Goal: Communication & Community: Answer question/provide support

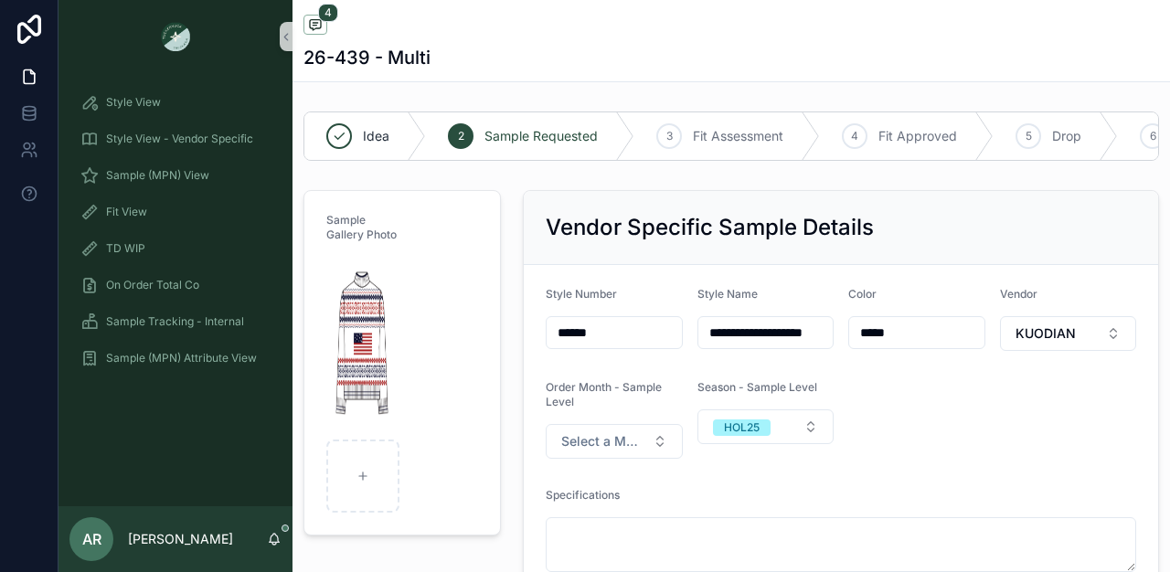
scroll to position [186, 0]
click at [274, 532] on icon "scrollable content" at bounding box center [274, 539] width 15 height 15
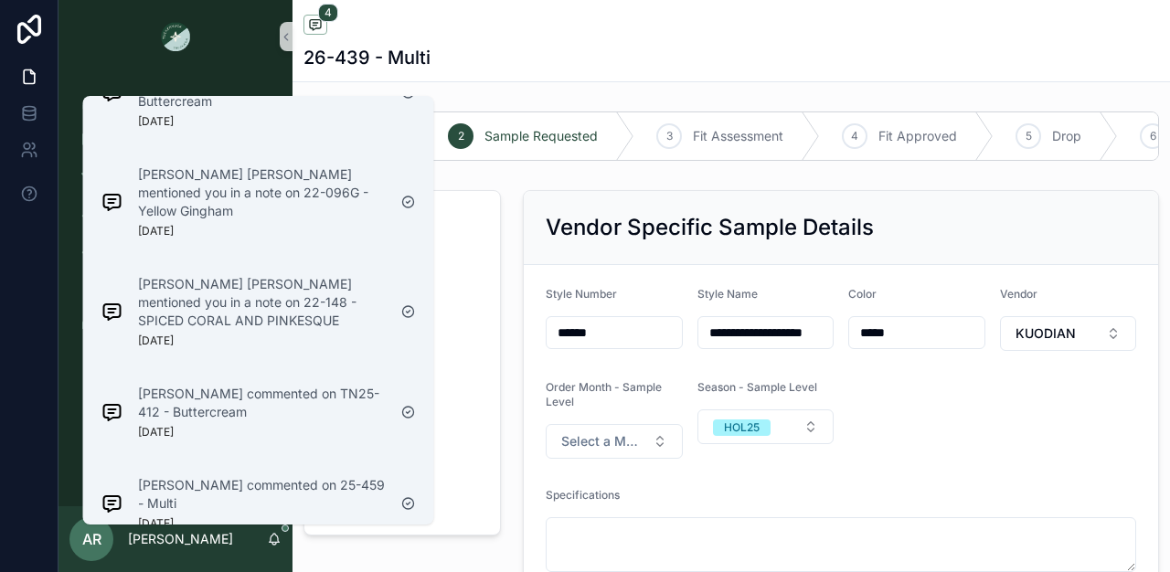
scroll to position [2094, 0]
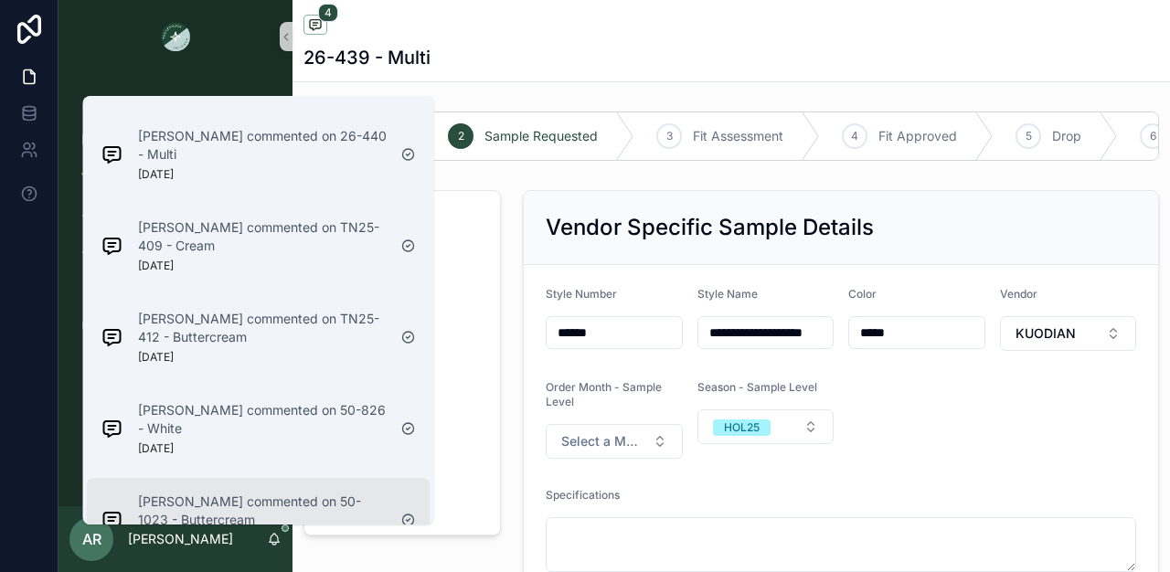
click at [216, 493] on p "[PERSON_NAME] commented on 50-1023 - Buttercream" at bounding box center [262, 511] width 249 height 37
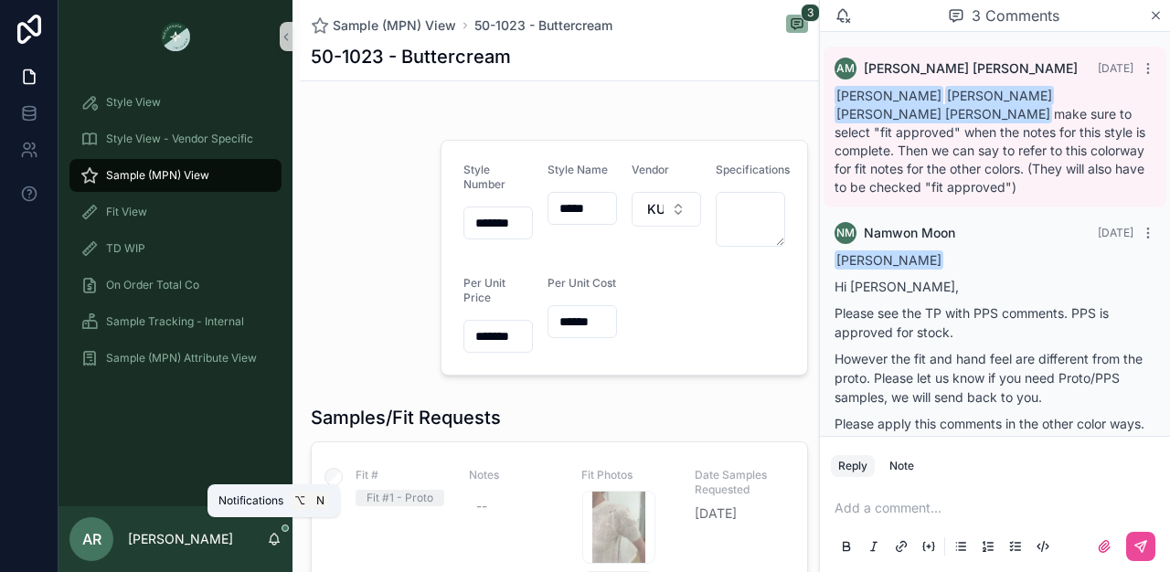
click at [269, 533] on icon "scrollable content" at bounding box center [274, 539] width 15 height 15
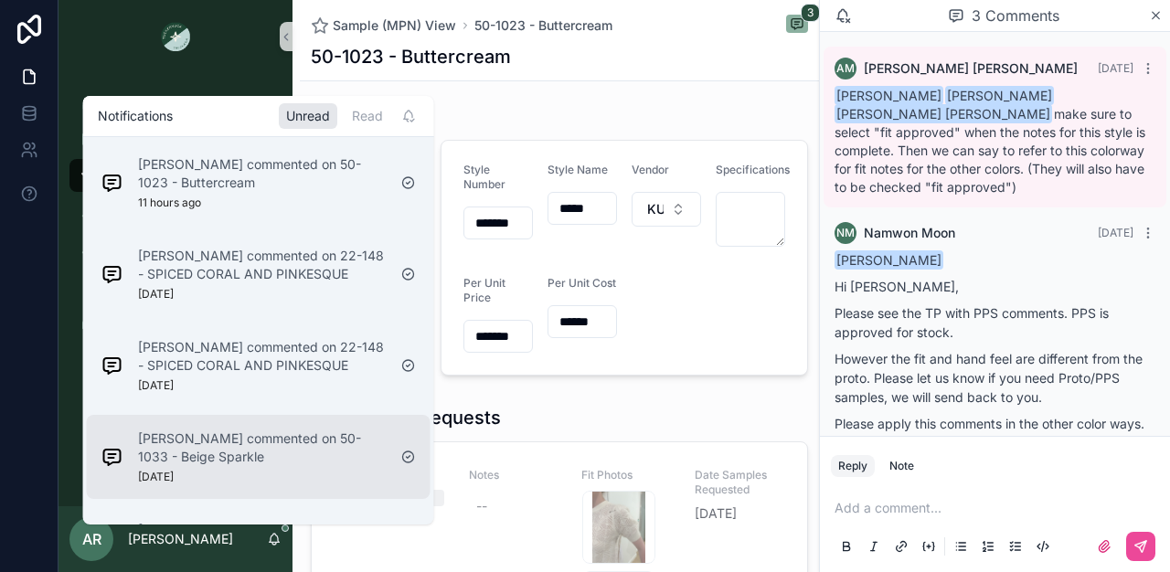
click at [270, 430] on p "[PERSON_NAME] commented on 50-1033 - Beige Sparkle" at bounding box center [262, 448] width 249 height 37
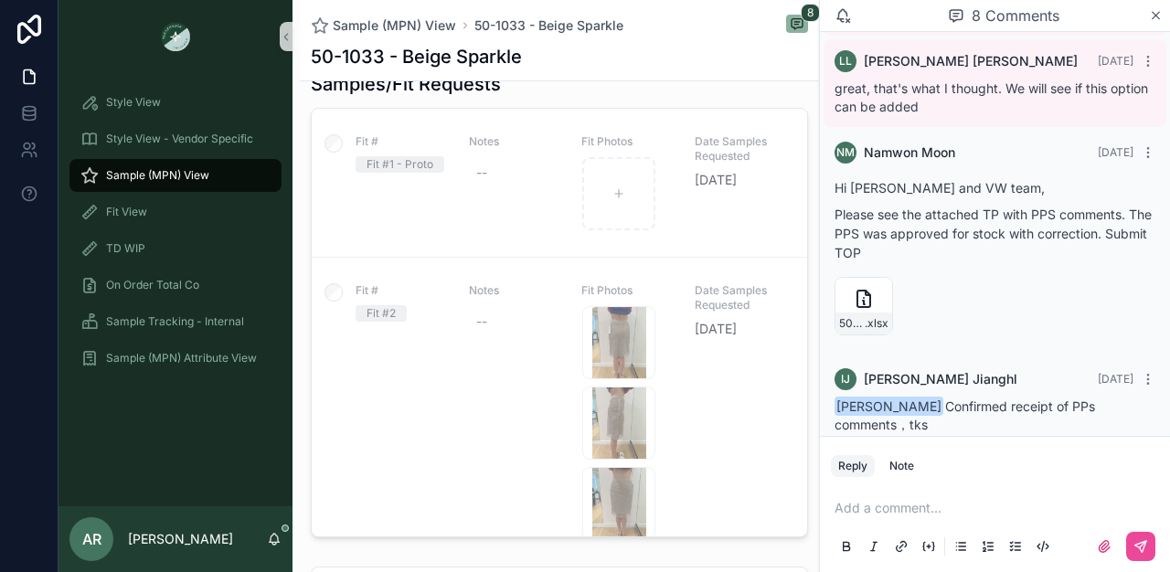
scroll to position [677, 0]
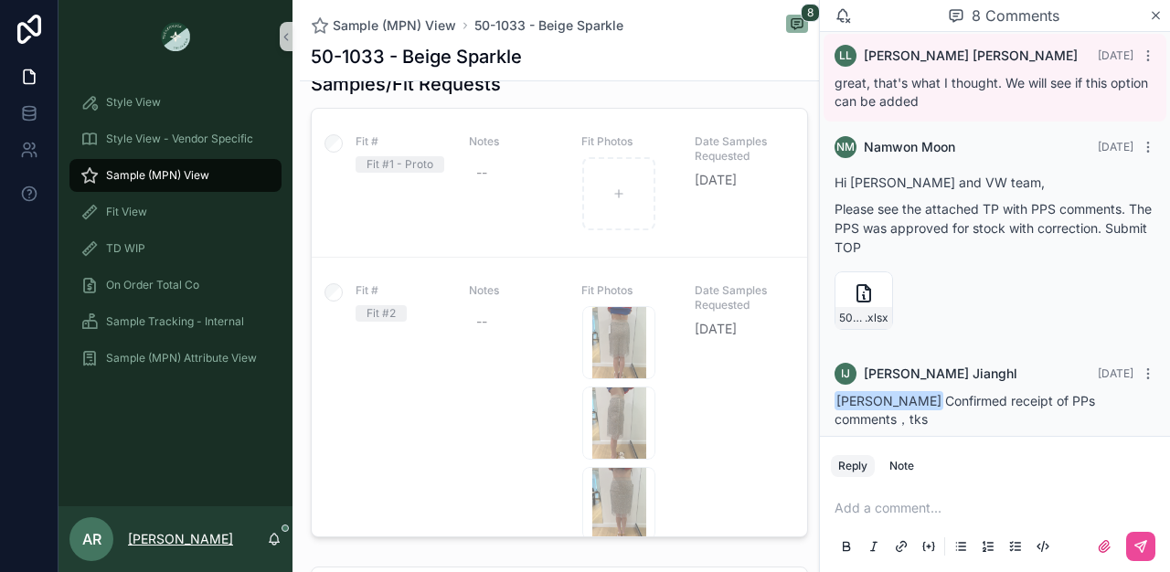
click at [186, 539] on p "[PERSON_NAME]" at bounding box center [180, 539] width 105 height 18
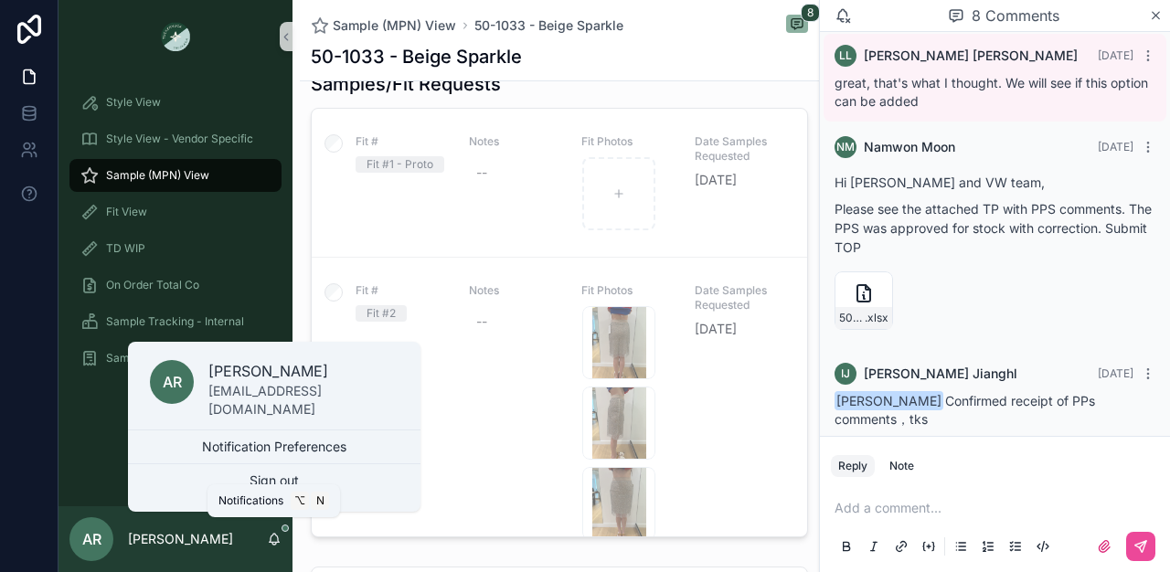
click at [268, 538] on icon "scrollable content" at bounding box center [274, 539] width 15 height 15
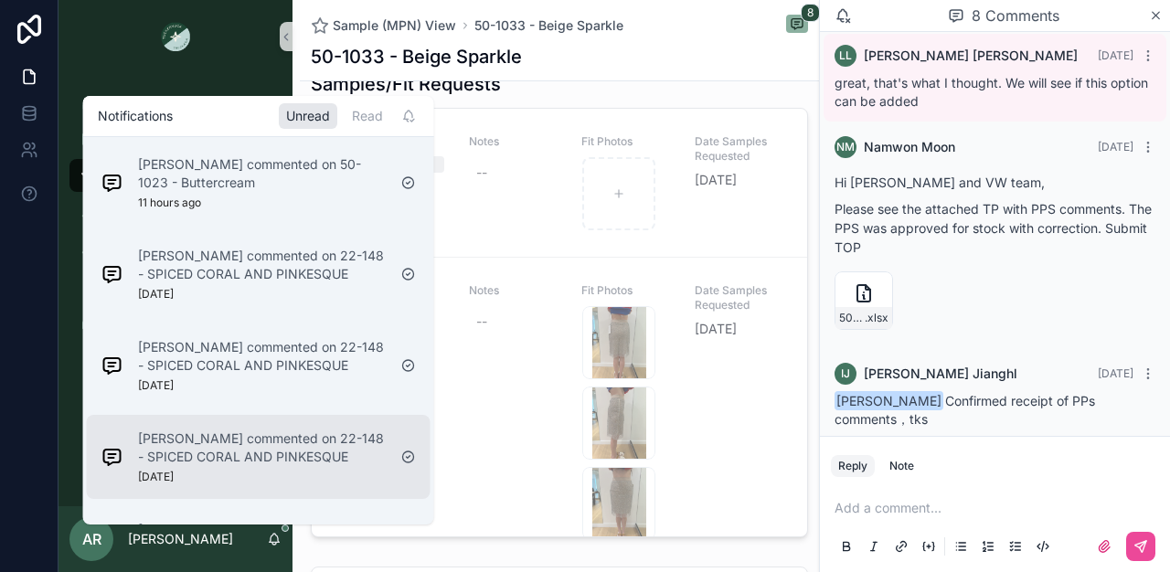
click at [279, 455] on p "[PERSON_NAME] commented on 22-148 - SPICED CORAL AND PINKESQUE" at bounding box center [262, 448] width 249 height 37
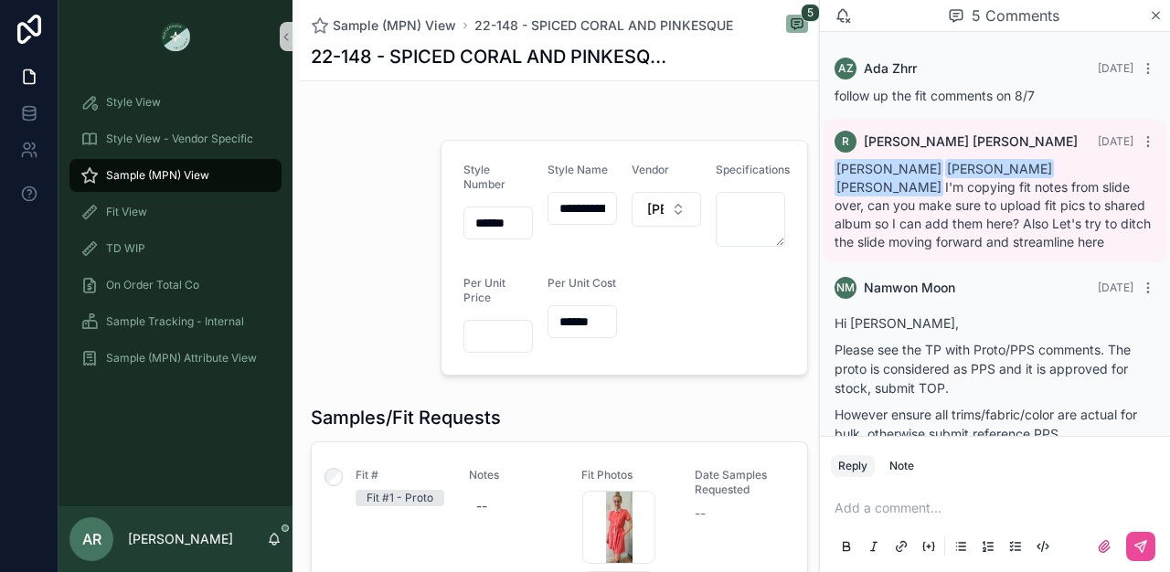
click at [261, 532] on div "AR [PERSON_NAME]" at bounding box center [175, 539] width 234 height 66
click at [268, 548] on div "AR [PERSON_NAME]" at bounding box center [175, 539] width 234 height 66
click at [281, 540] on div "AR [PERSON_NAME]" at bounding box center [175, 539] width 234 height 66
click at [273, 543] on icon "scrollable content" at bounding box center [274, 539] width 15 height 15
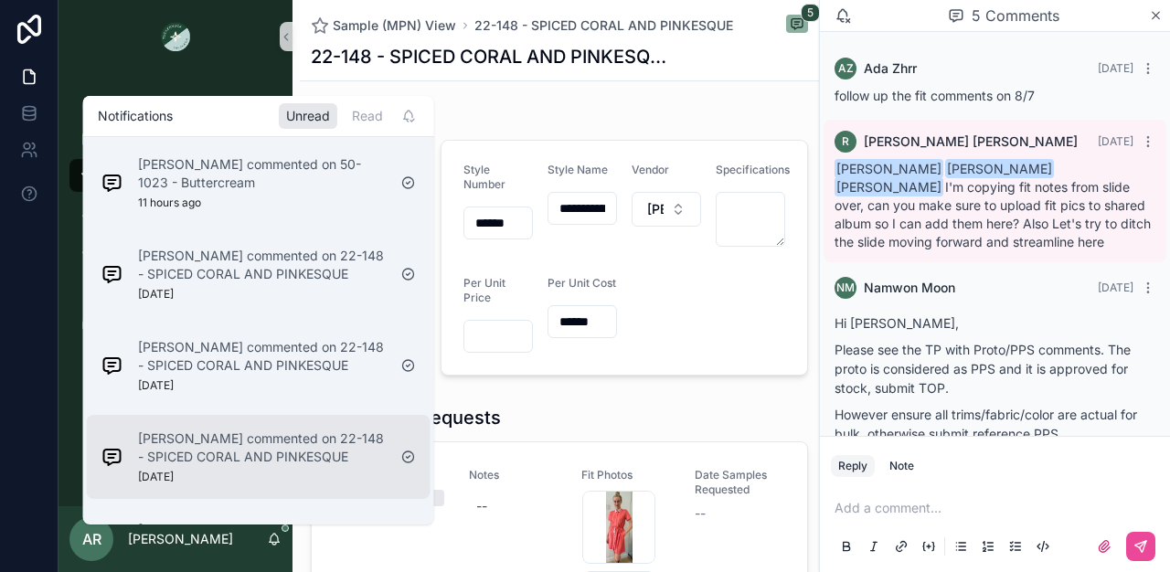
click at [293, 442] on p "[PERSON_NAME] commented on 22-148 - SPICED CORAL AND PINKESQUE" at bounding box center [262, 448] width 249 height 37
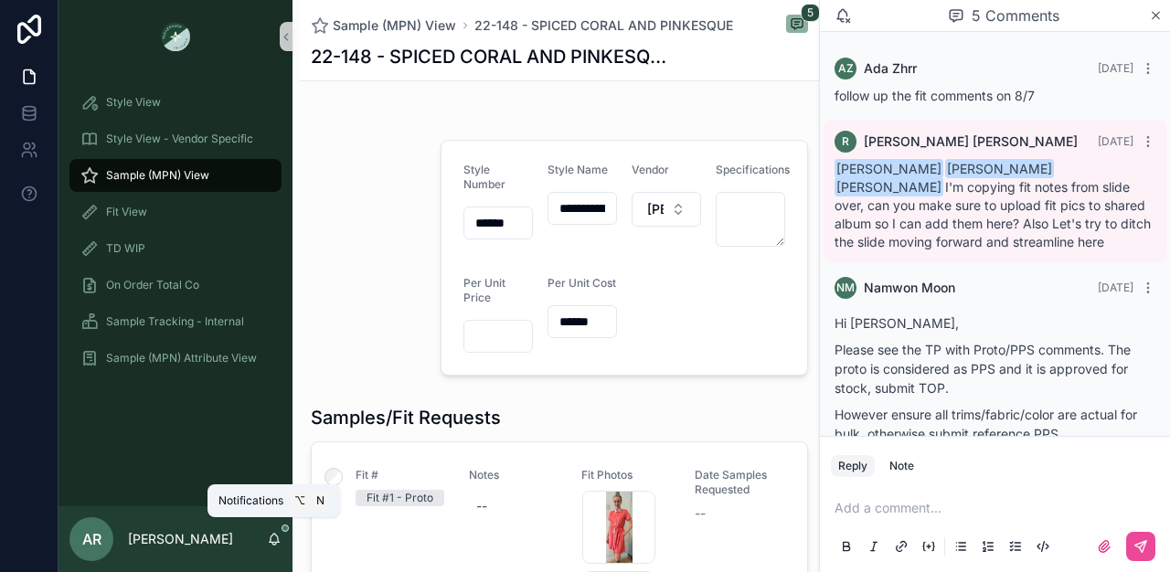
click at [280, 544] on icon "scrollable content" at bounding box center [274, 539] width 15 height 15
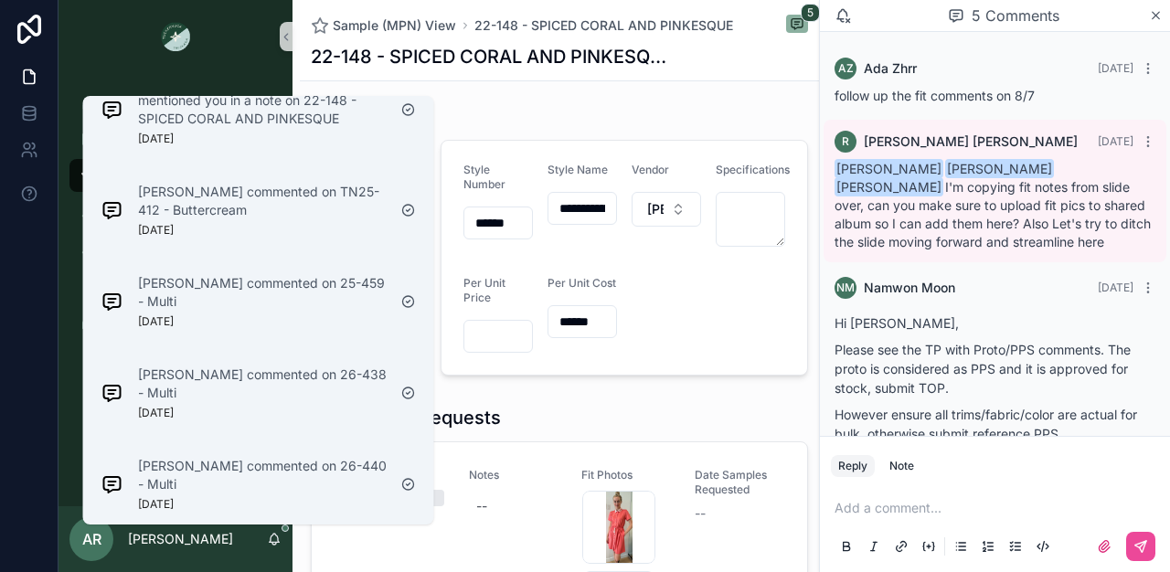
scroll to position [1820, 0]
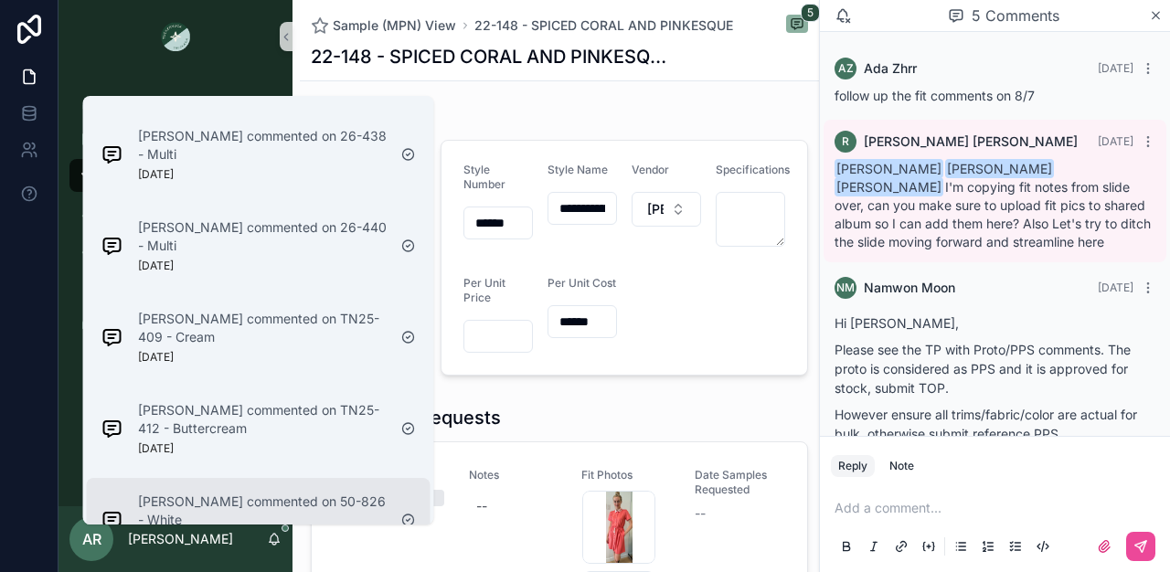
click at [276, 485] on div "[PERSON_NAME] commented on 50-826 - White [DATE]" at bounding box center [244, 519] width 300 height 69
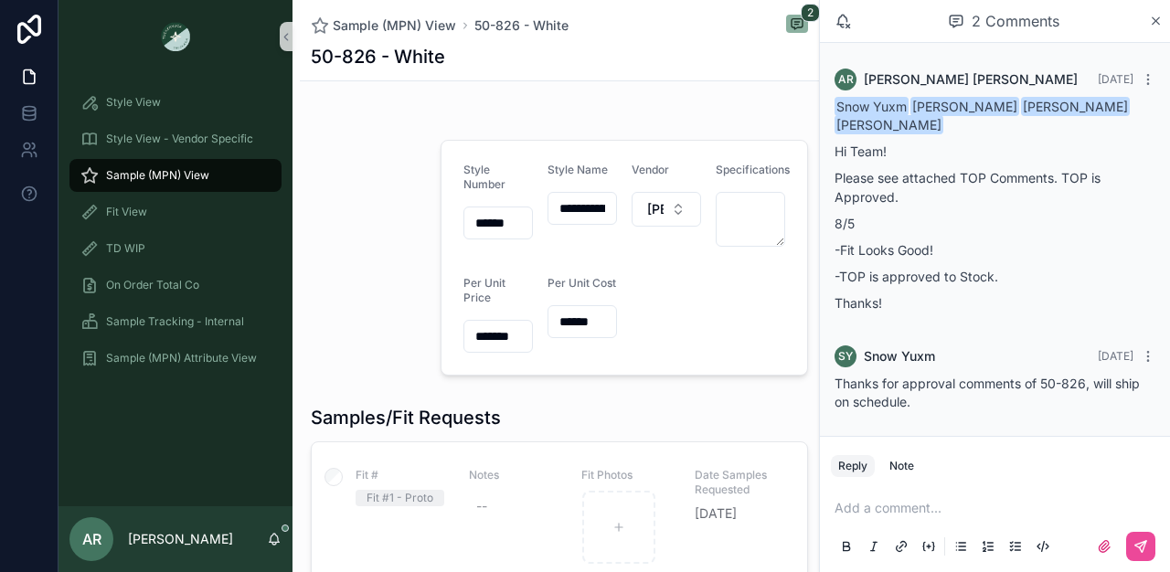
scroll to position [1, 0]
click at [273, 539] on icon "scrollable content" at bounding box center [274, 539] width 15 height 15
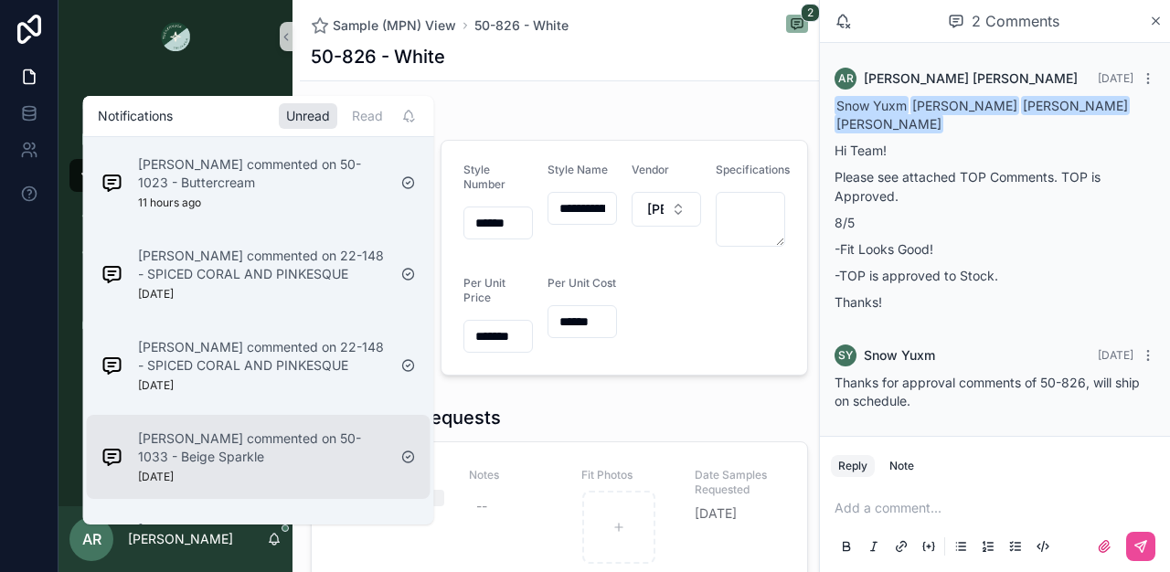
click at [282, 473] on div "[PERSON_NAME] commented on 50-1033 - Beige Sparkle [DATE]" at bounding box center [262, 457] width 249 height 55
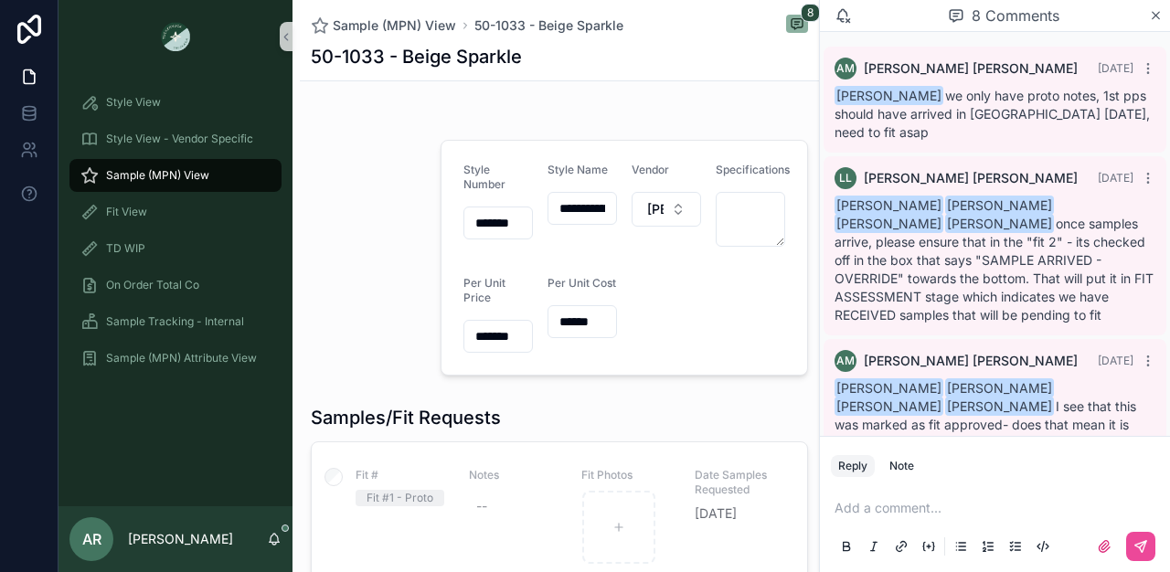
scroll to position [677, 0]
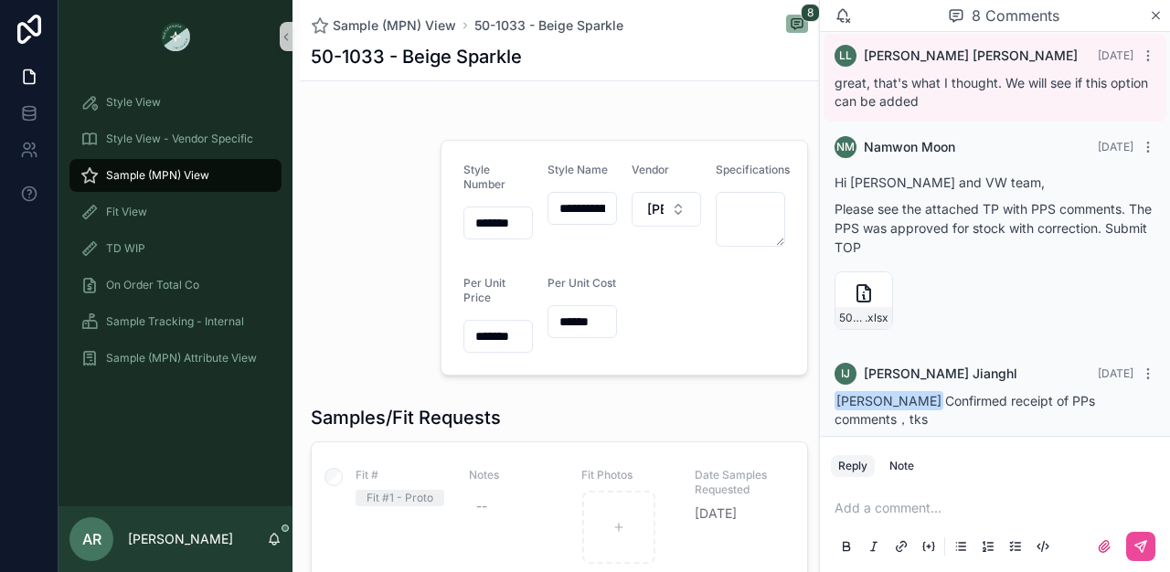
click at [260, 537] on div "AR [PERSON_NAME]" at bounding box center [175, 539] width 234 height 66
click at [272, 540] on icon "scrollable content" at bounding box center [274, 539] width 15 height 15
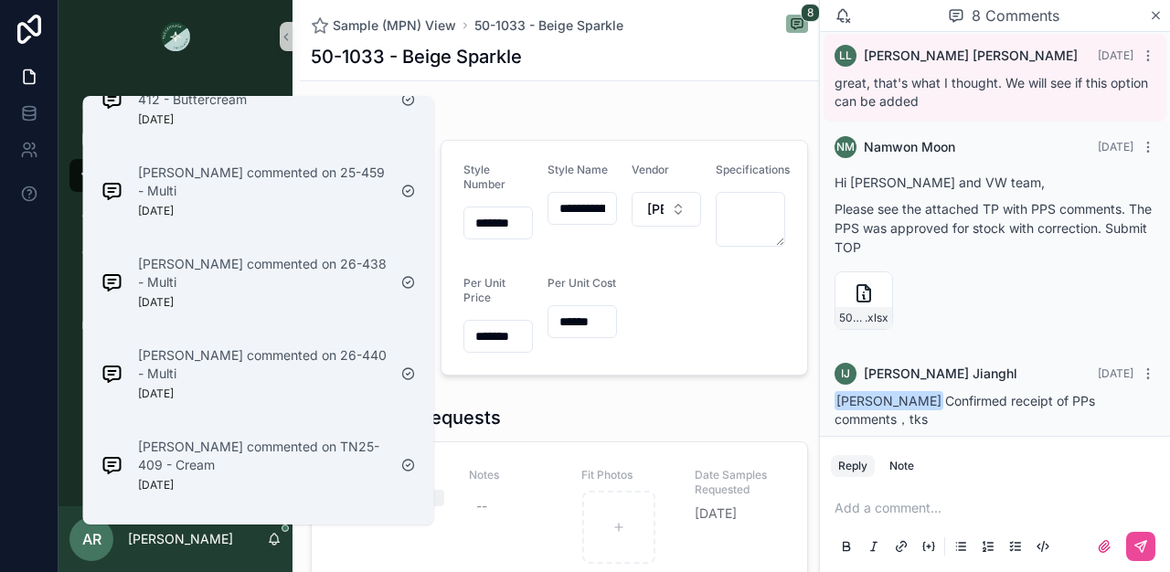
scroll to position [1637, 0]
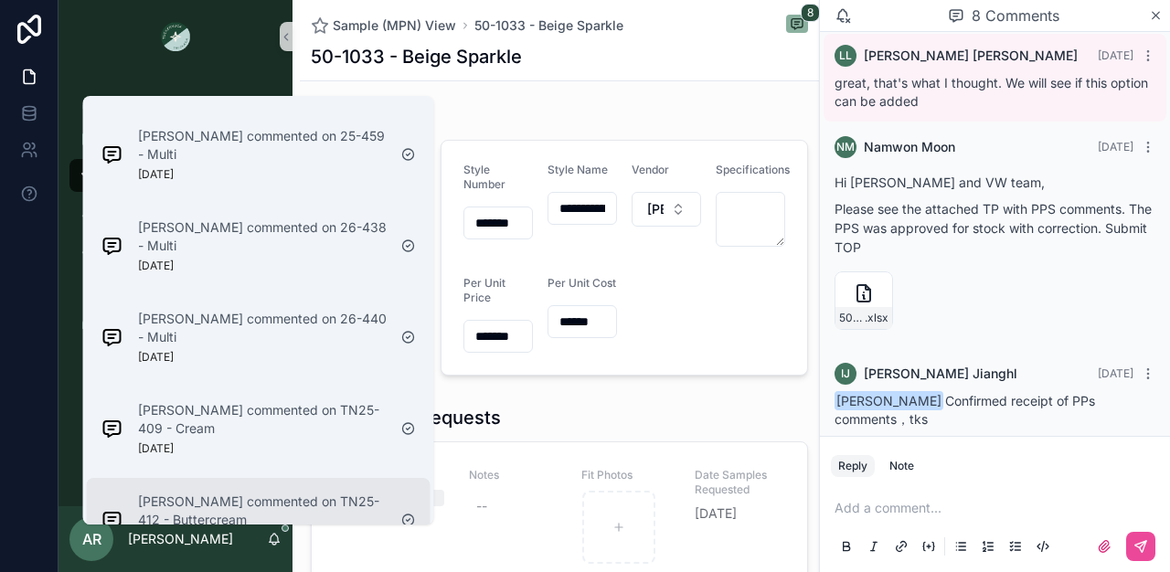
click at [300, 493] on p "[PERSON_NAME] commented on TN25-412 - Buttercream" at bounding box center [262, 511] width 249 height 37
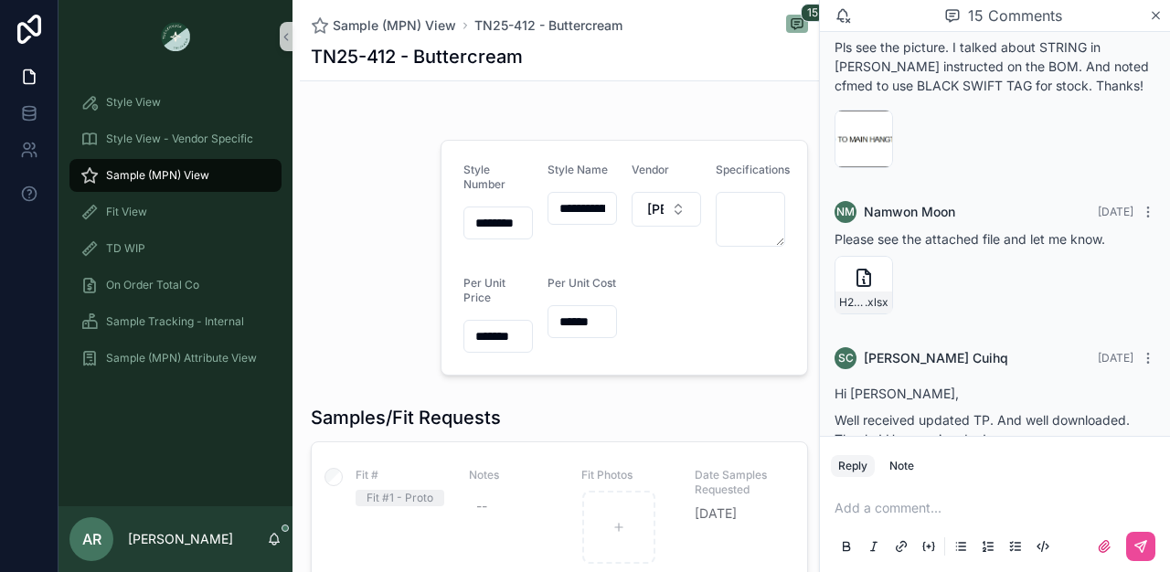
scroll to position [1842, 0]
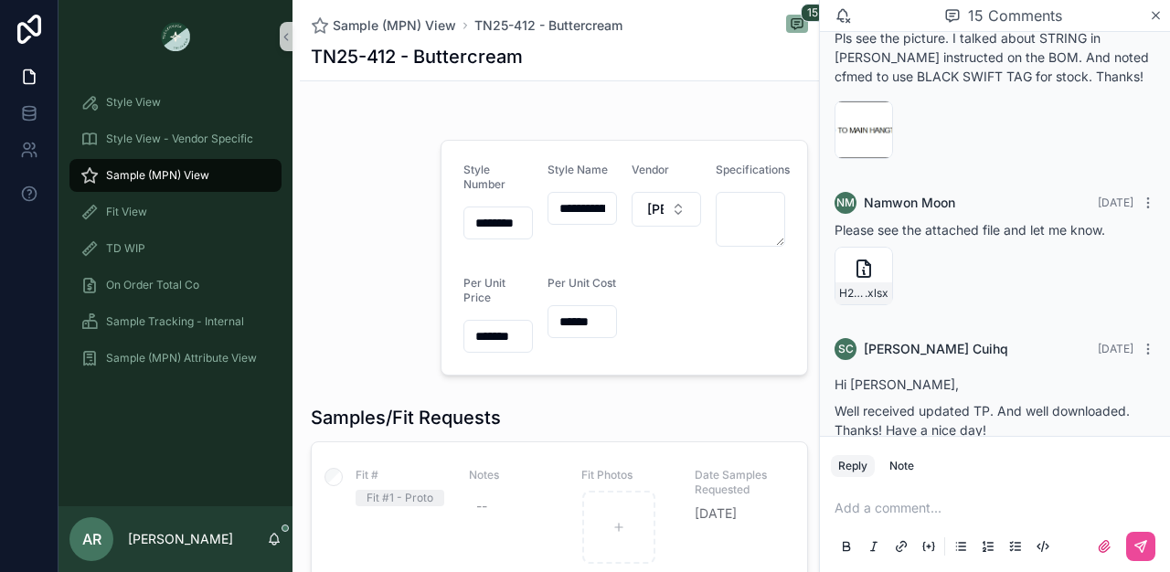
click at [272, 540] on icon "scrollable content" at bounding box center [274, 539] width 15 height 15
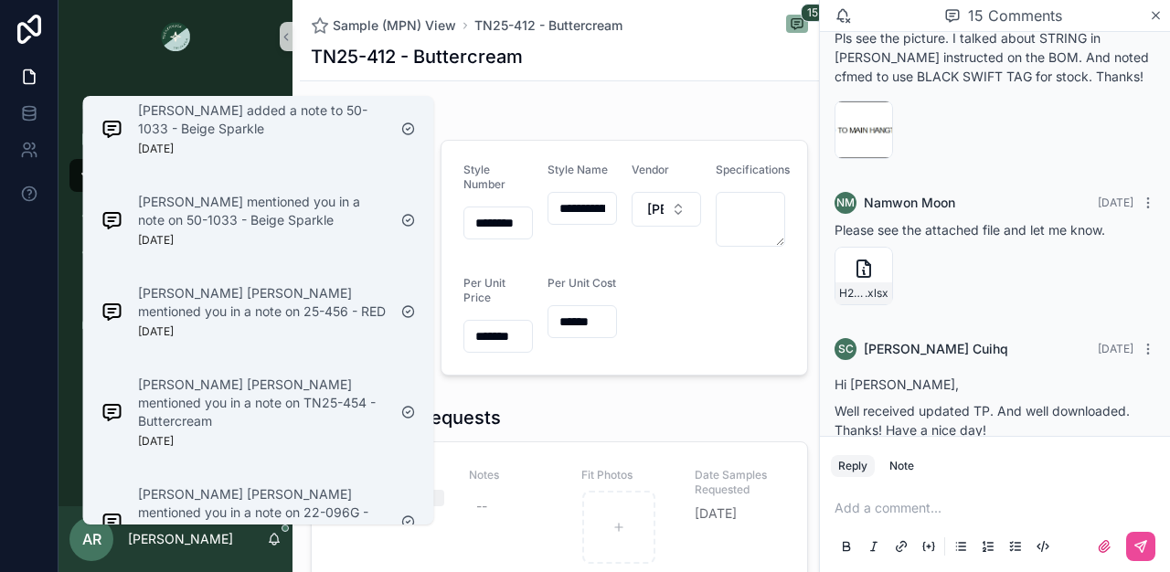
scroll to position [1637, 0]
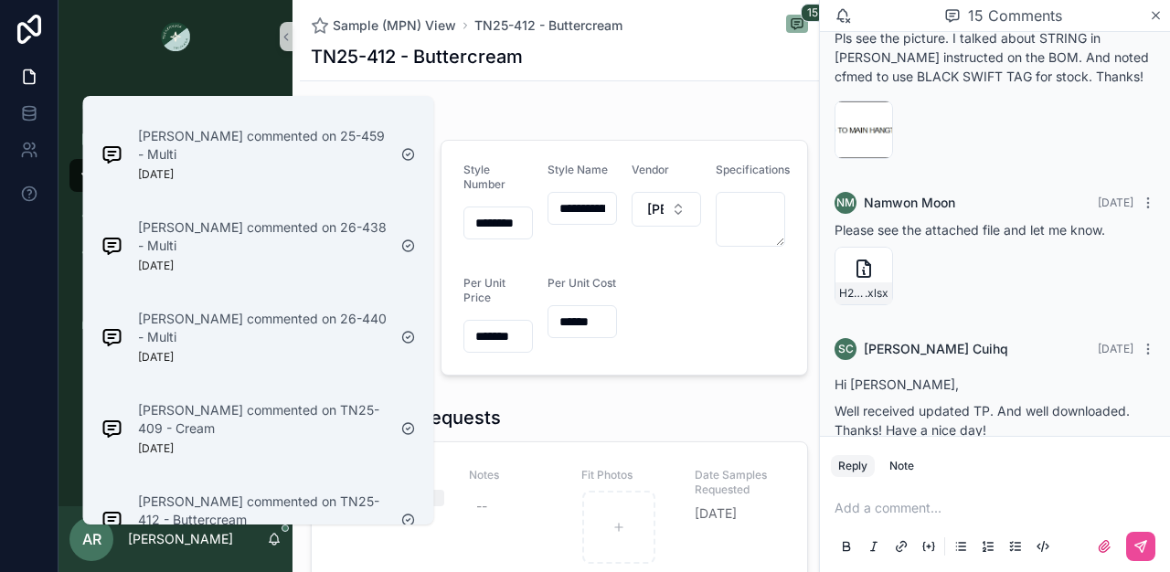
click at [266, 493] on p "[PERSON_NAME] commented on TN25-412 - Buttercream" at bounding box center [262, 511] width 249 height 37
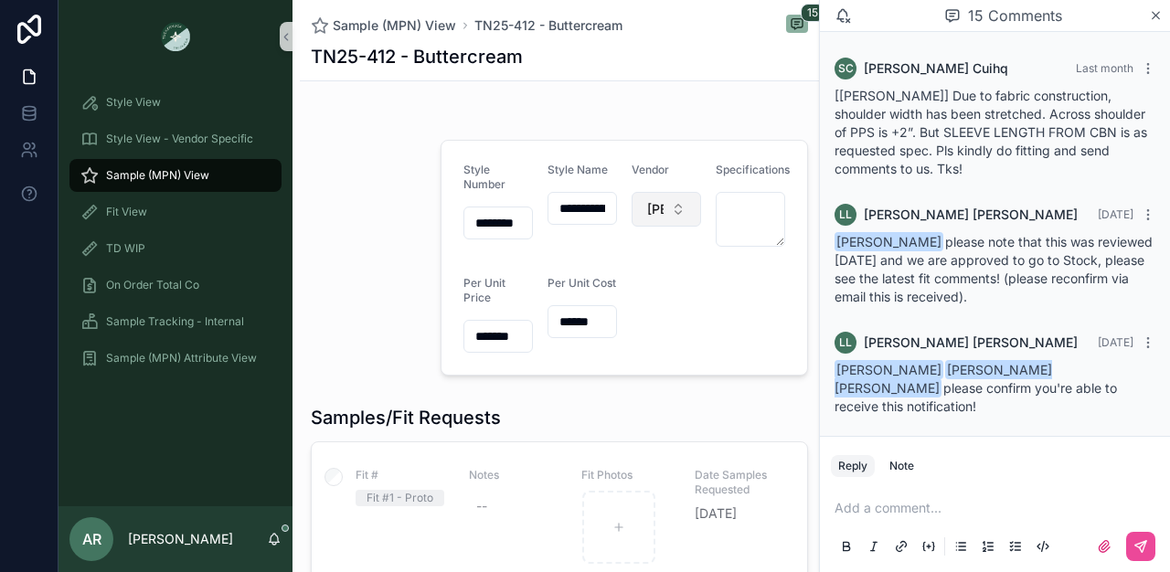
scroll to position [1842, 0]
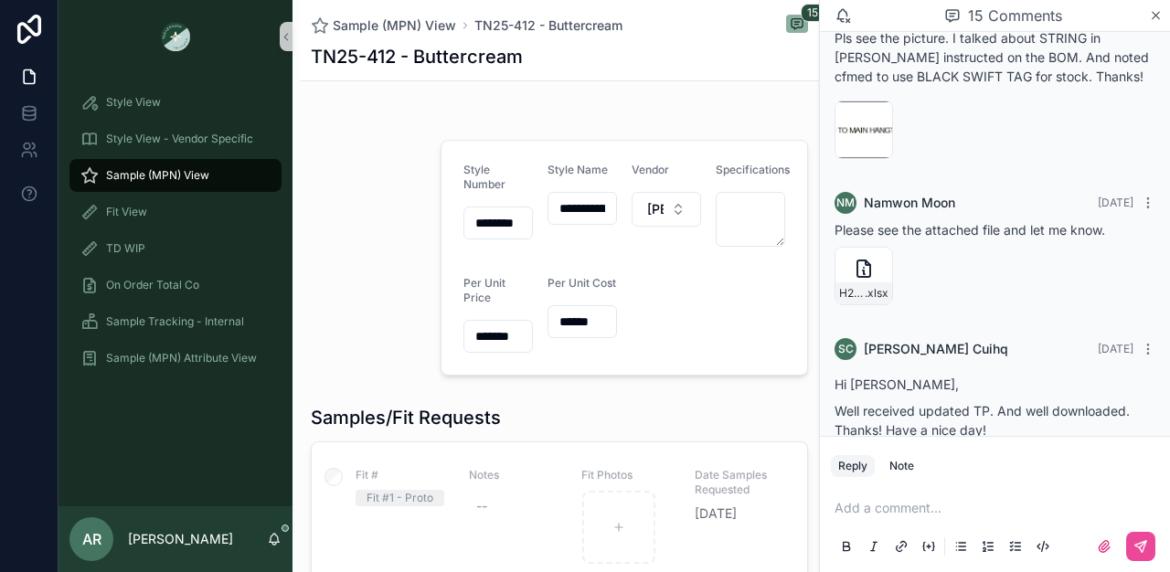
click at [266, 544] on div "AR [PERSON_NAME]" at bounding box center [175, 539] width 234 height 66
click at [279, 540] on icon "scrollable content" at bounding box center [274, 539] width 15 height 15
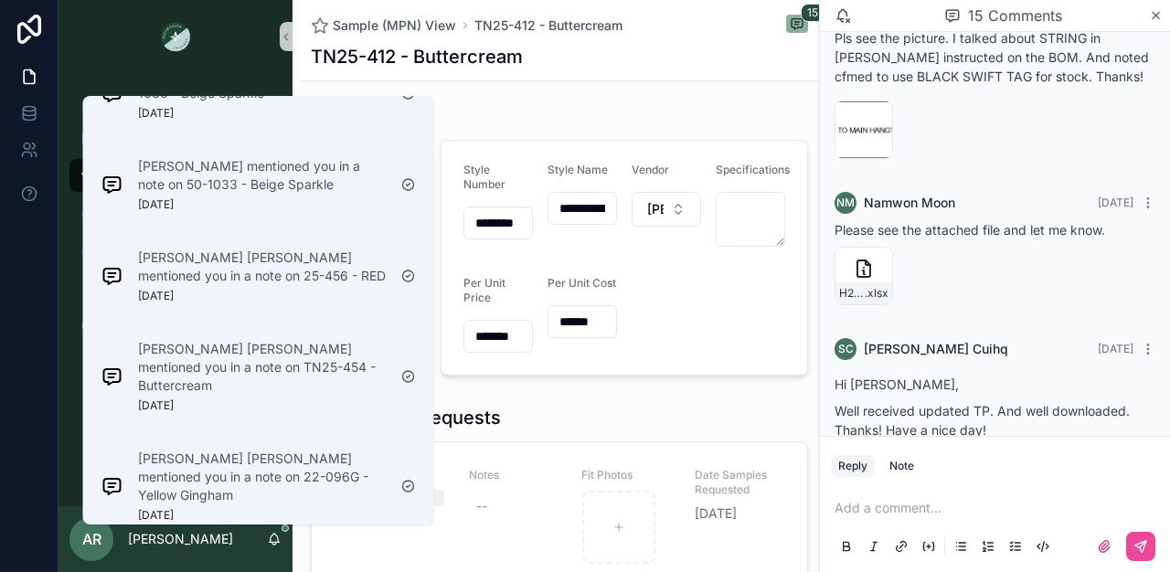
scroll to position [1545, 0]
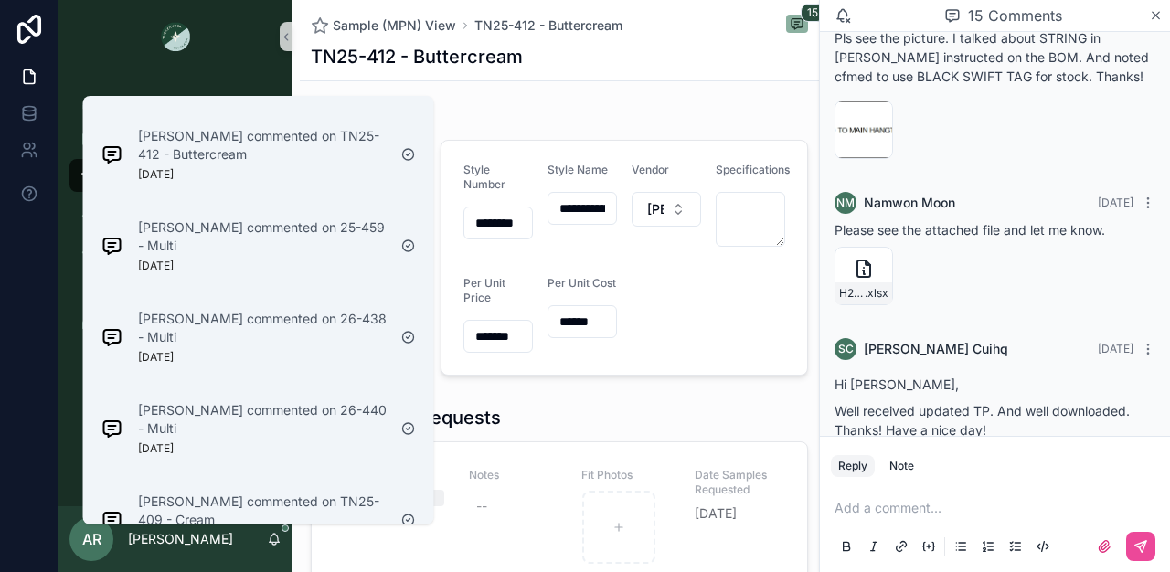
click at [278, 493] on p "[PERSON_NAME] commented on TN25-409 - Cream" at bounding box center [262, 511] width 249 height 37
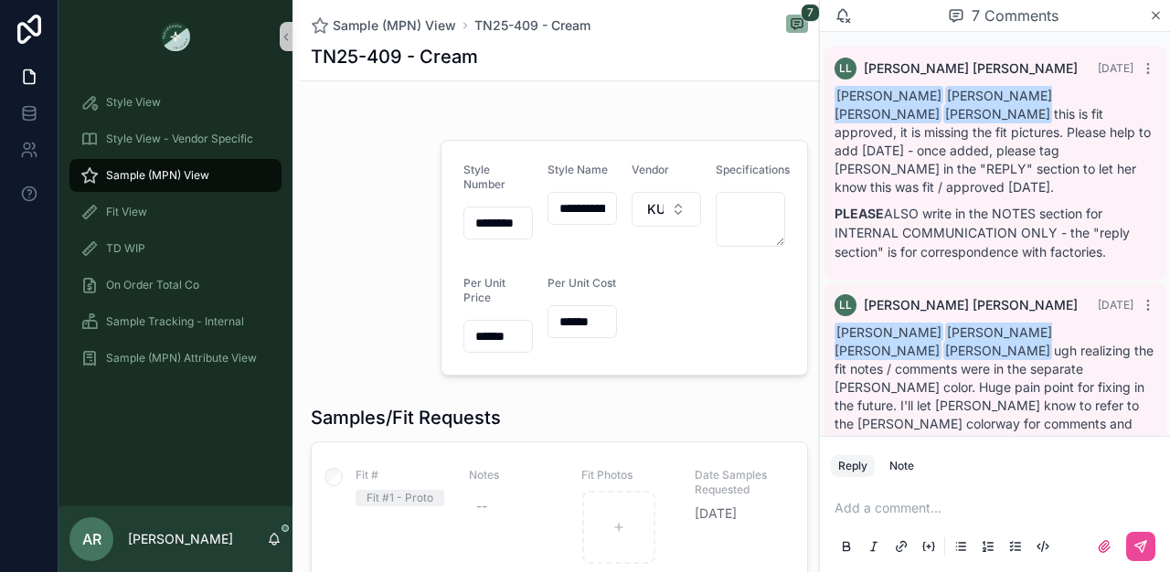
scroll to position [607, 0]
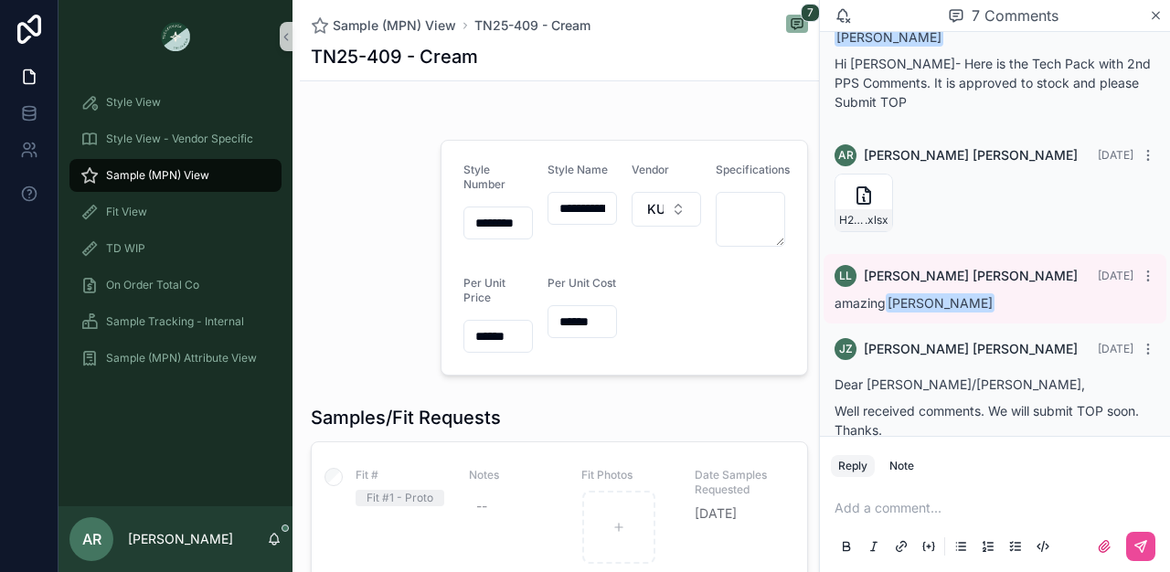
click at [265, 536] on div "AR [PERSON_NAME]" at bounding box center [175, 539] width 234 height 66
click at [277, 536] on icon "scrollable content" at bounding box center [275, 538] width 10 height 8
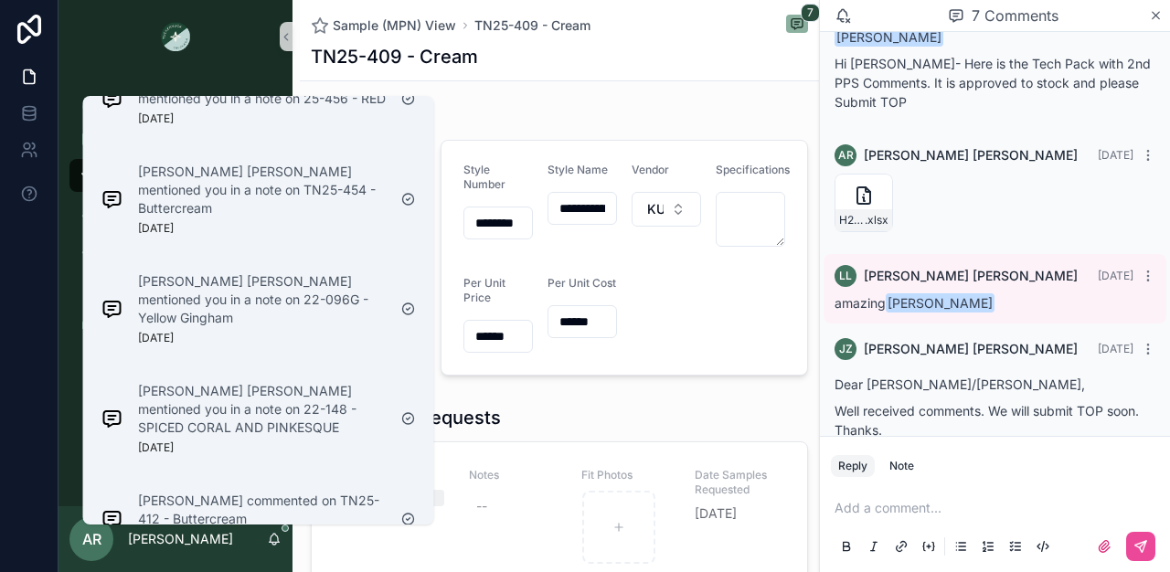
scroll to position [1545, 0]
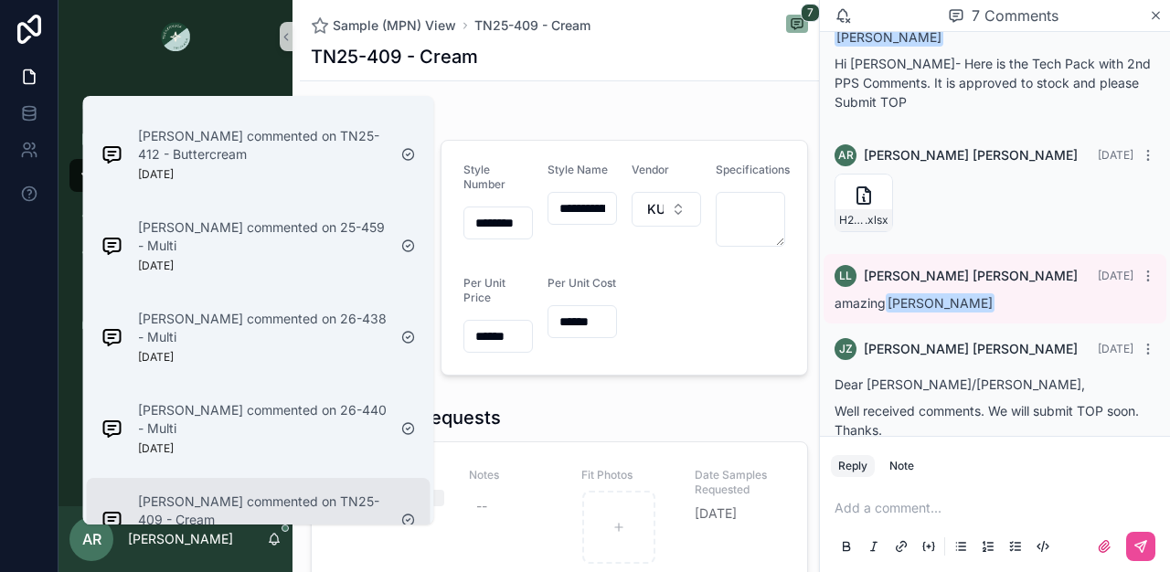
click at [305, 493] on p "[PERSON_NAME] commented on TN25-409 - Cream" at bounding box center [262, 511] width 249 height 37
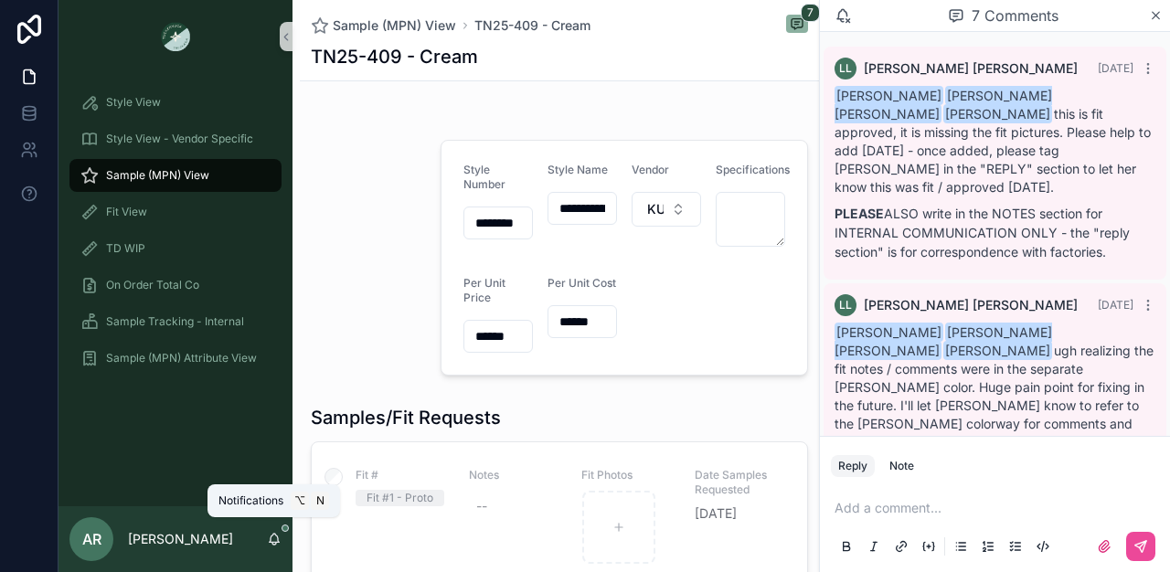
scroll to position [606, 0]
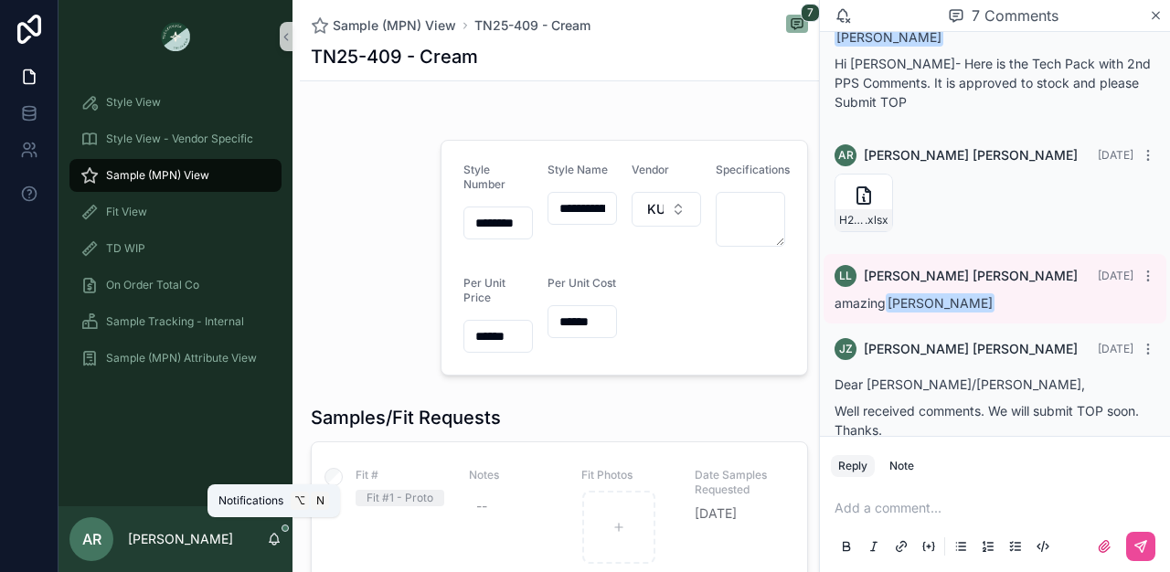
click at [276, 534] on icon "scrollable content" at bounding box center [274, 539] width 15 height 15
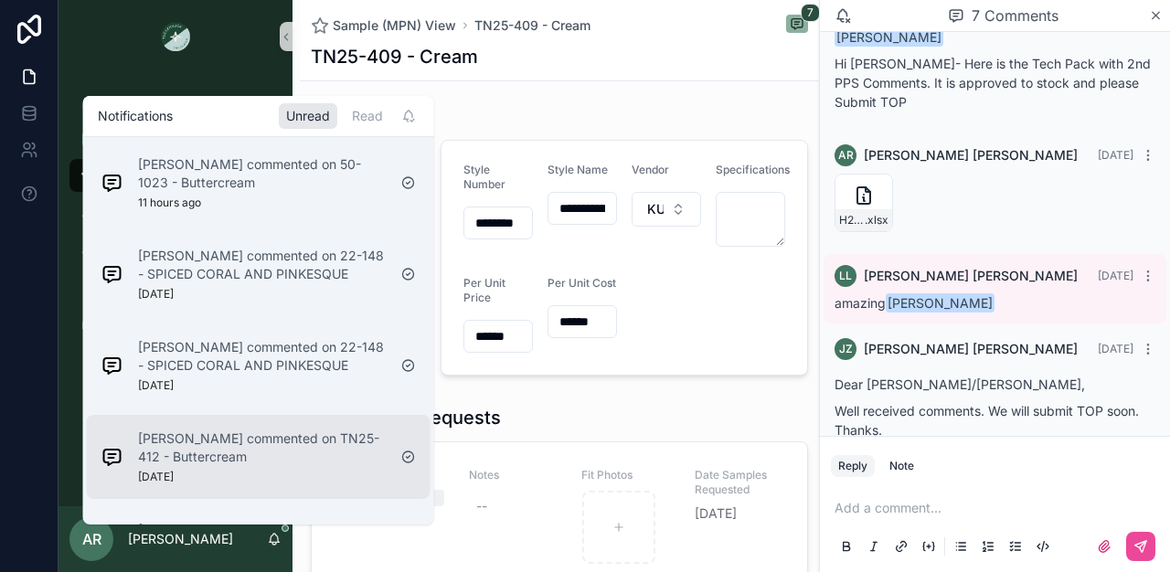
click at [294, 451] on p "[PERSON_NAME] commented on TN25-412 - Buttercream" at bounding box center [262, 448] width 249 height 37
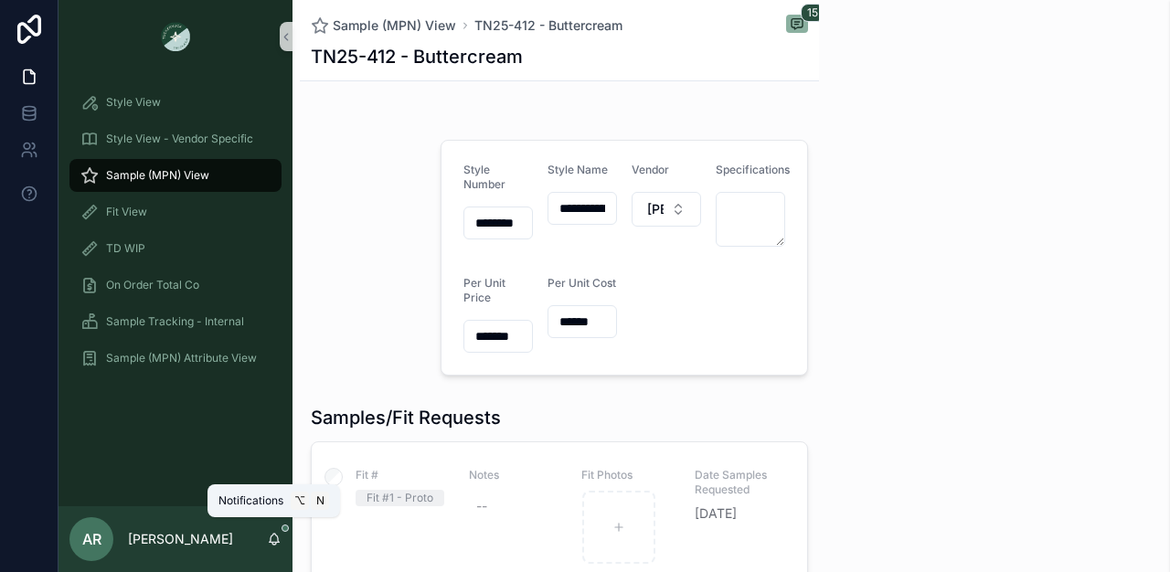
scroll to position [1842, 0]
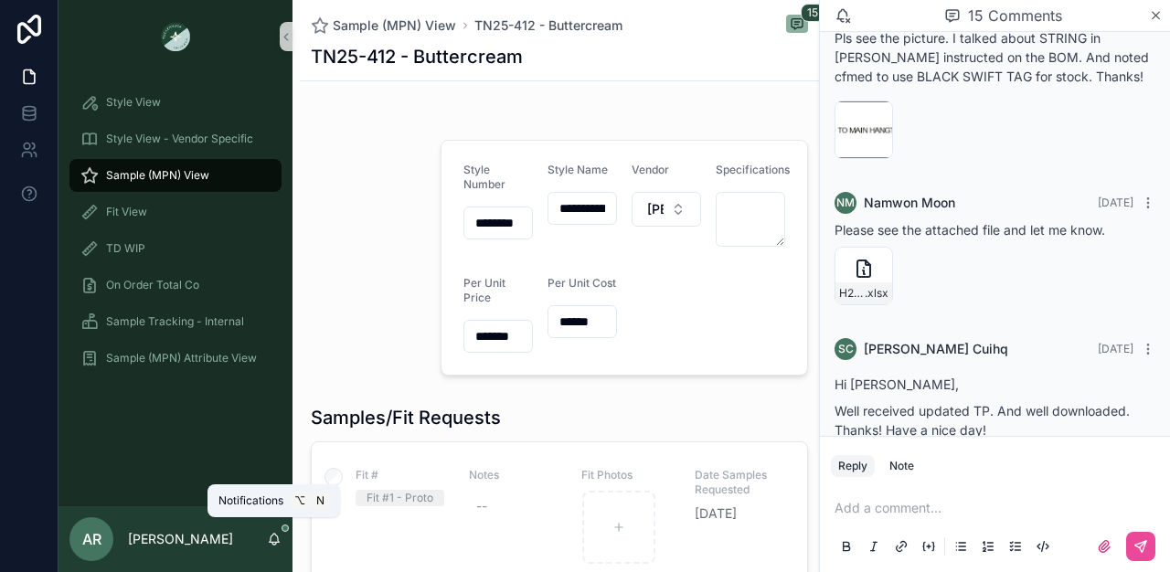
click at [277, 542] on icon "scrollable content" at bounding box center [275, 538] width 10 height 8
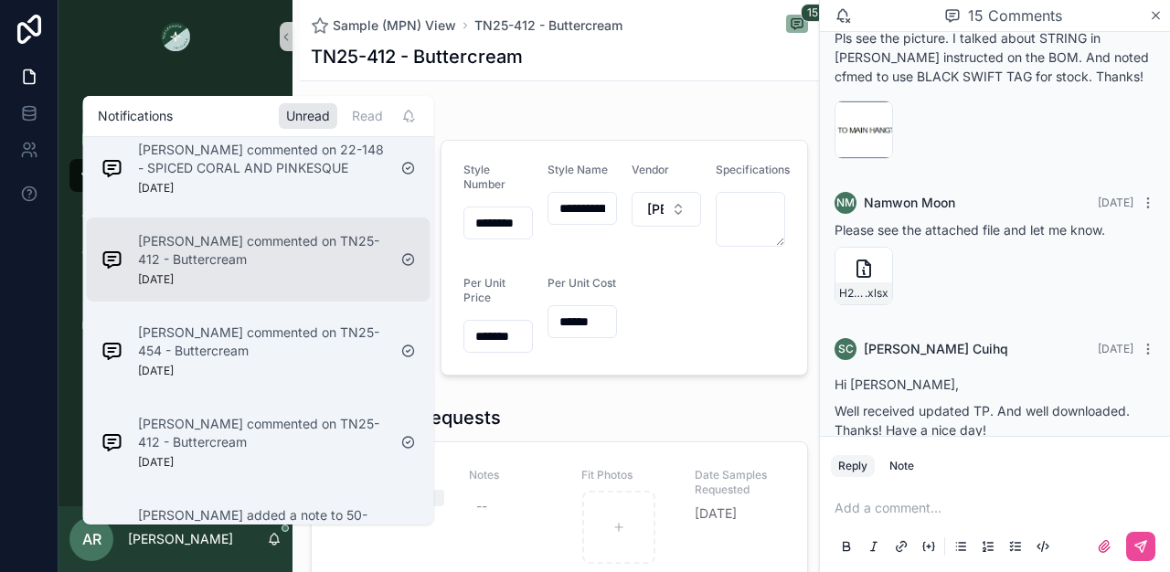
scroll to position [0, 0]
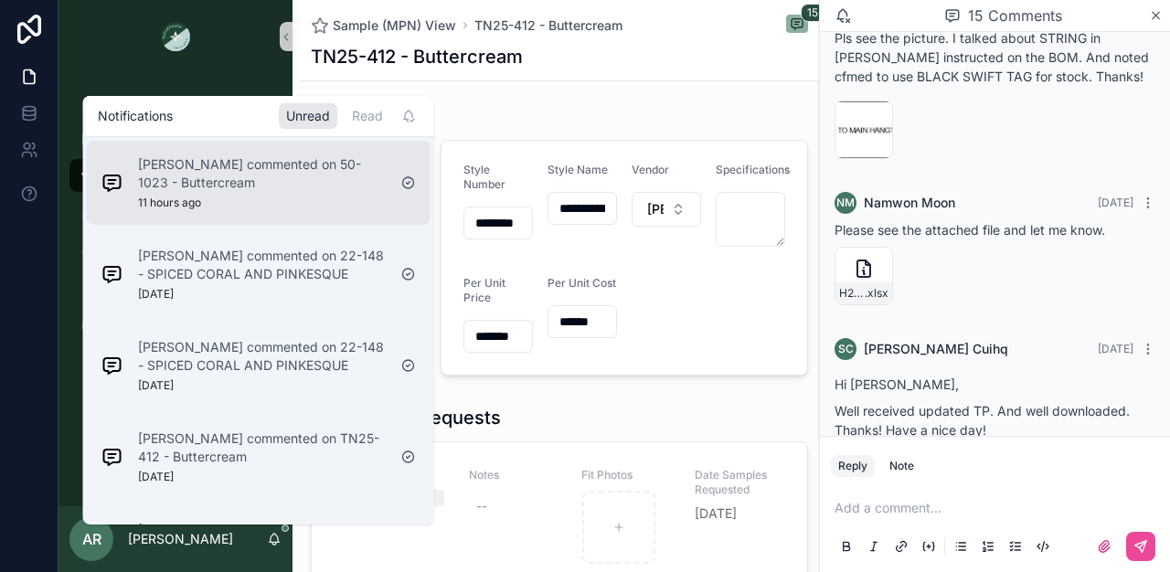
click at [270, 186] on p "[PERSON_NAME] commented on 50-1023 - Buttercream" at bounding box center [262, 173] width 249 height 37
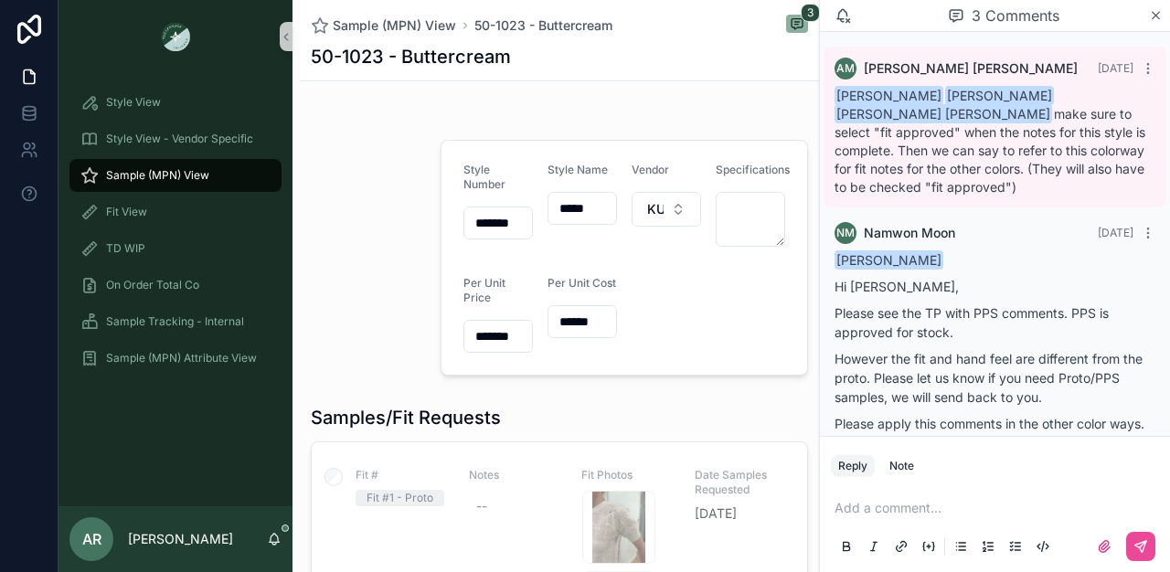
scroll to position [303, 0]
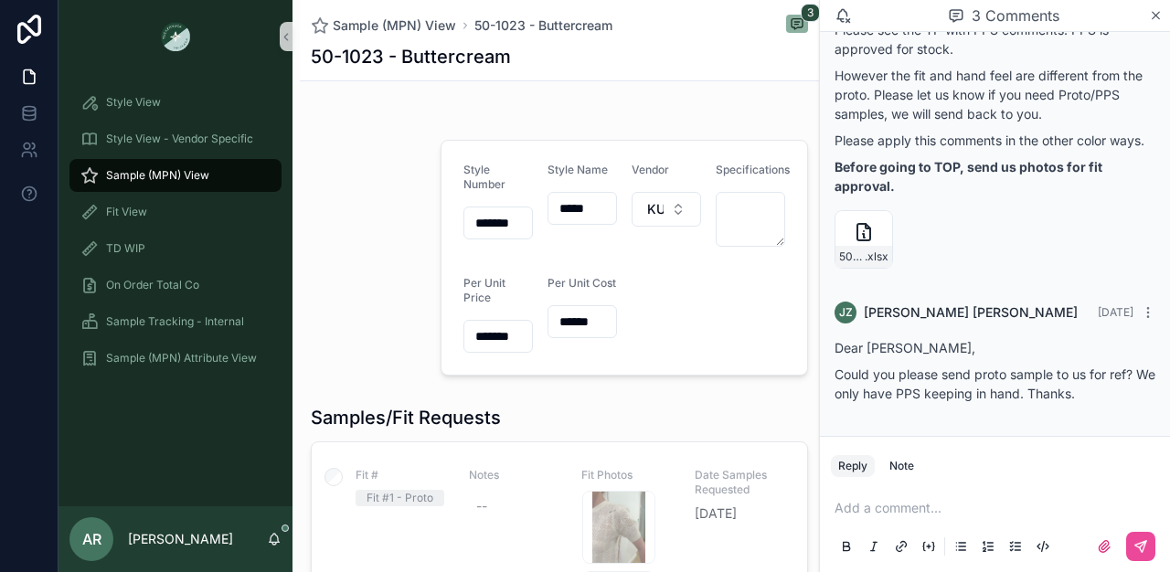
click at [273, 530] on div "AR [PERSON_NAME]" at bounding box center [175, 539] width 234 height 66
click at [280, 543] on icon "scrollable content" at bounding box center [274, 539] width 15 height 15
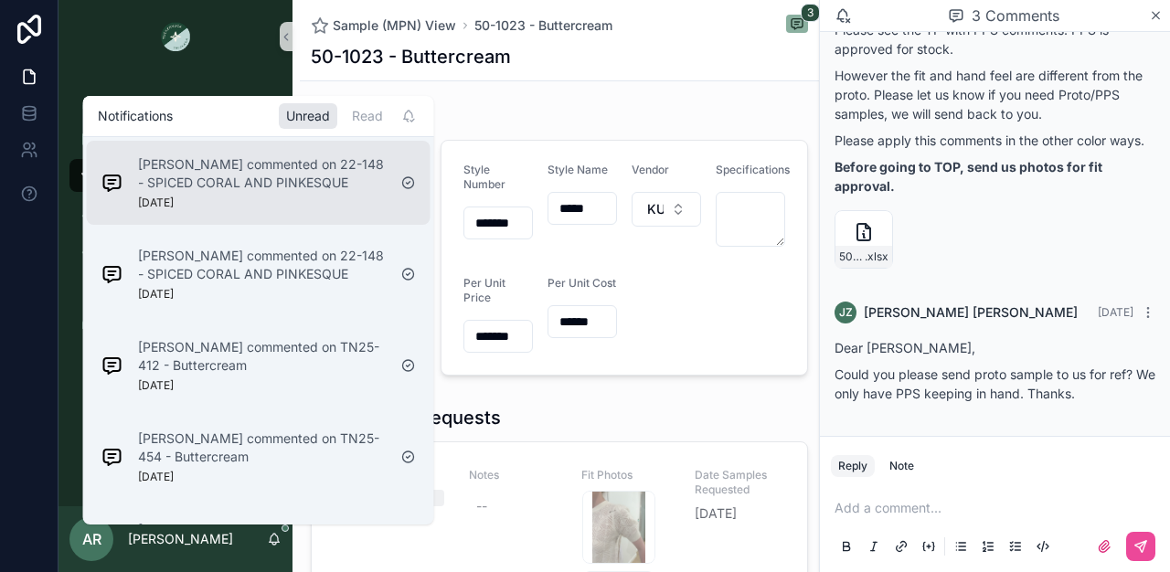
click at [301, 192] on div "[PERSON_NAME] commented on 22-148 - SPICED CORAL AND PINKESQUE [DATE]" at bounding box center [262, 182] width 249 height 55
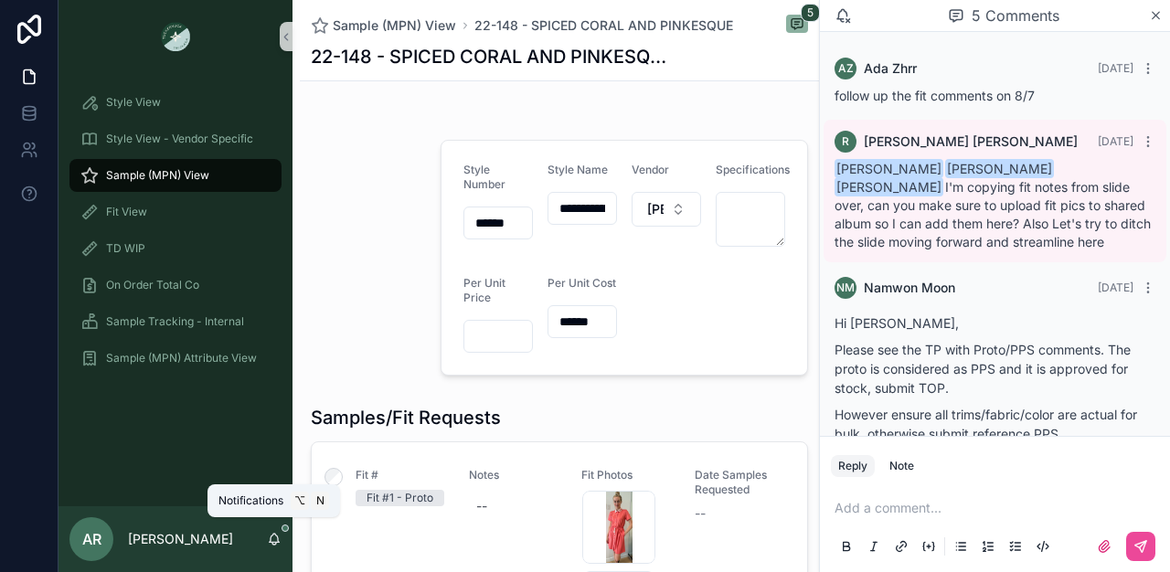
scroll to position [633, 0]
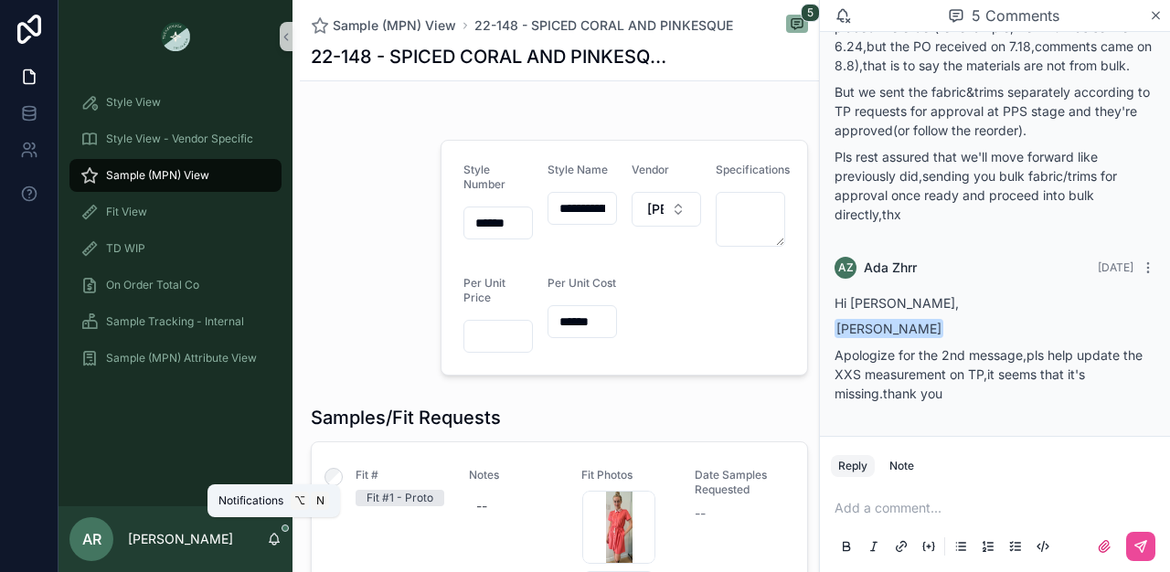
click at [278, 546] on icon "scrollable content" at bounding box center [274, 539] width 15 height 15
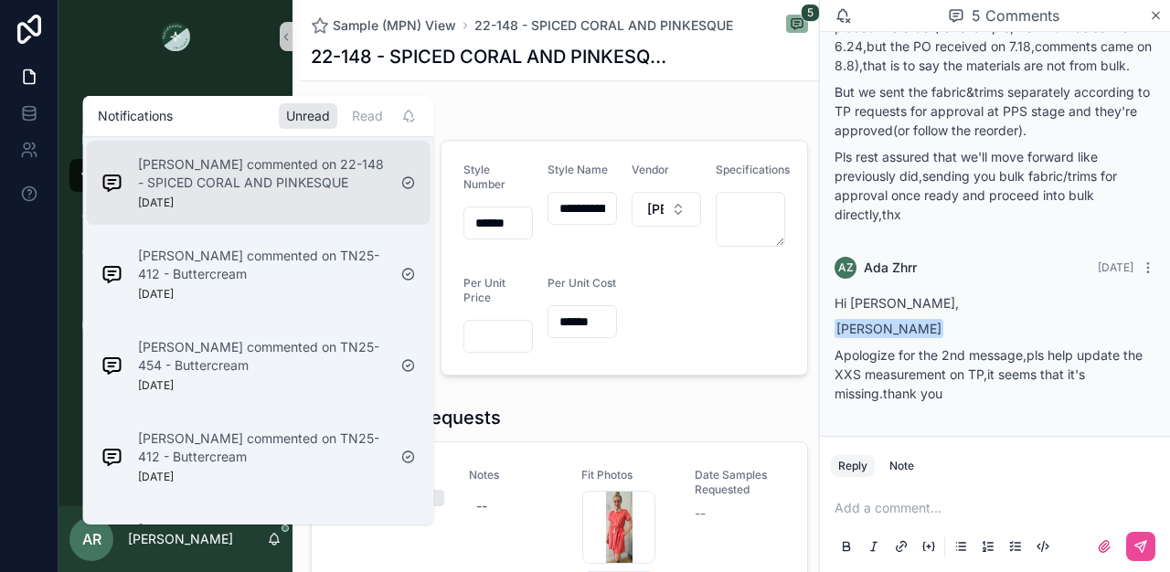
click at [307, 169] on p "[PERSON_NAME] commented on 22-148 - SPICED CORAL AND PINKESQUE" at bounding box center [262, 173] width 249 height 37
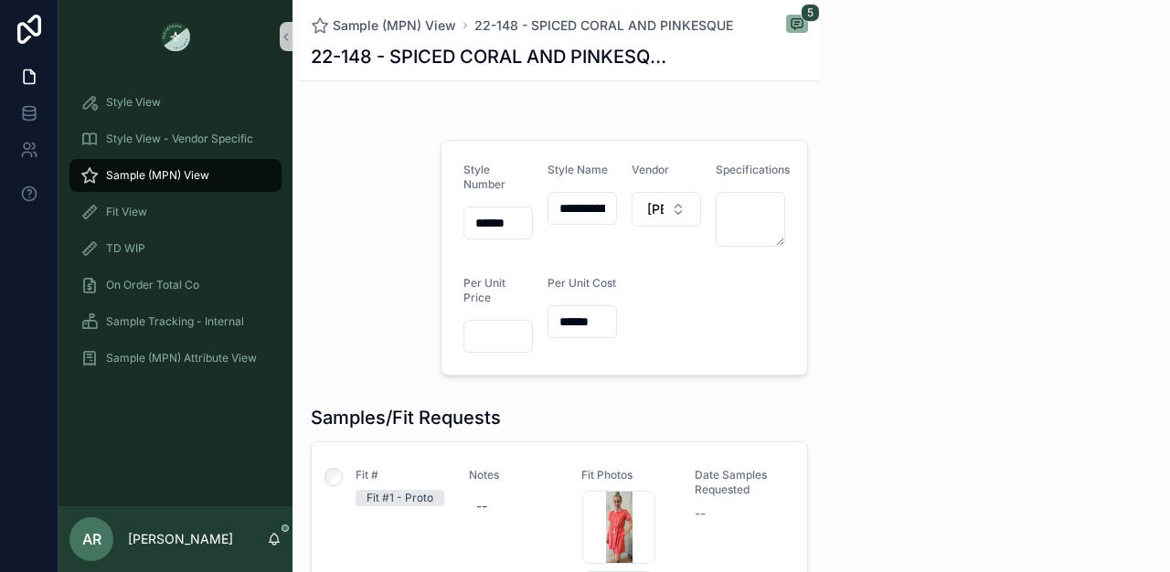
click at [275, 537] on icon "scrollable content" at bounding box center [274, 539] width 15 height 15
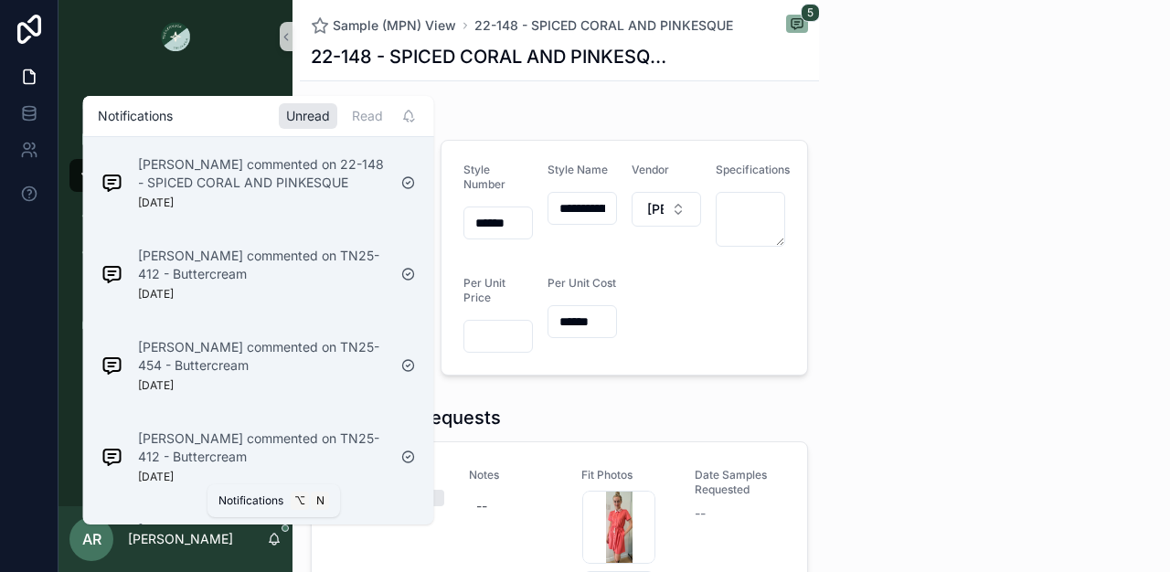
click at [309, 207] on div "[PERSON_NAME] commented on 22-148 - SPICED CORAL AND PINKESQUE [DATE]" at bounding box center [262, 182] width 249 height 55
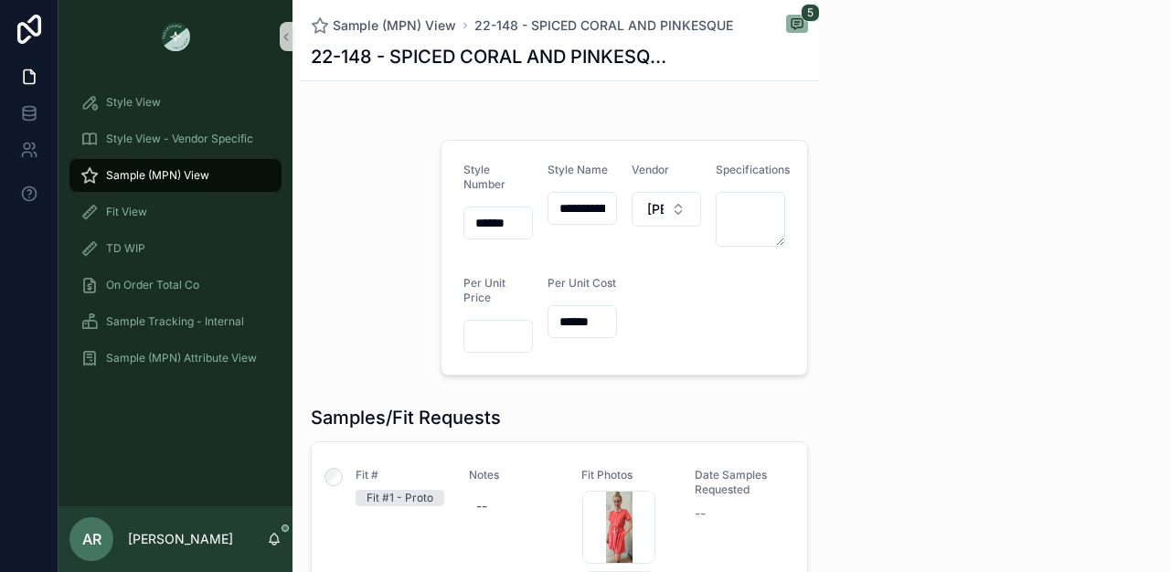
click at [278, 530] on div "AR [PERSON_NAME]" at bounding box center [175, 539] width 234 height 66
click at [273, 542] on icon "scrollable content" at bounding box center [275, 538] width 10 height 8
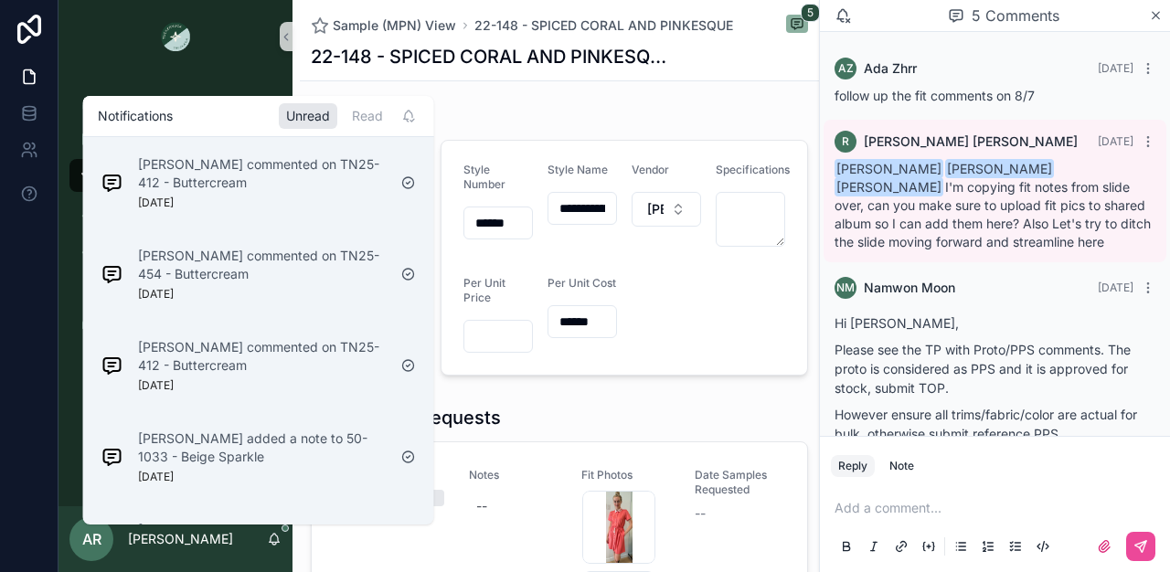
scroll to position [633, 0]
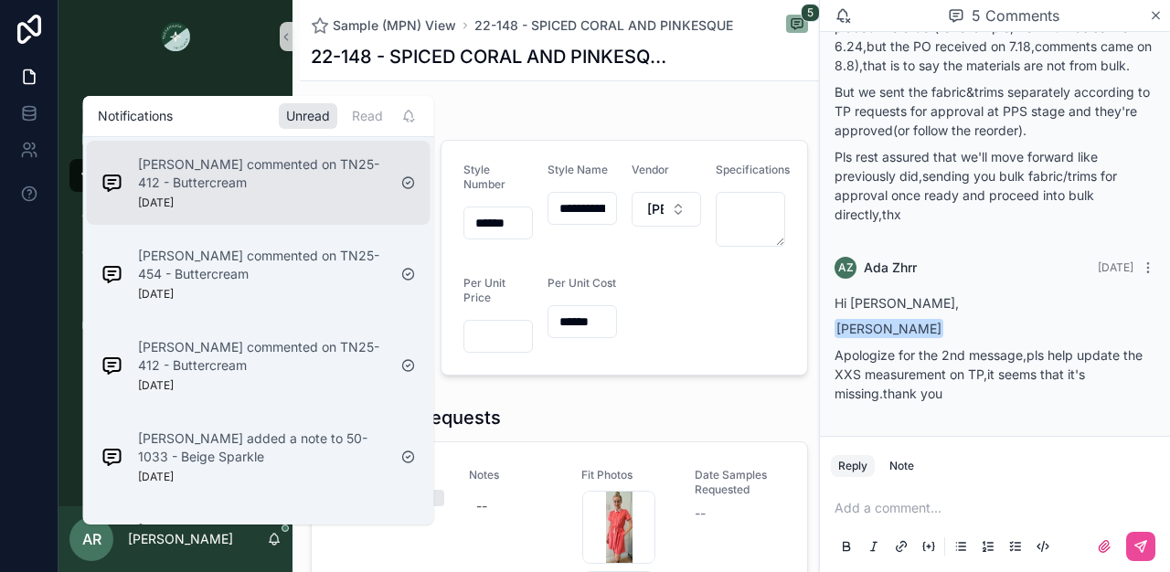
click at [275, 208] on div "[PERSON_NAME] commented on TN25-412 - Buttercream [DATE]" at bounding box center [262, 182] width 249 height 55
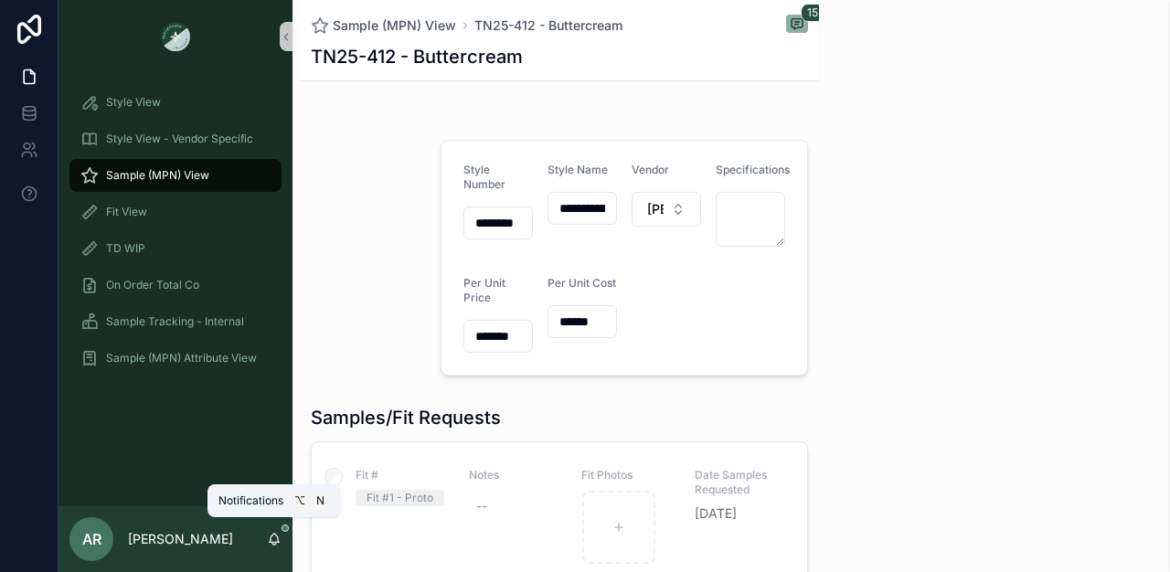
scroll to position [1842, 0]
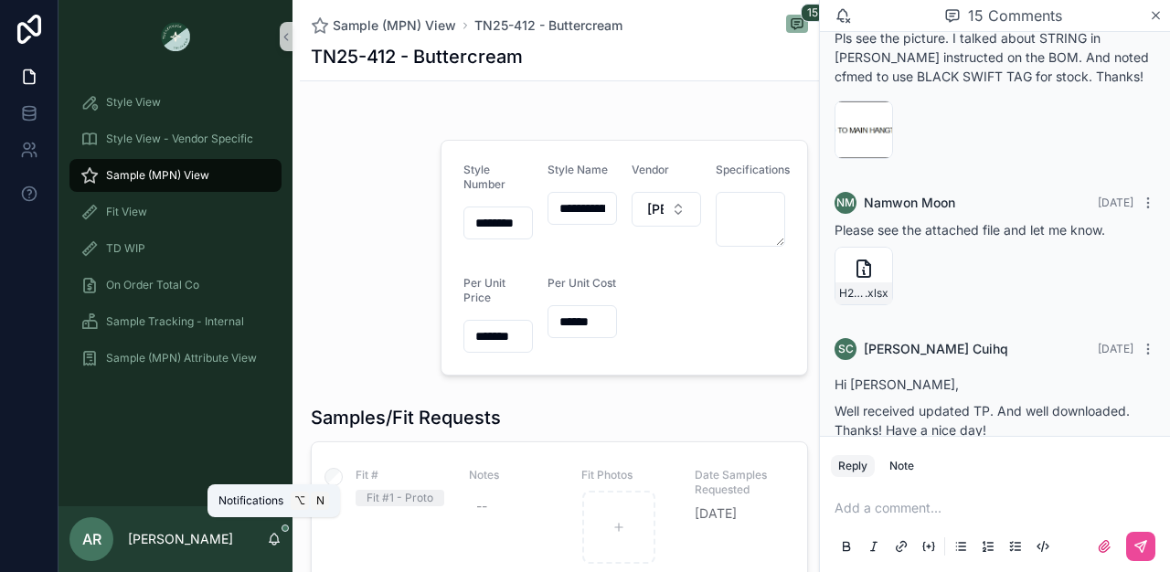
click at [271, 539] on icon "scrollable content" at bounding box center [274, 539] width 15 height 15
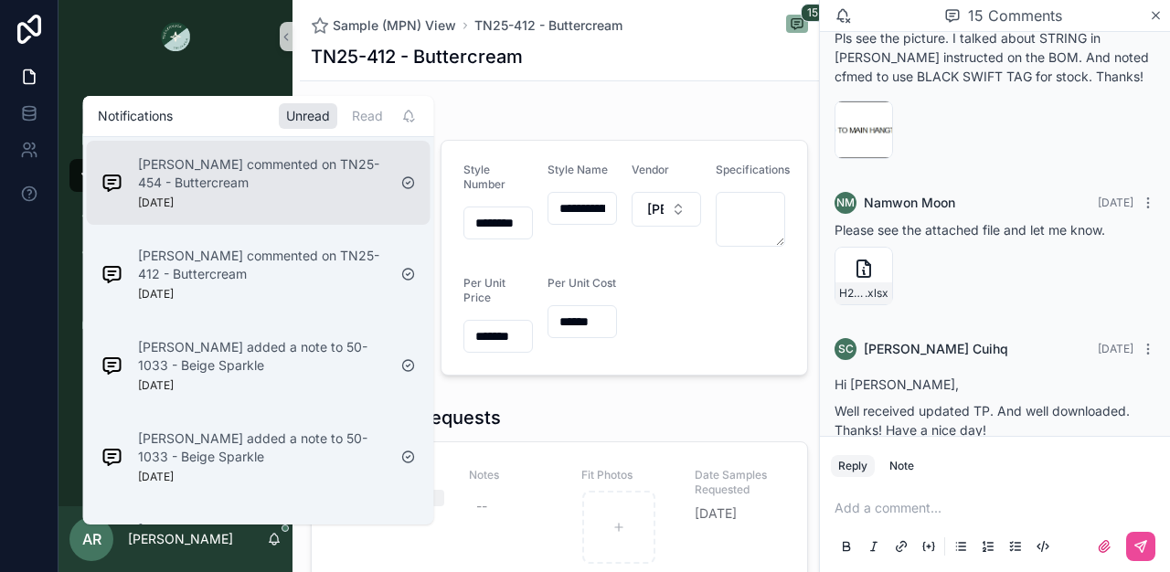
click at [319, 217] on div "[PERSON_NAME] commented on TN25-454 - Buttercream [DATE]" at bounding box center [259, 183] width 344 height 84
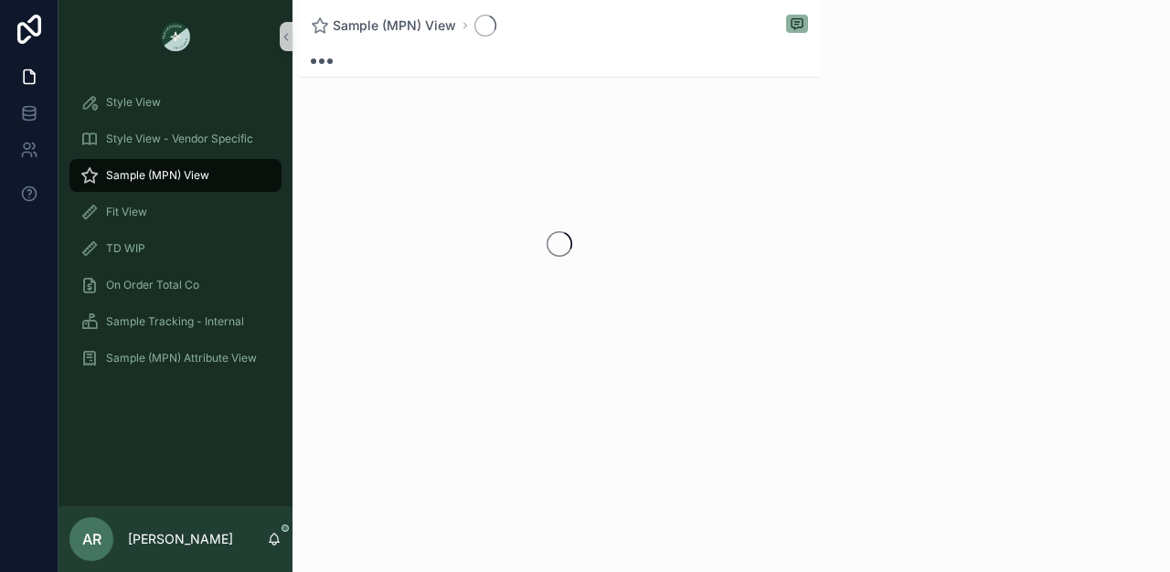
click at [267, 550] on div "AR [PERSON_NAME]" at bounding box center [175, 539] width 234 height 66
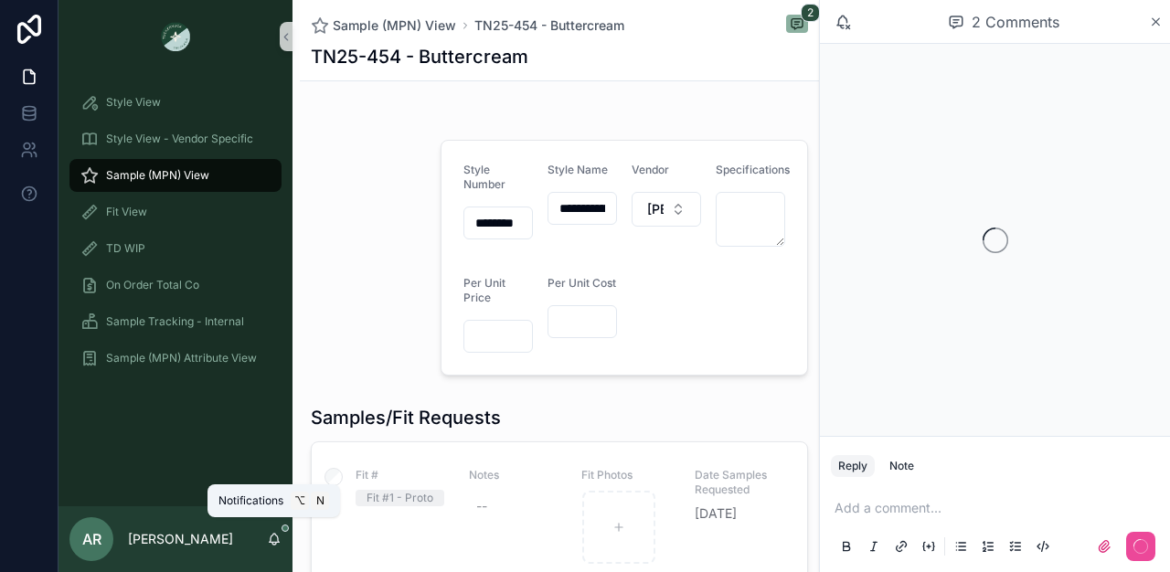
click at [280, 533] on icon "scrollable content" at bounding box center [274, 539] width 15 height 15
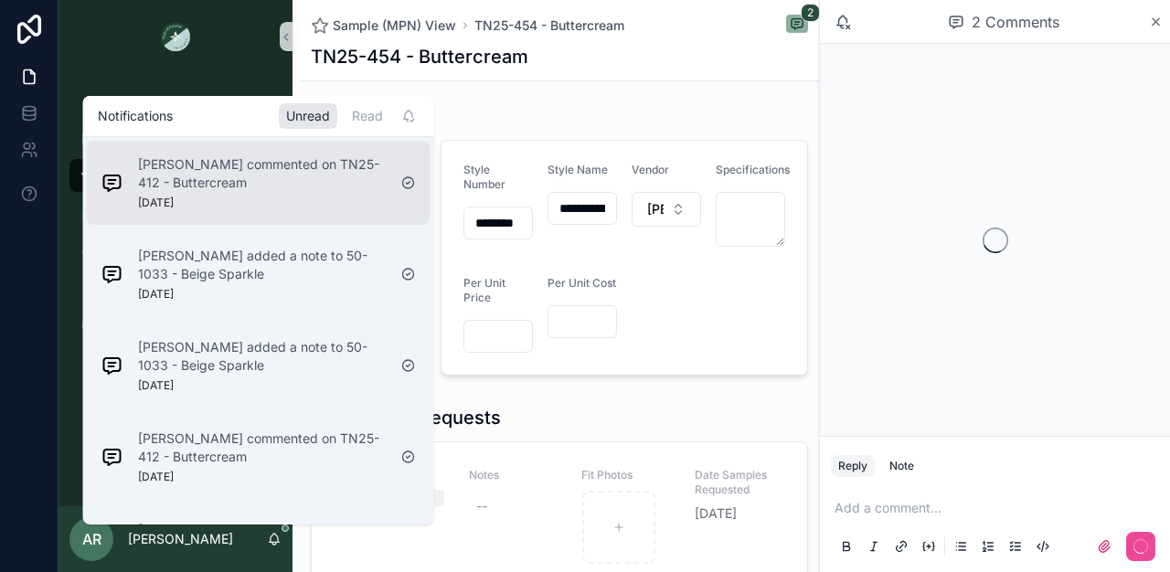
click at [320, 202] on div "[PERSON_NAME] commented on TN25-412 - Buttercream [DATE]" at bounding box center [262, 182] width 249 height 55
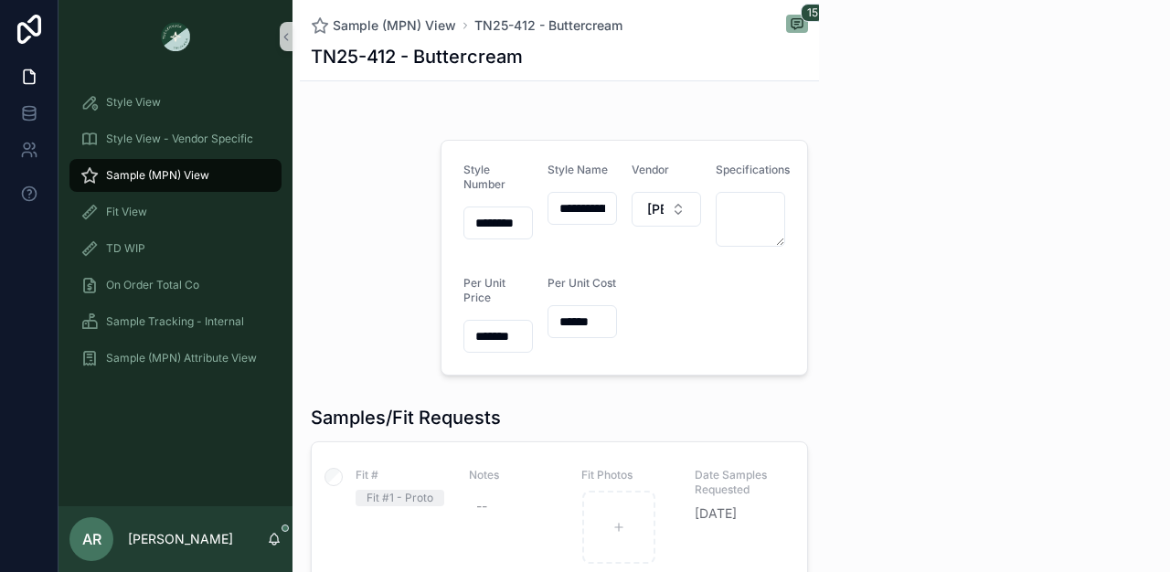
click at [276, 535] on icon "scrollable content" at bounding box center [275, 538] width 10 height 8
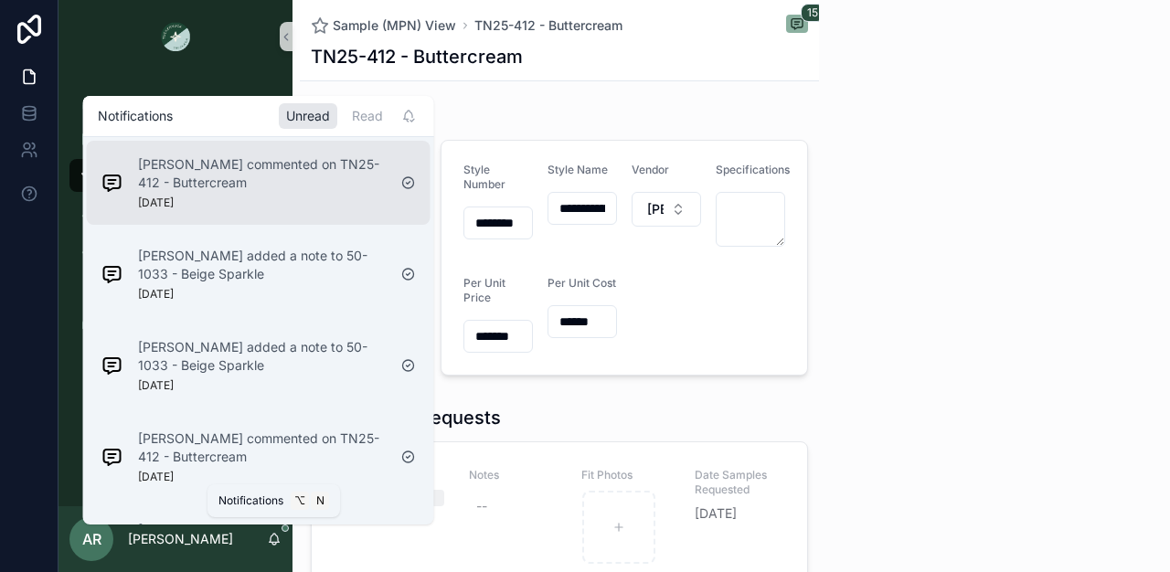
click at [304, 159] on p "[PERSON_NAME] commented on TN25-412 - Buttercream" at bounding box center [262, 173] width 249 height 37
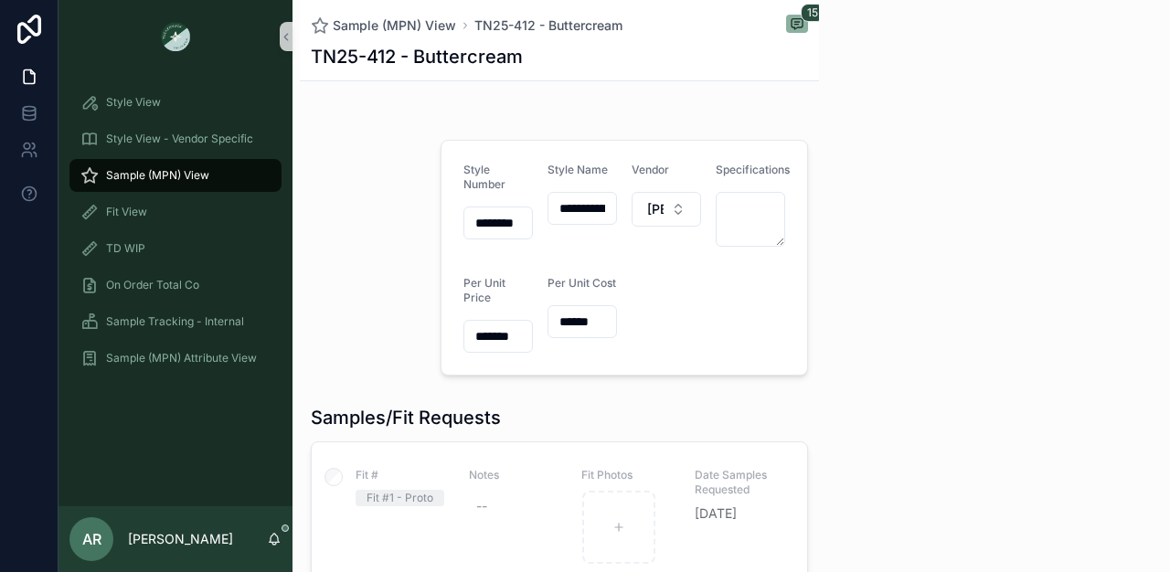
click at [275, 525] on div "AR [PERSON_NAME]" at bounding box center [175, 539] width 234 height 66
click at [275, 541] on icon "scrollable content" at bounding box center [274, 539] width 15 height 15
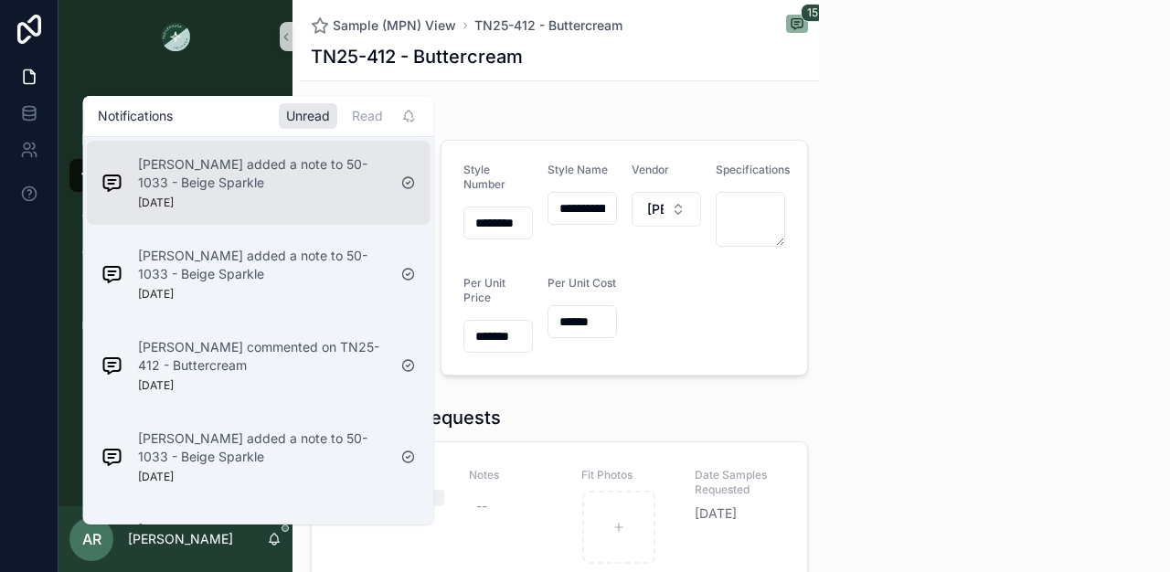
click at [283, 199] on div "[PERSON_NAME] added a note to 50-1033 - Beige Sparkle [DATE]" at bounding box center [262, 182] width 249 height 55
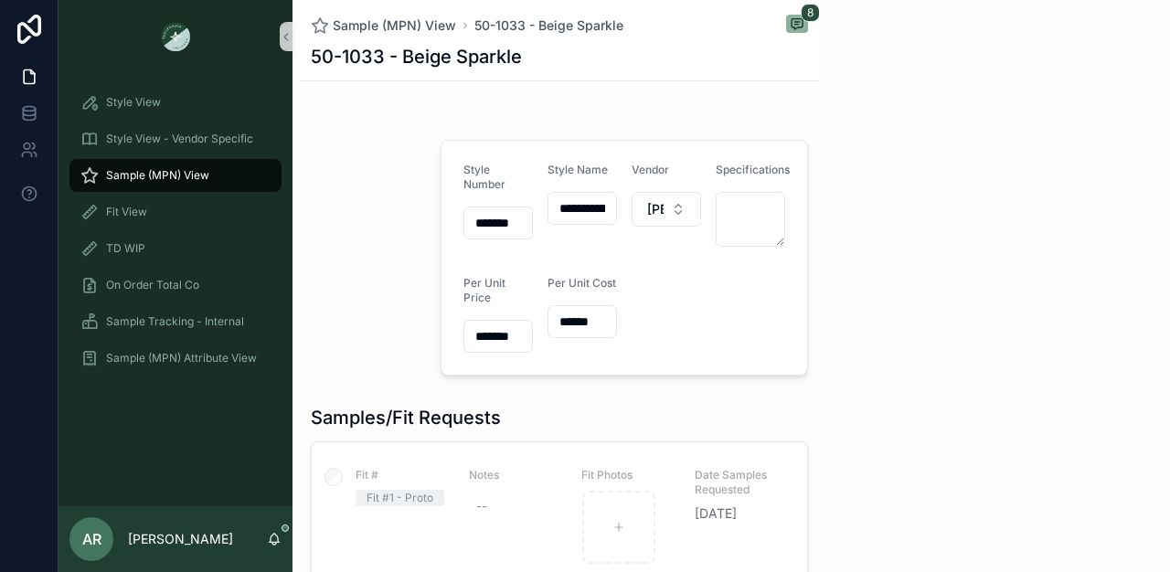
click at [274, 543] on icon "scrollable content" at bounding box center [274, 539] width 15 height 15
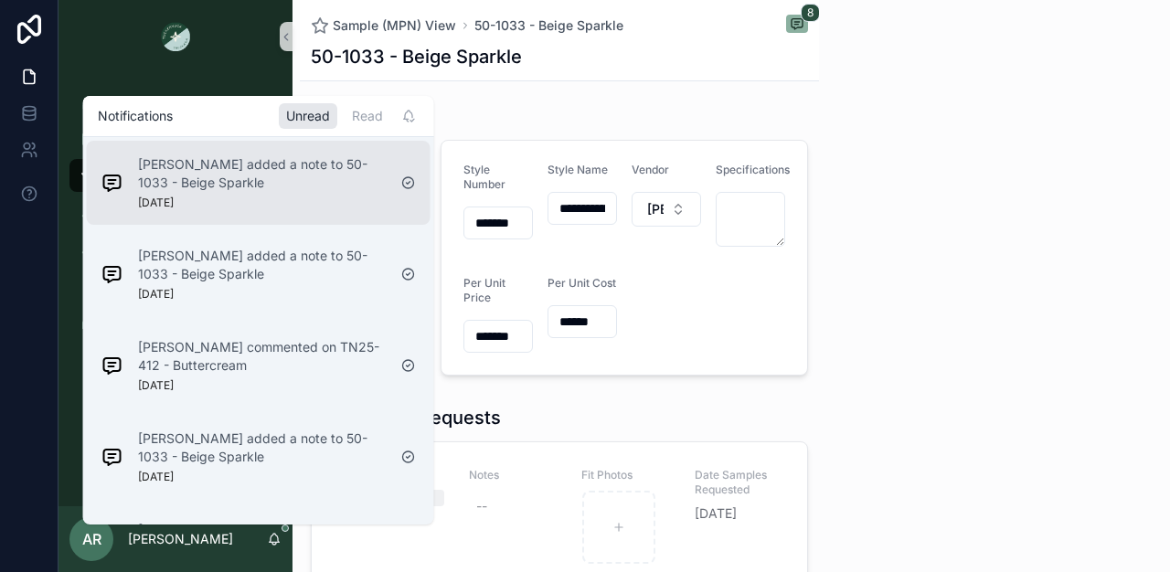
click at [276, 196] on div "[PERSON_NAME] added a note to 50-1033 - Beige Sparkle [DATE]" at bounding box center [262, 182] width 249 height 55
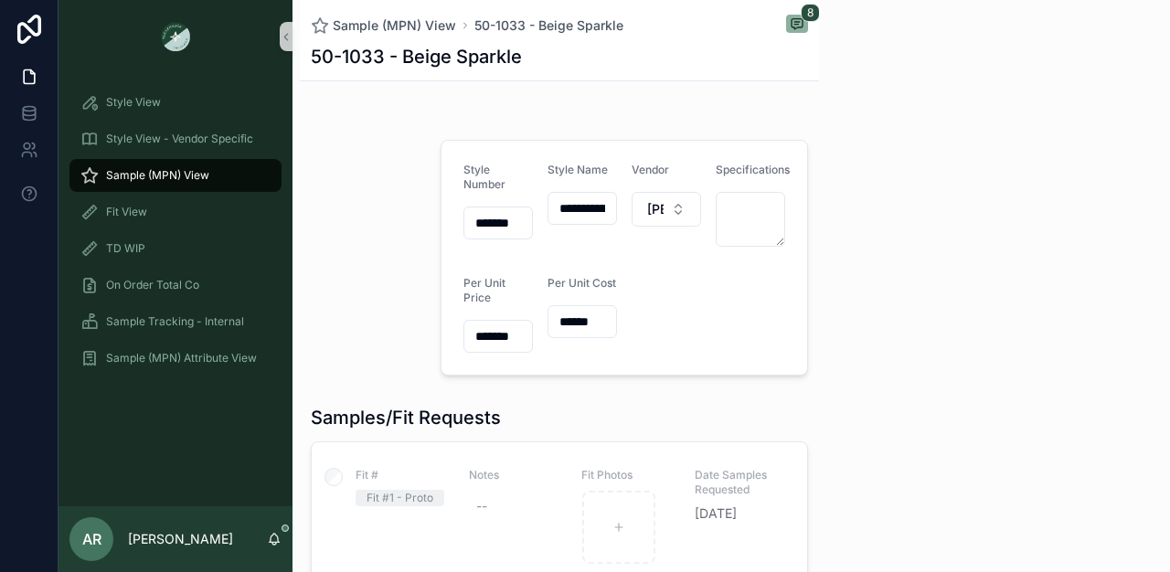
click at [270, 552] on div "AR [PERSON_NAME]" at bounding box center [175, 539] width 234 height 66
click at [275, 541] on icon "scrollable content" at bounding box center [274, 539] width 15 height 15
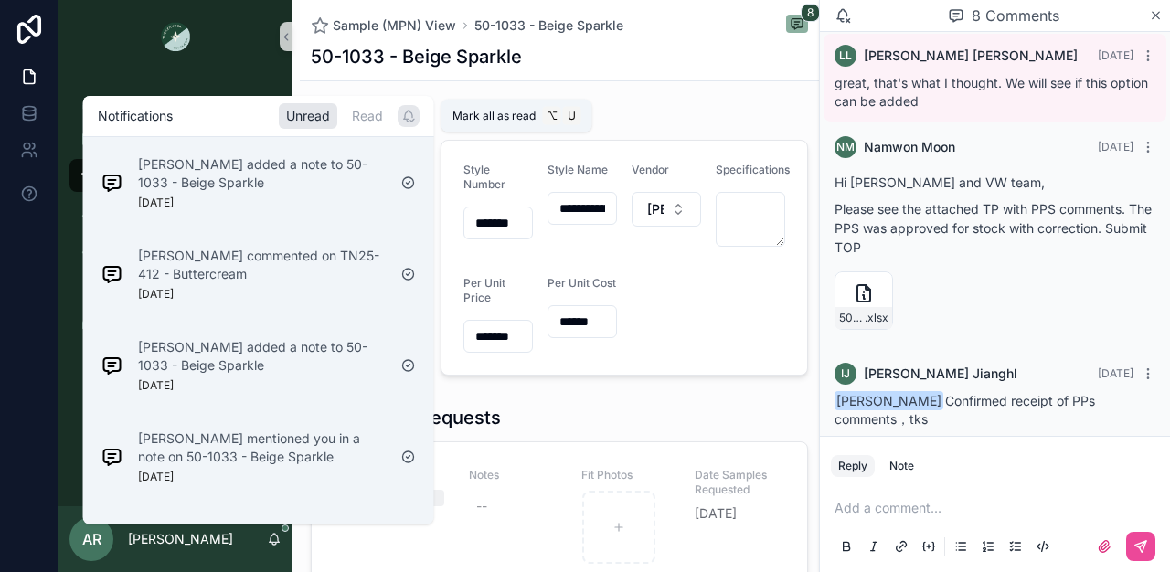
click at [398, 123] on div "scrollable content" at bounding box center [409, 116] width 22 height 22
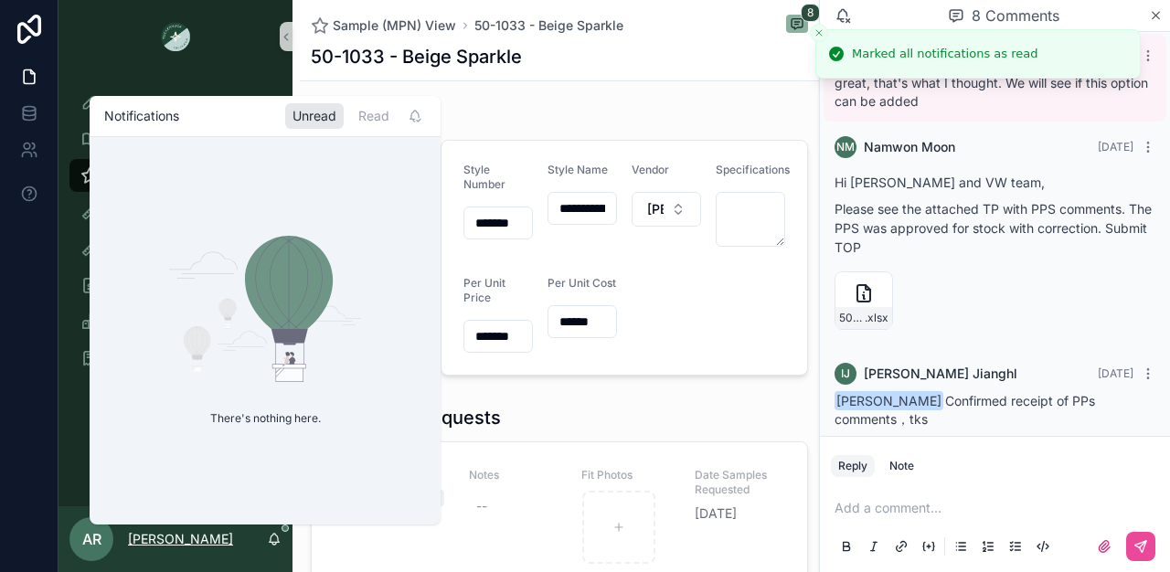
click at [133, 542] on p "[PERSON_NAME]" at bounding box center [180, 539] width 105 height 18
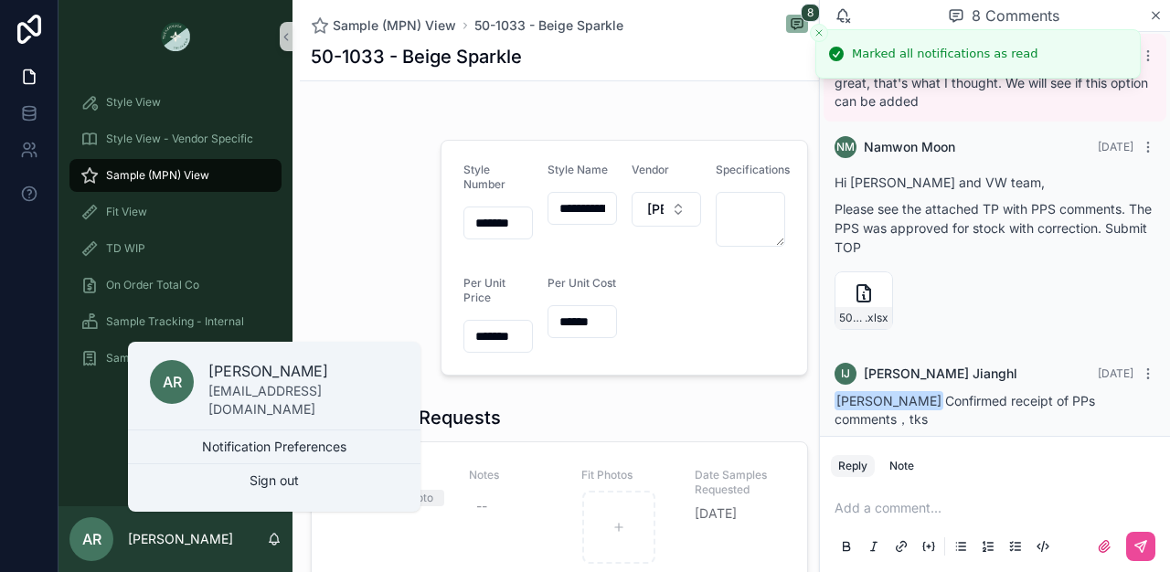
click at [107, 465] on div "Style View Style View - Vendor Specific Sample (MPN) View Fit View TD WIP On Or…" at bounding box center [175, 289] width 234 height 433
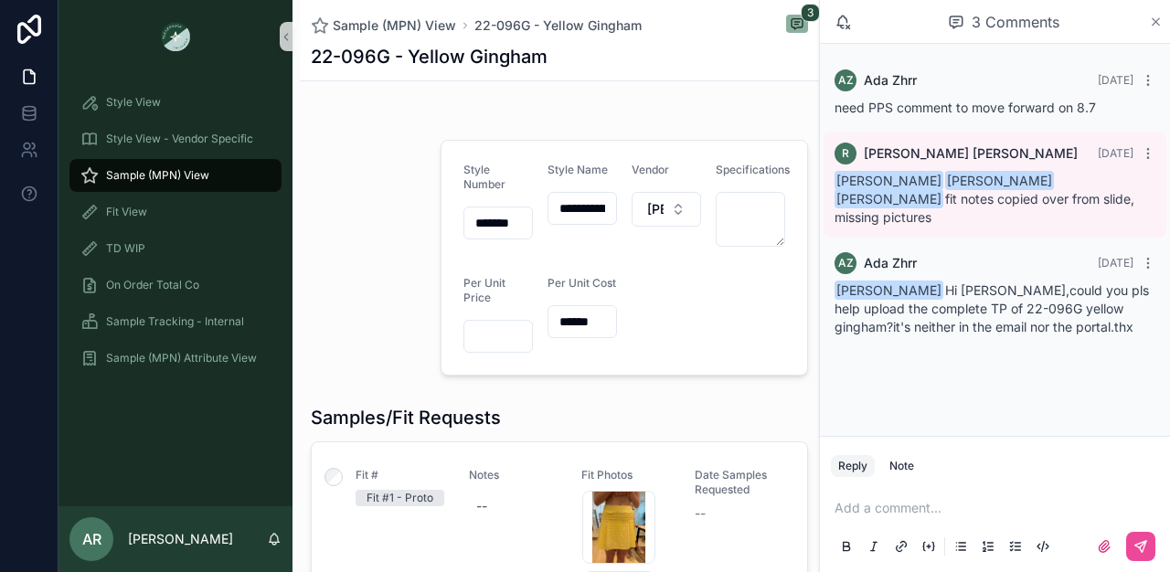
click at [1150, 23] on icon "scrollable content" at bounding box center [1156, 22] width 14 height 15
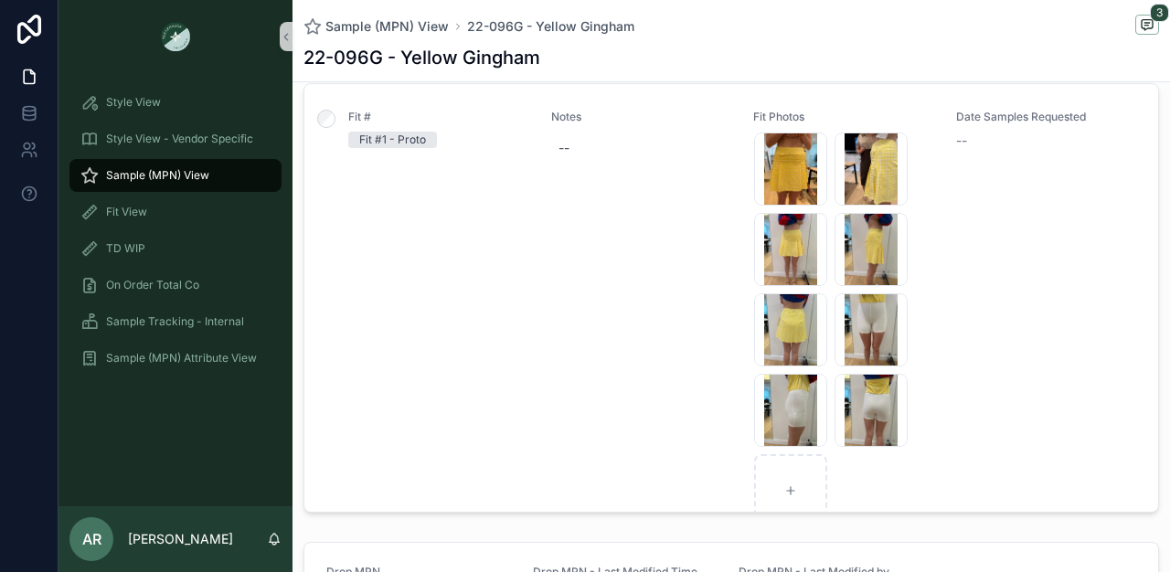
click at [160, 175] on span "Sample (MPN) View" at bounding box center [157, 175] width 103 height 15
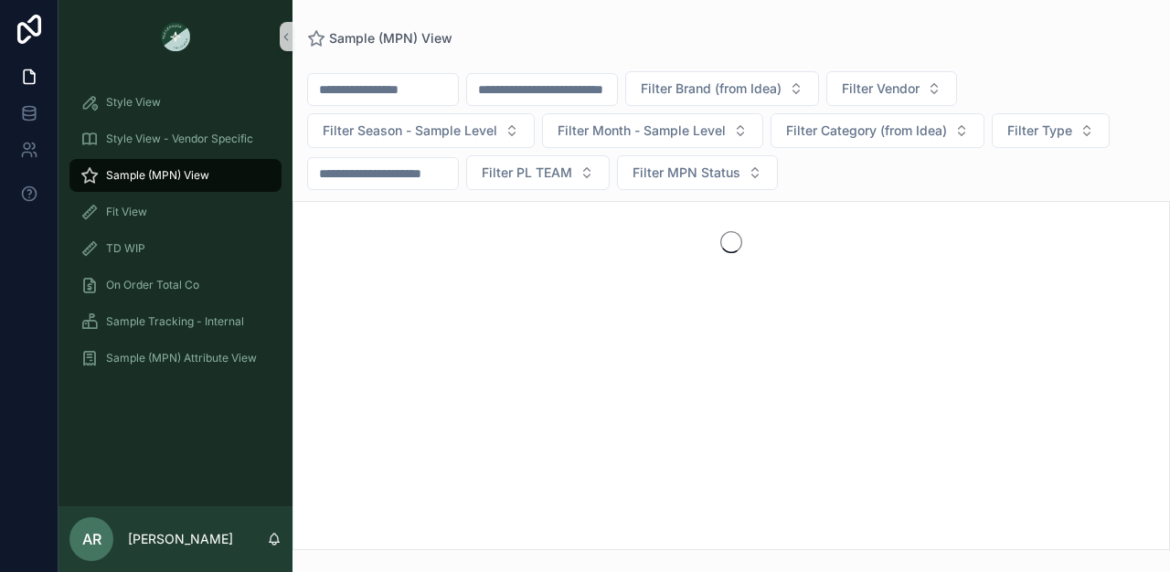
click at [573, 102] on div "scrollable content" at bounding box center [542, 89] width 152 height 33
click at [578, 87] on input "scrollable content" at bounding box center [542, 90] width 150 height 26
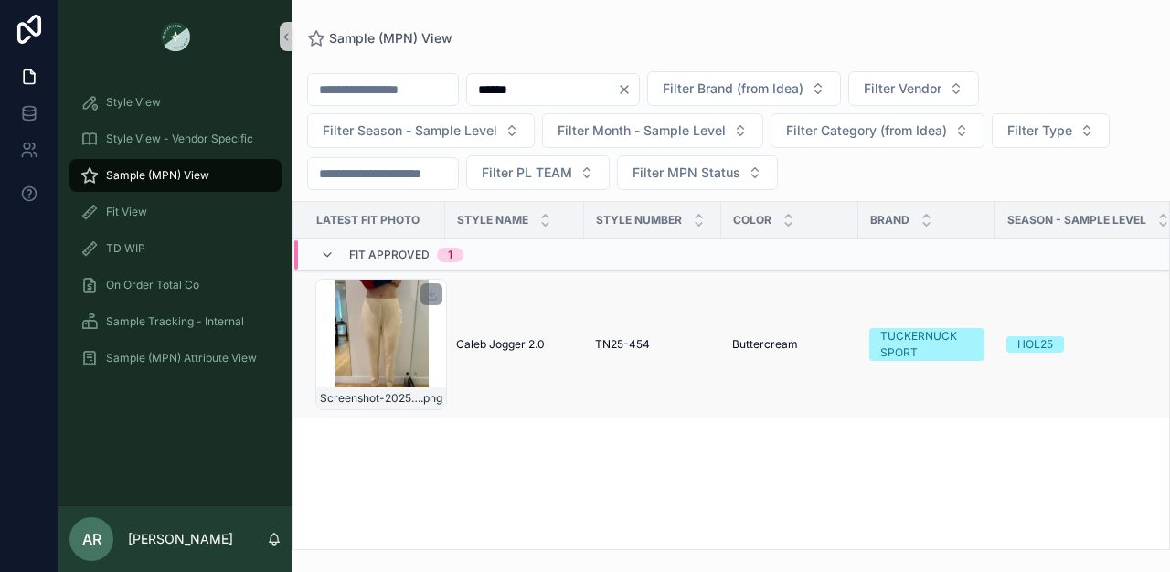
type input "******"
click at [409, 322] on div "Screenshot-2025-08-07-153013 .png" at bounding box center [381, 345] width 132 height 132
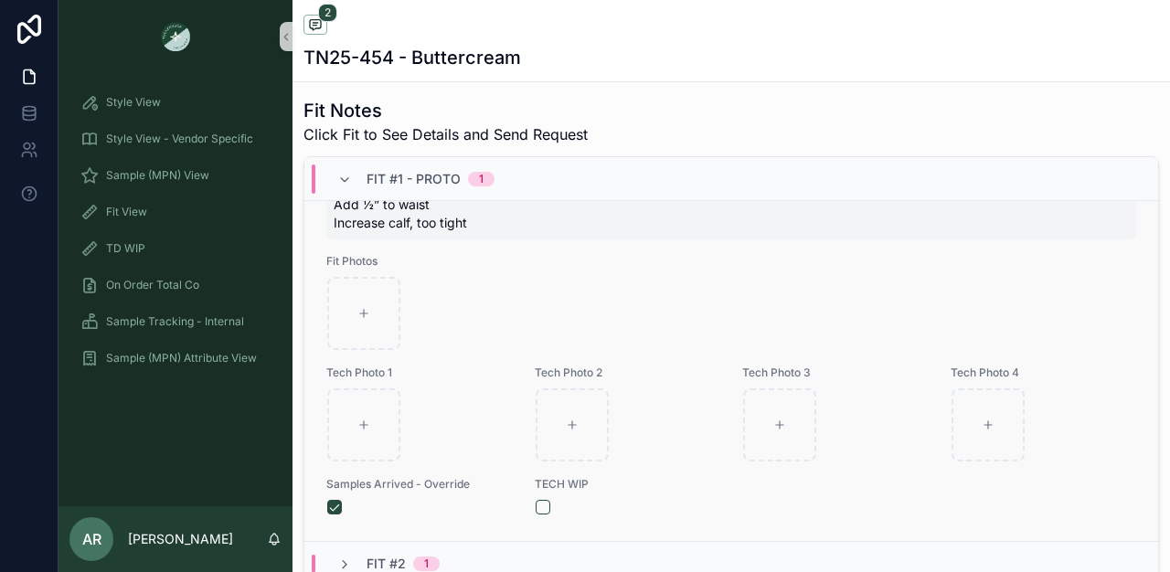
scroll to position [543, 0]
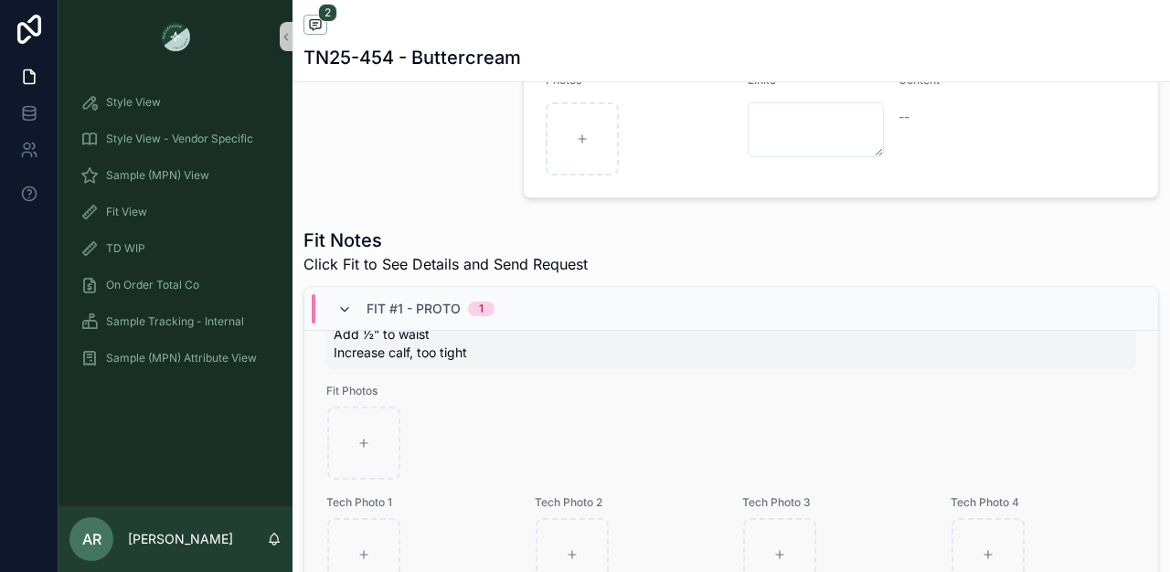
click at [346, 305] on icon "scrollable content" at bounding box center [344, 310] width 15 height 15
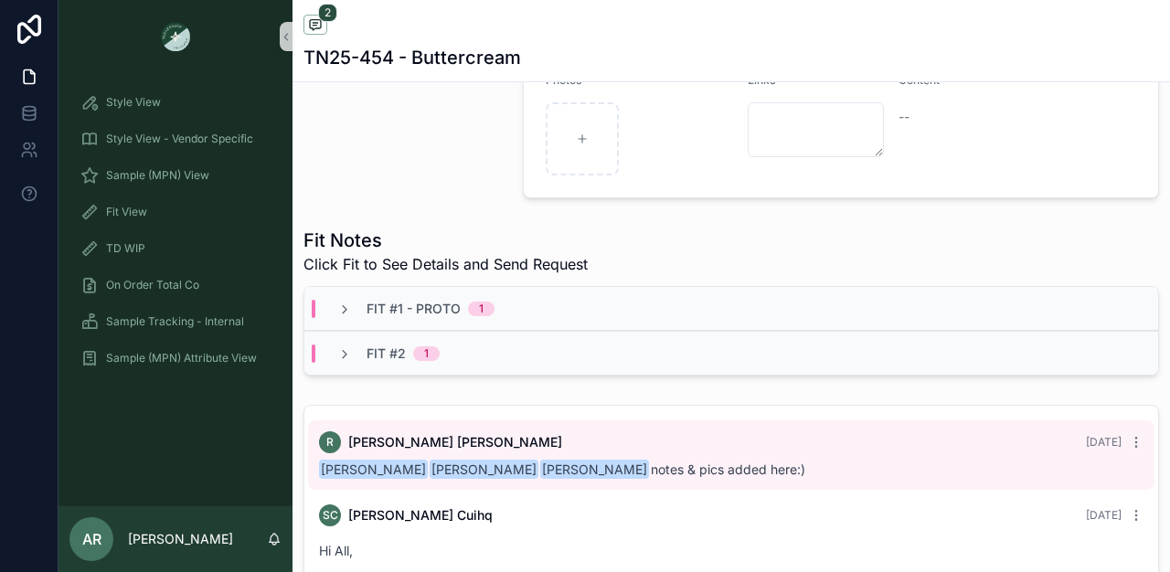
click at [337, 363] on div "Fit #2 1" at bounding box center [731, 353] width 854 height 44
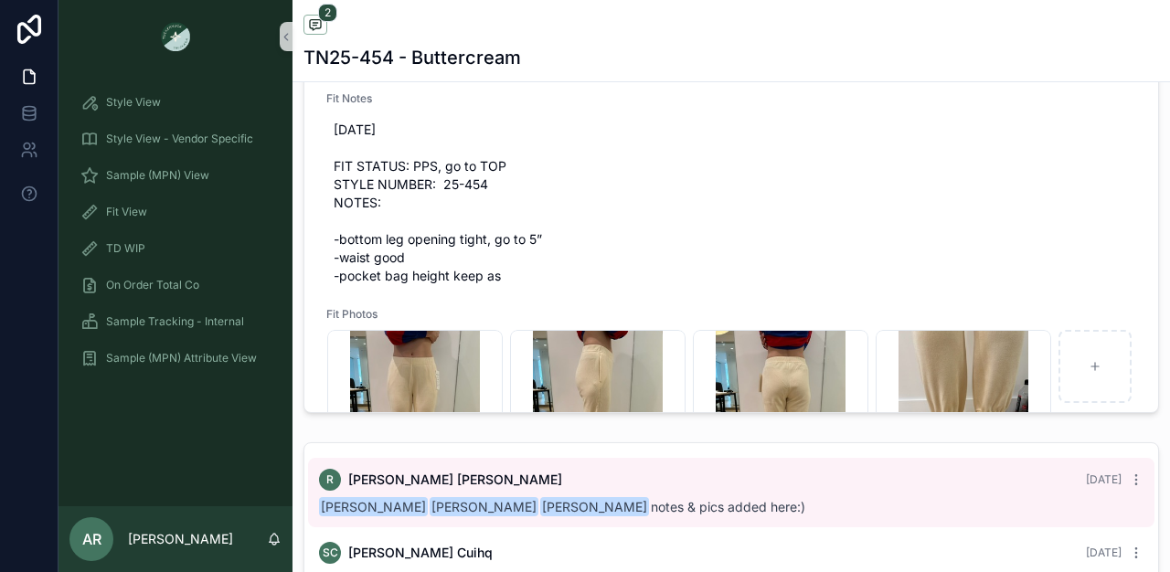
scroll to position [94, 0]
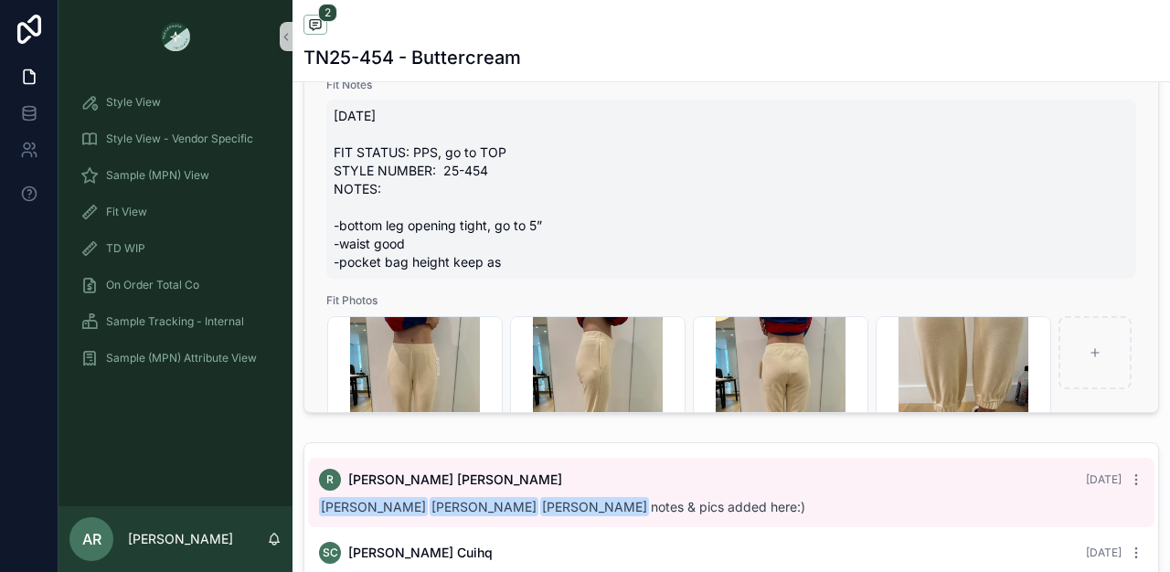
click at [341, 222] on span "8/6/25 FIT STATUS: PPS, go to TOP STYLE NUMBER: 25-454 NOTES: -bottom leg openi…" at bounding box center [731, 189] width 795 height 165
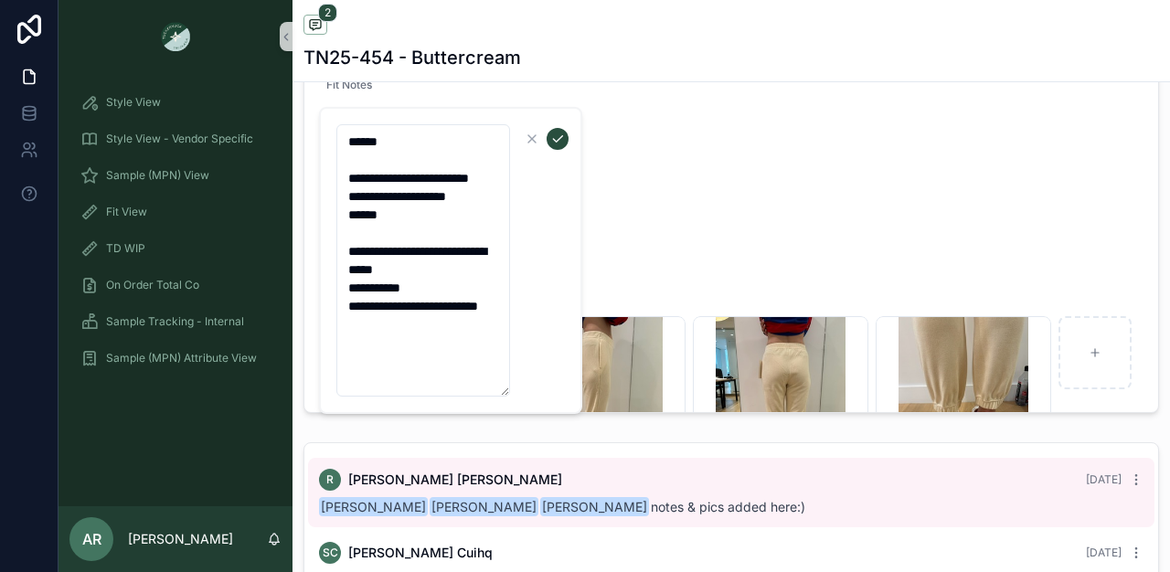
drag, startPoint x: 343, startPoint y: 289, endPoint x: 469, endPoint y: 418, distance: 180.3
click at [470, 419] on div "**********" at bounding box center [613, 286] width 1111 height 572
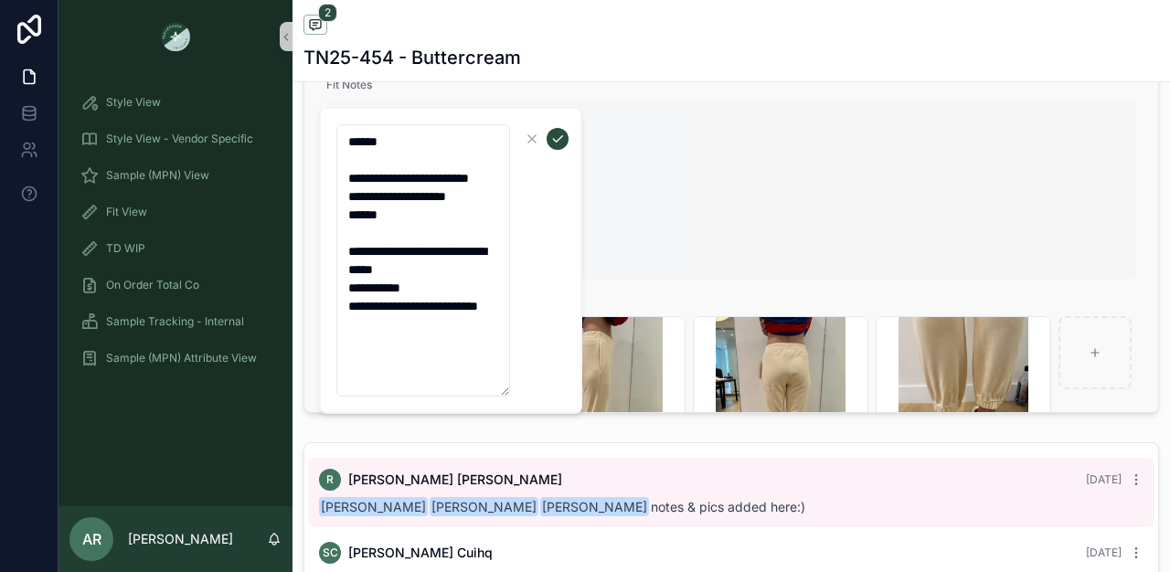
click at [663, 243] on span "8/6/25 FIT STATUS: PPS, go to TOP STYLE NUMBER: 25-454 NOTES: -bottom leg openi…" at bounding box center [731, 189] width 795 height 165
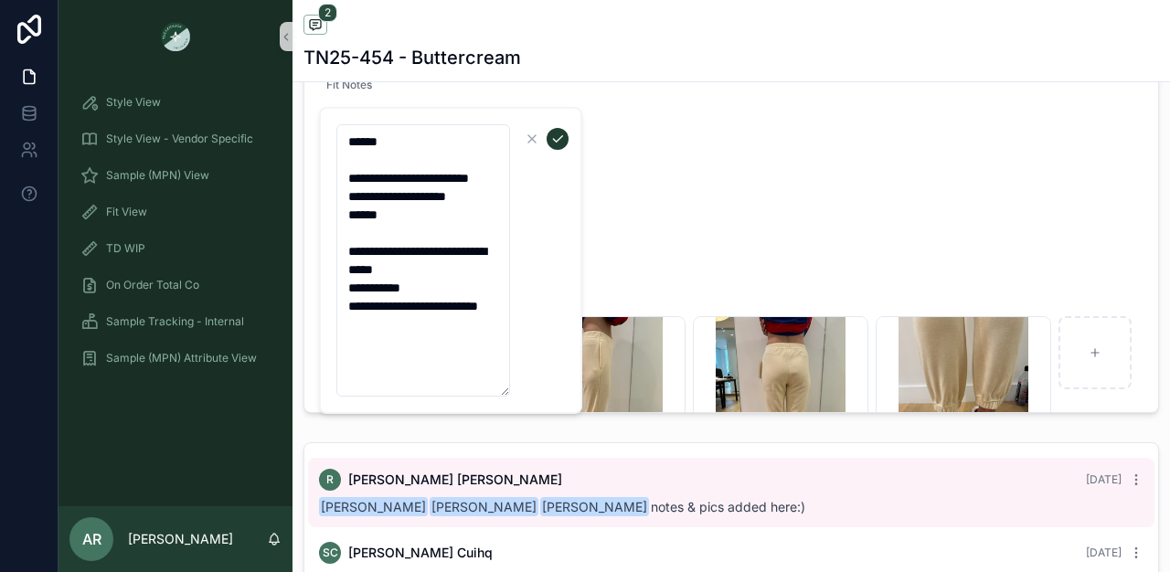
click at [560, 138] on icon "scrollable content" at bounding box center [557, 139] width 15 height 15
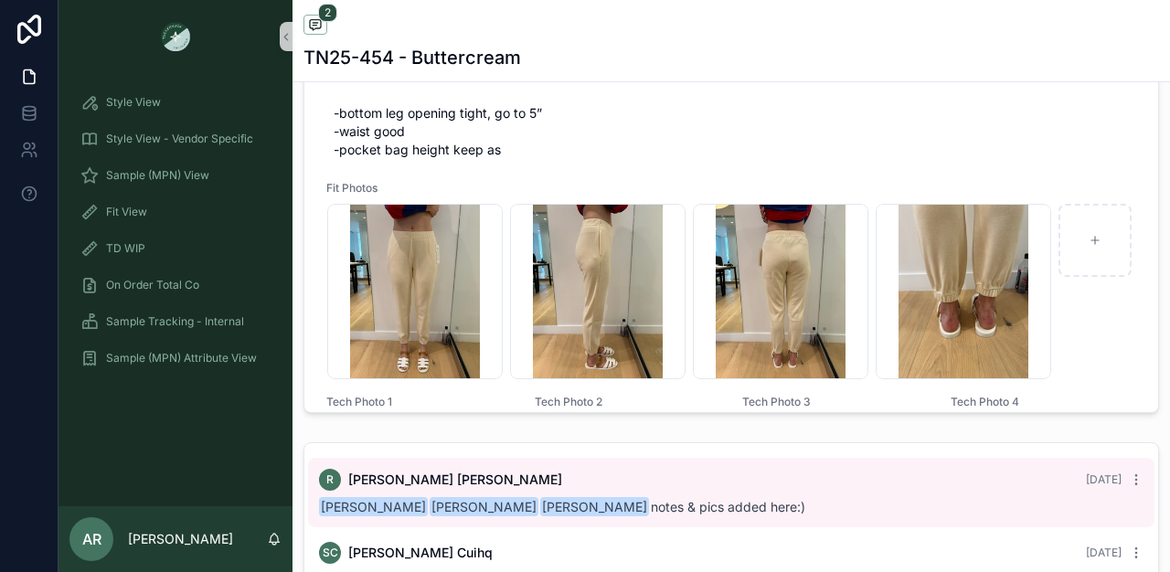
scroll to position [262, 0]
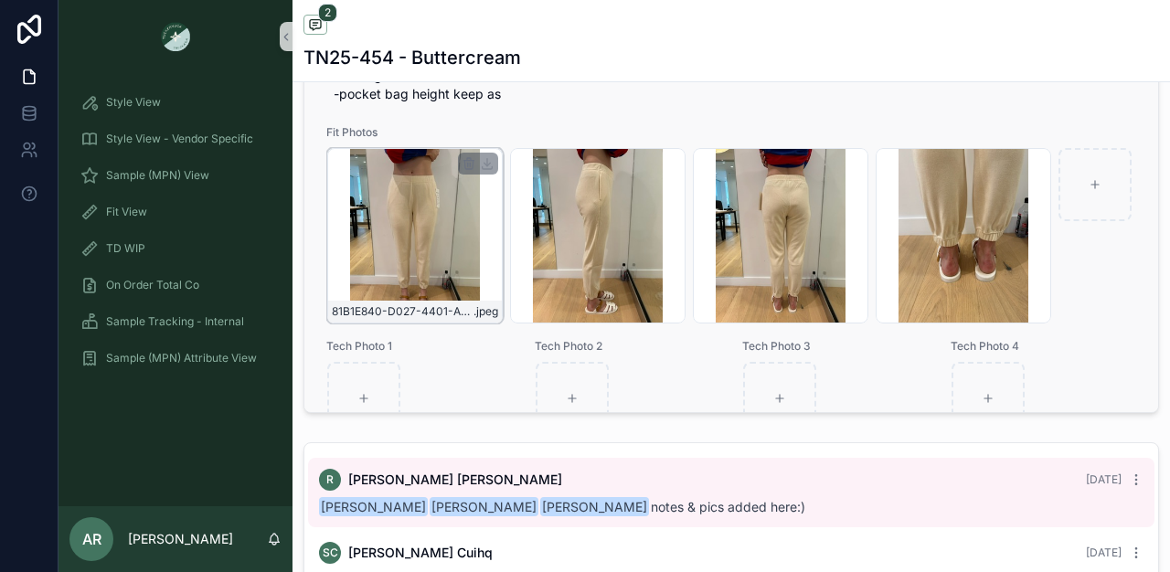
click at [412, 270] on div "81B1E840-D027-4401-A6D5-C69E1BE0905F_4_5005_c .jpeg" at bounding box center [414, 235] width 175 height 175
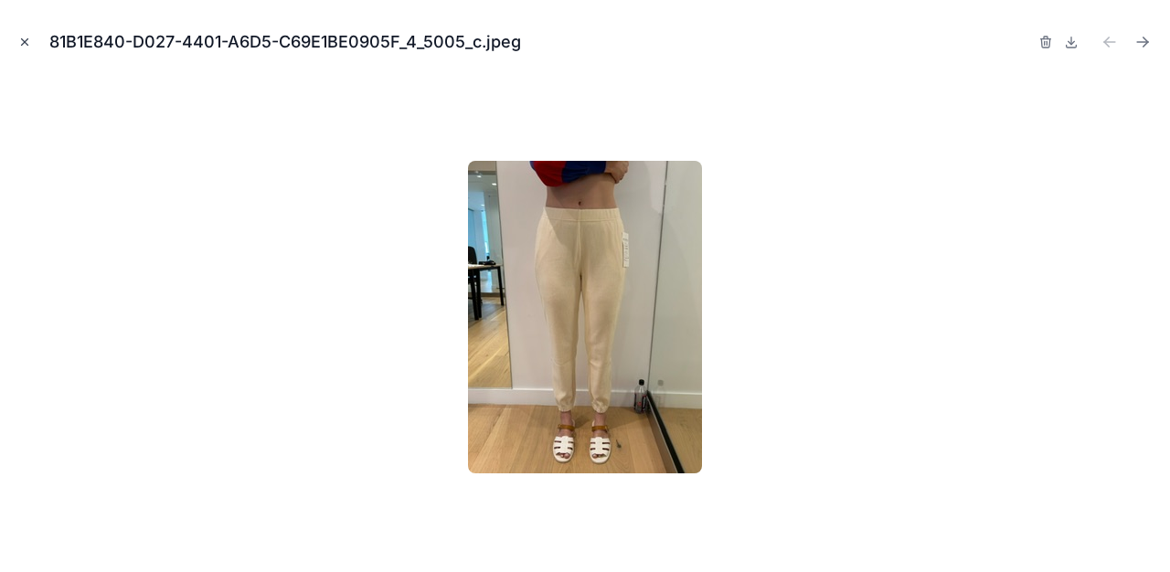
click at [24, 46] on icon "Close modal" at bounding box center [24, 42] width 13 height 13
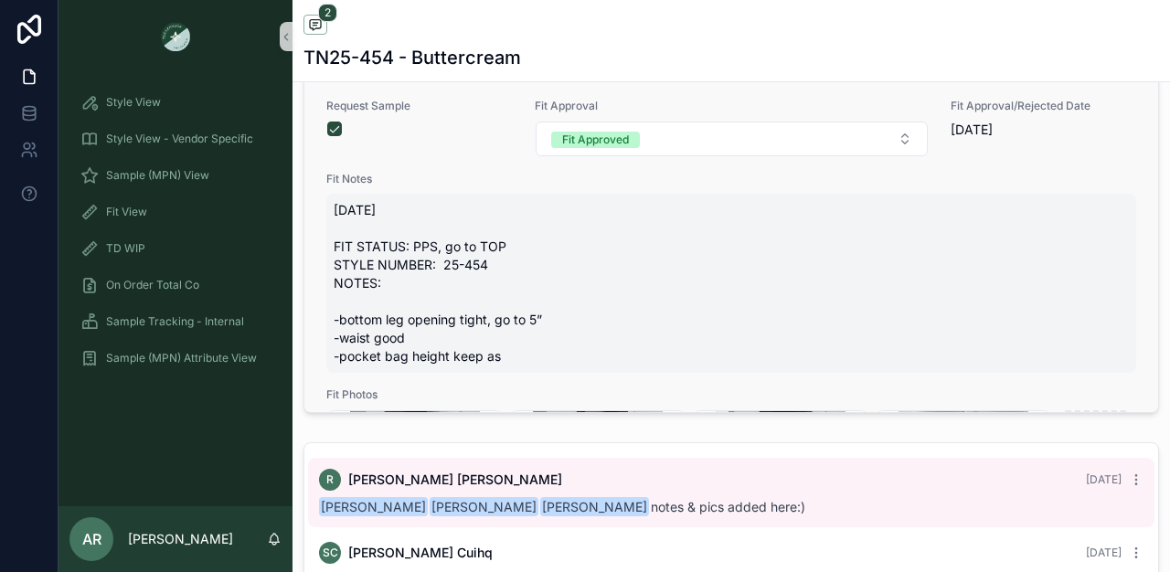
click at [399, 330] on span "8/6/25 FIT STATUS: PPS, go to TOP STYLE NUMBER: 25-454 NOTES: -bottom leg openi…" at bounding box center [731, 283] width 795 height 165
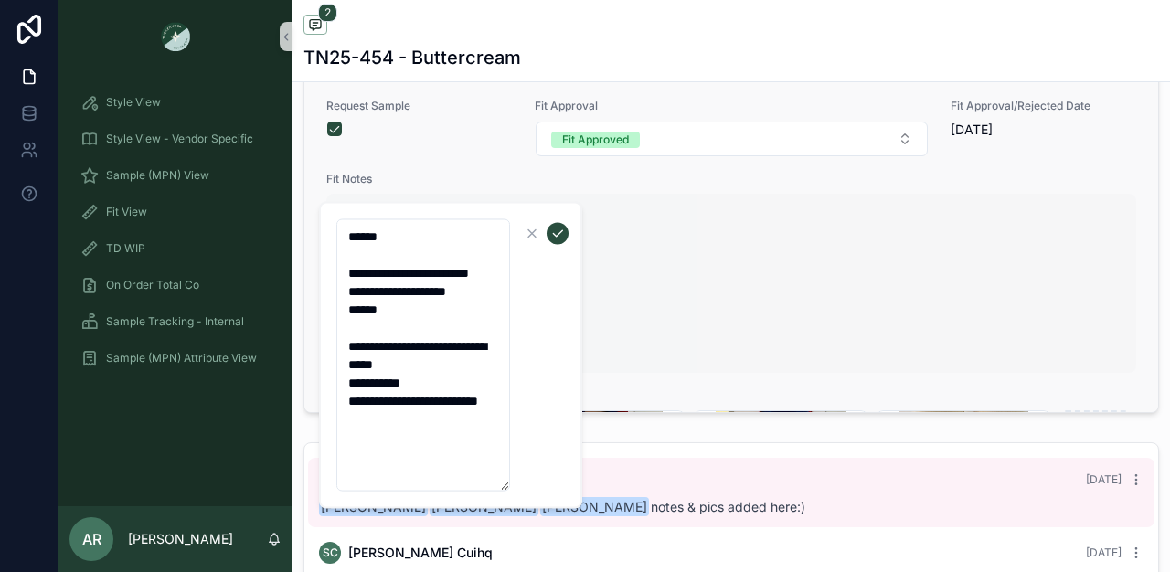
click at [399, 330] on textarea "**********" at bounding box center [423, 355] width 174 height 272
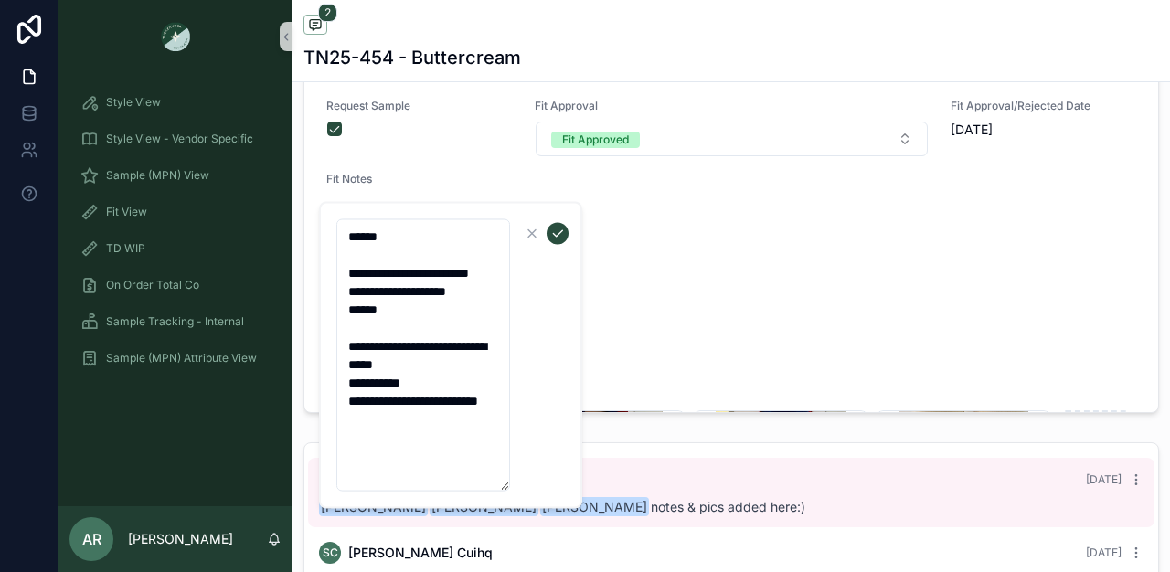
drag, startPoint x: 462, startPoint y: 443, endPoint x: 424, endPoint y: 442, distance: 37.5
click at [424, 442] on textarea "**********" at bounding box center [423, 355] width 174 height 272
click at [386, 461] on textarea "**********" at bounding box center [423, 355] width 174 height 272
click at [390, 423] on textarea "**********" at bounding box center [423, 355] width 174 height 272
type textarea "**********"
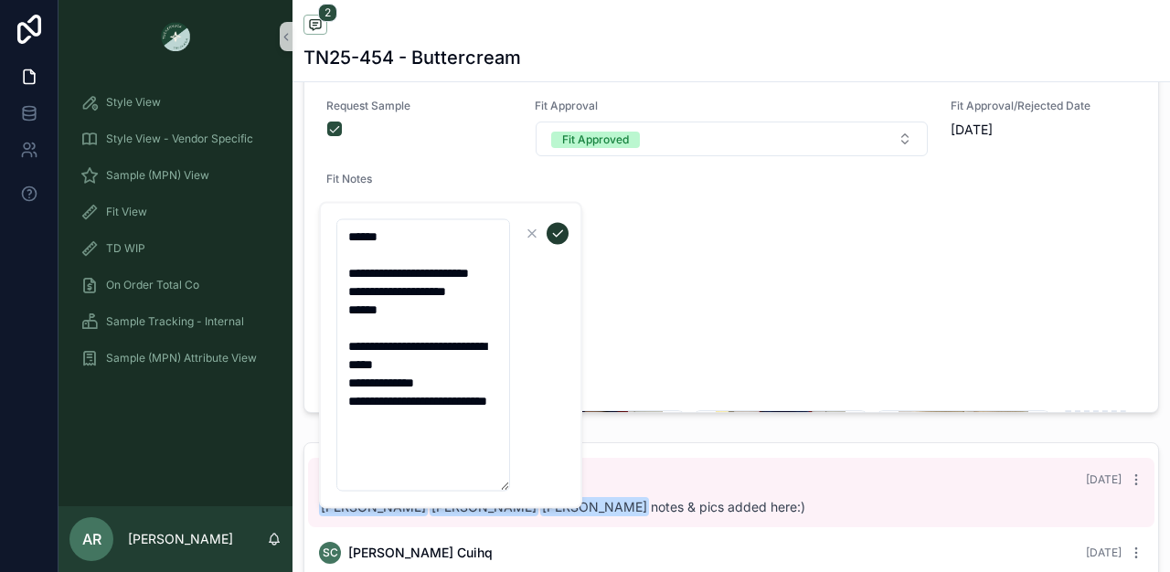
click at [557, 234] on icon "scrollable content" at bounding box center [557, 233] width 9 height 6
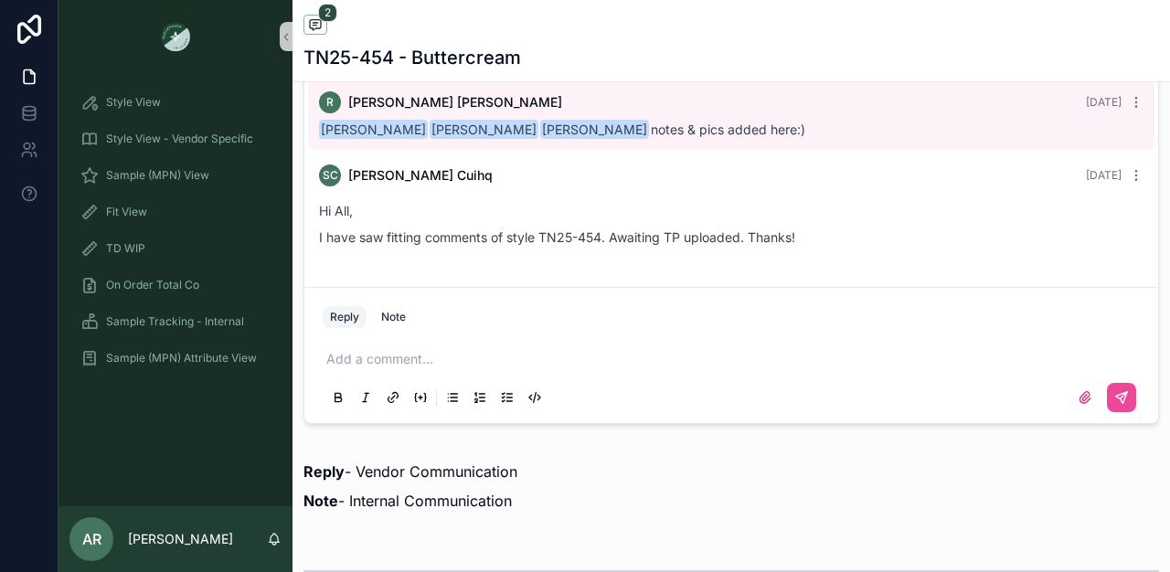
scroll to position [1226, 0]
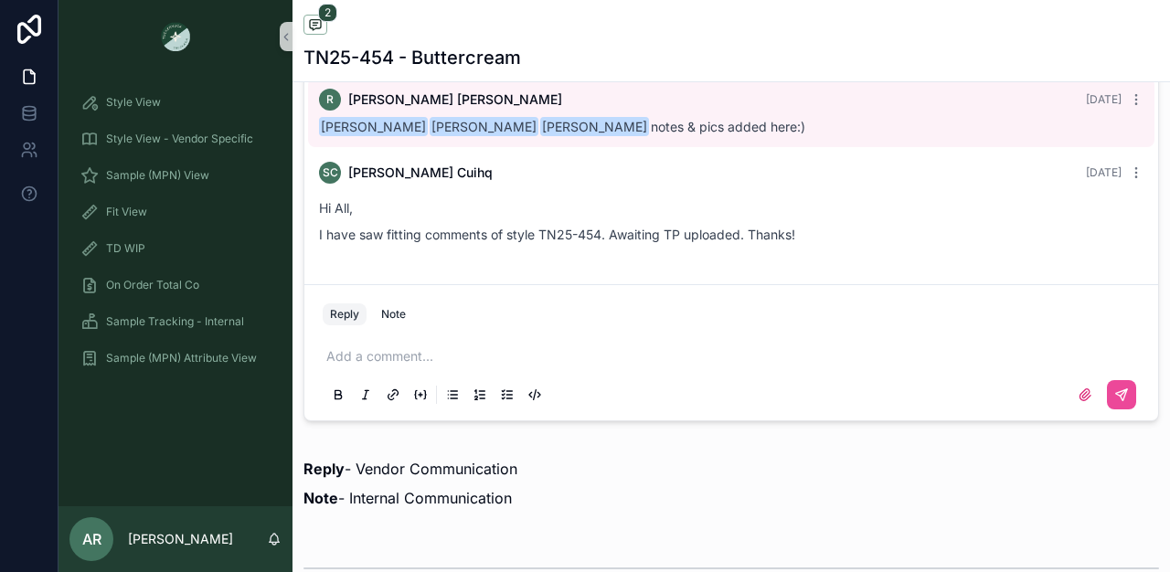
click at [548, 352] on p "scrollable content" at bounding box center [734, 356] width 817 height 18
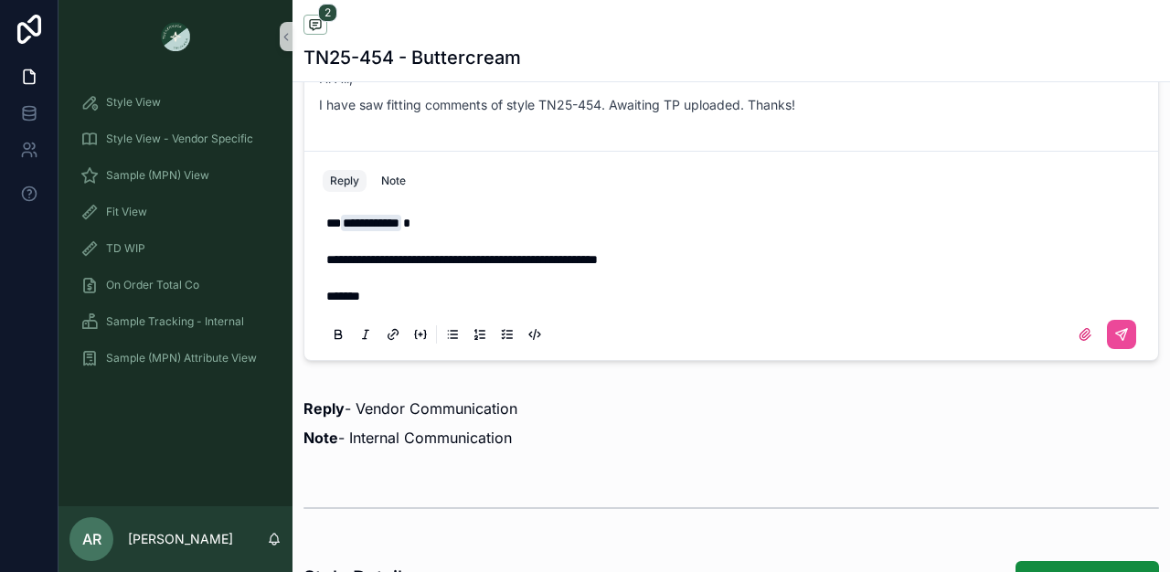
scroll to position [1344, 0]
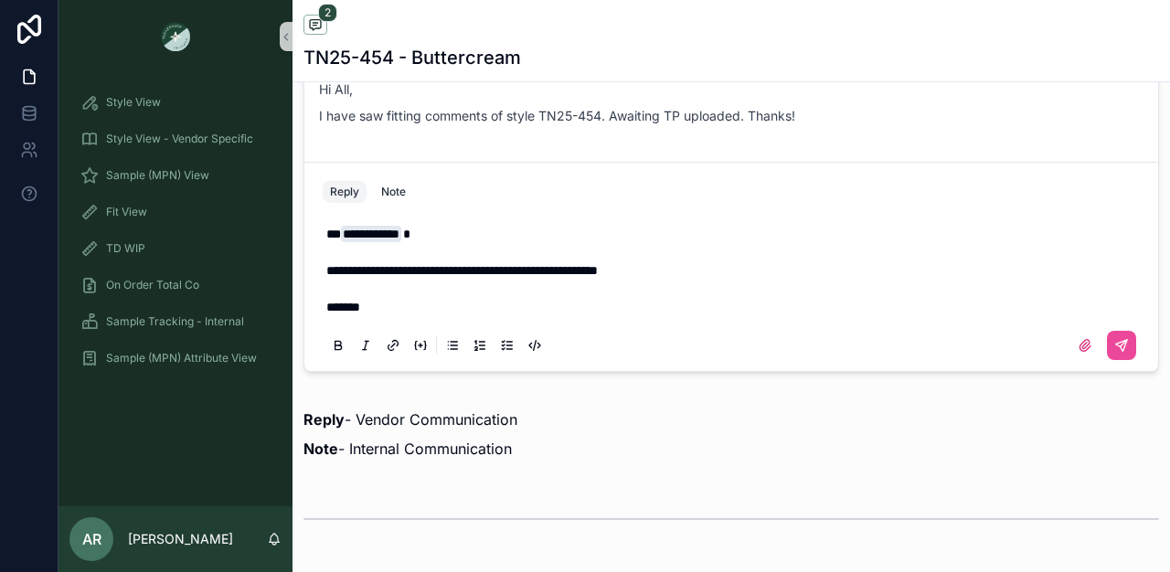
click at [561, 287] on p "scrollable content" at bounding box center [734, 289] width 817 height 18
click at [469, 303] on p "*******" at bounding box center [734, 307] width 817 height 18
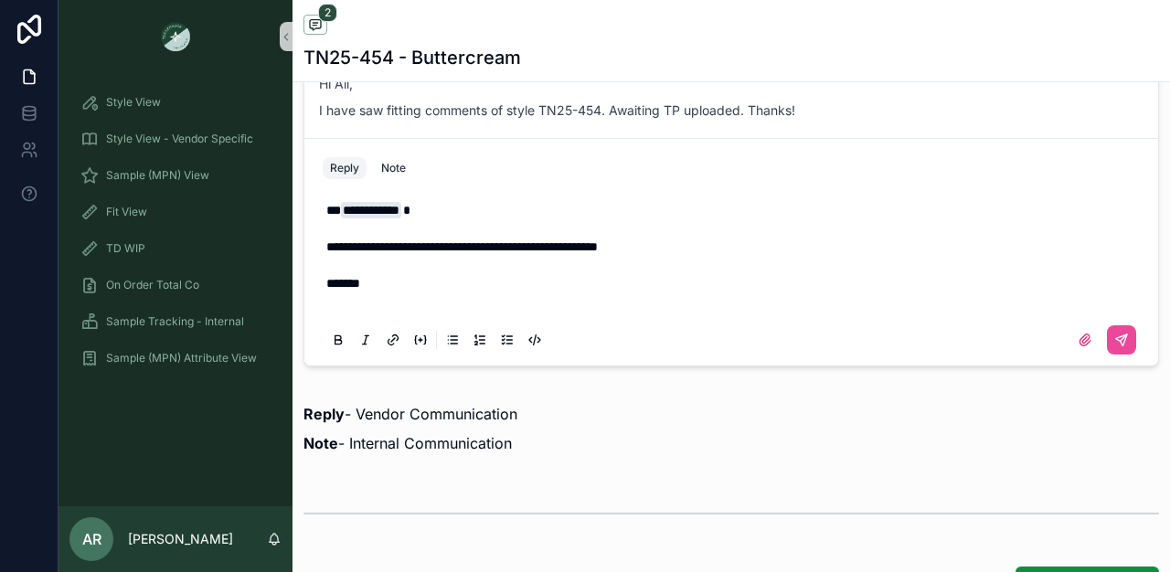
scroll to position [1363, 0]
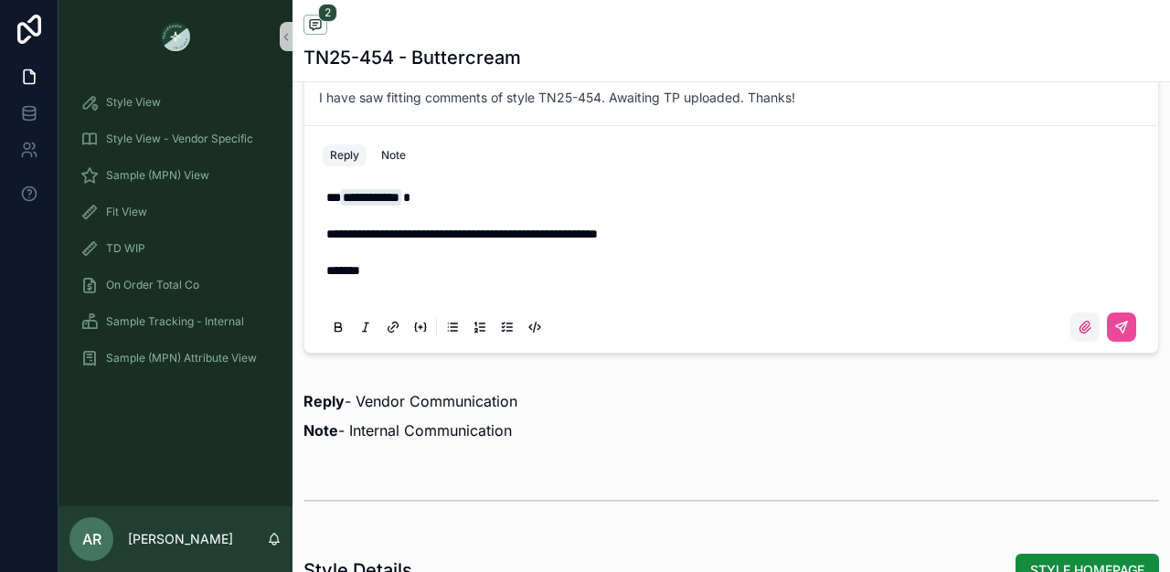
click at [1077, 334] on icon "scrollable content" at bounding box center [1084, 327] width 15 height 15
click at [0, 0] on input "scrollable content" at bounding box center [0, 0] width 0 height 0
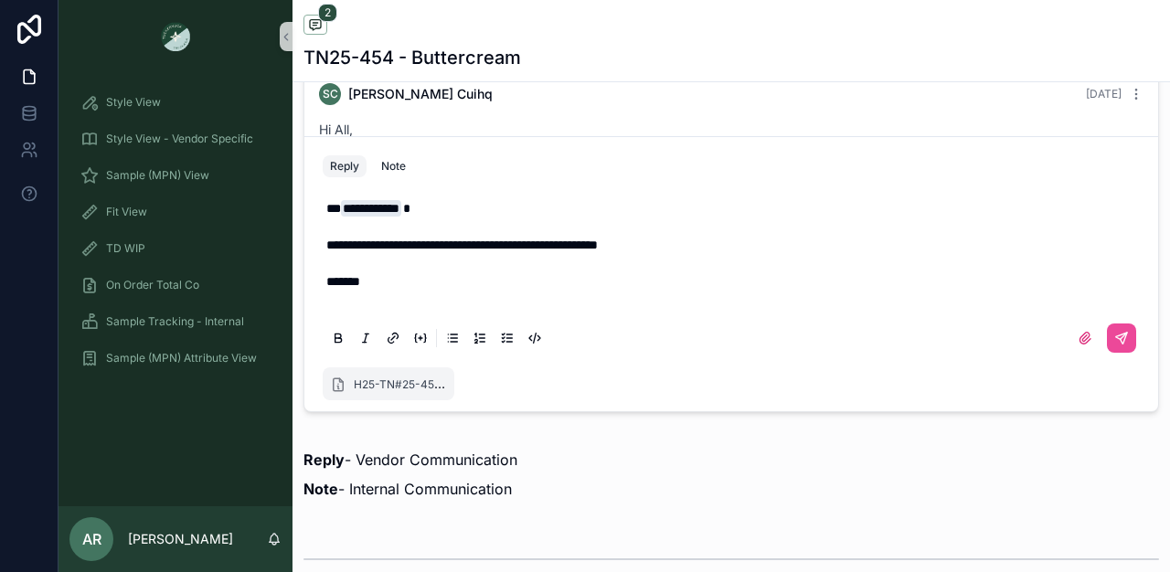
scroll to position [1302, 0]
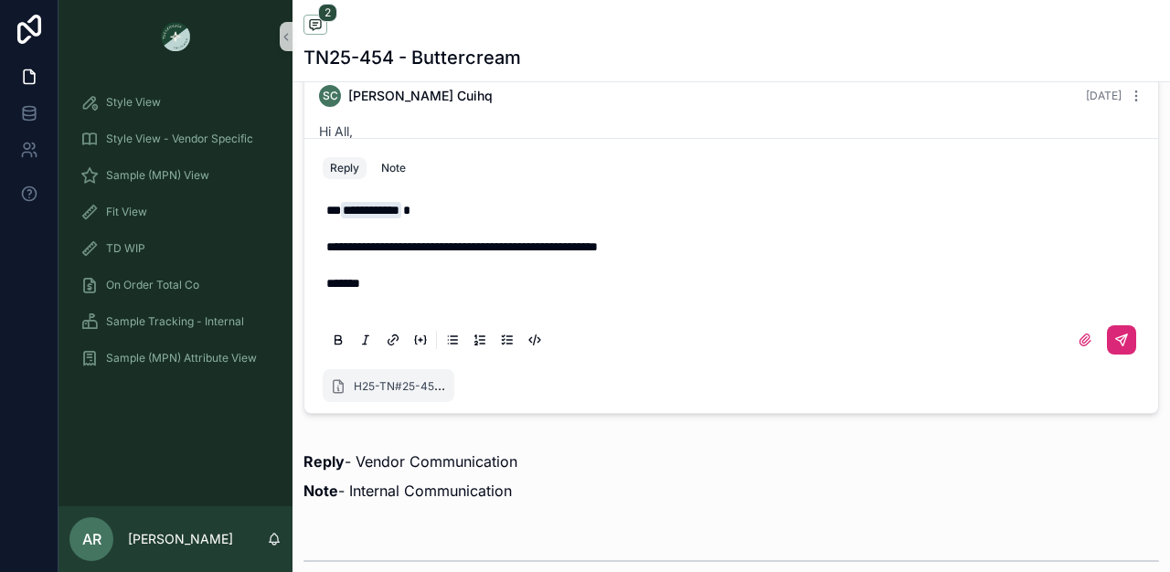
click at [1114, 334] on icon "scrollable content" at bounding box center [1121, 340] width 15 height 15
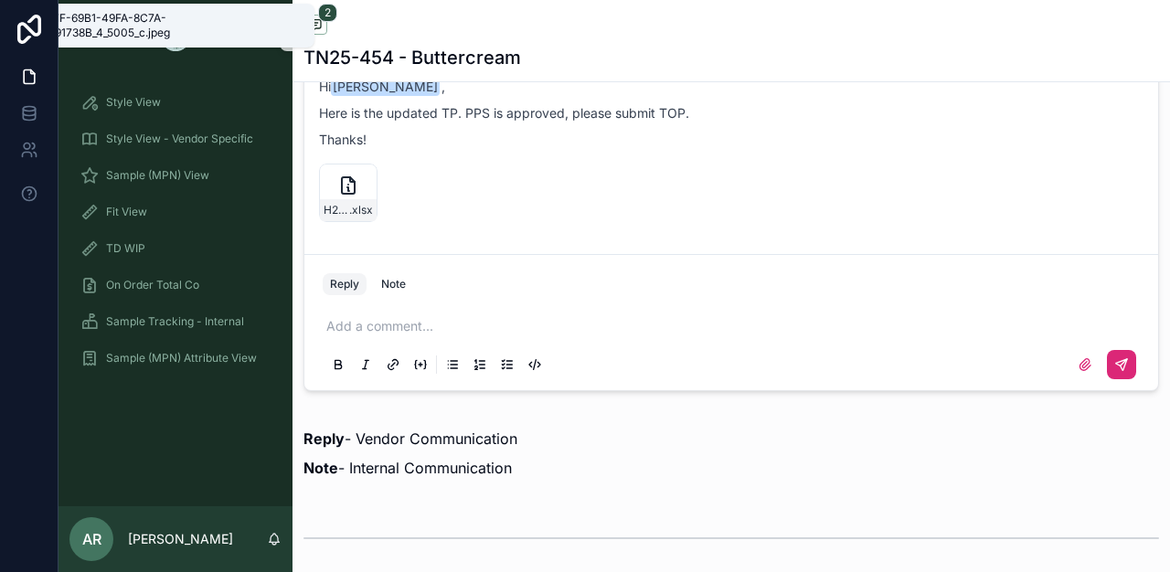
scroll to position [1262, 0]
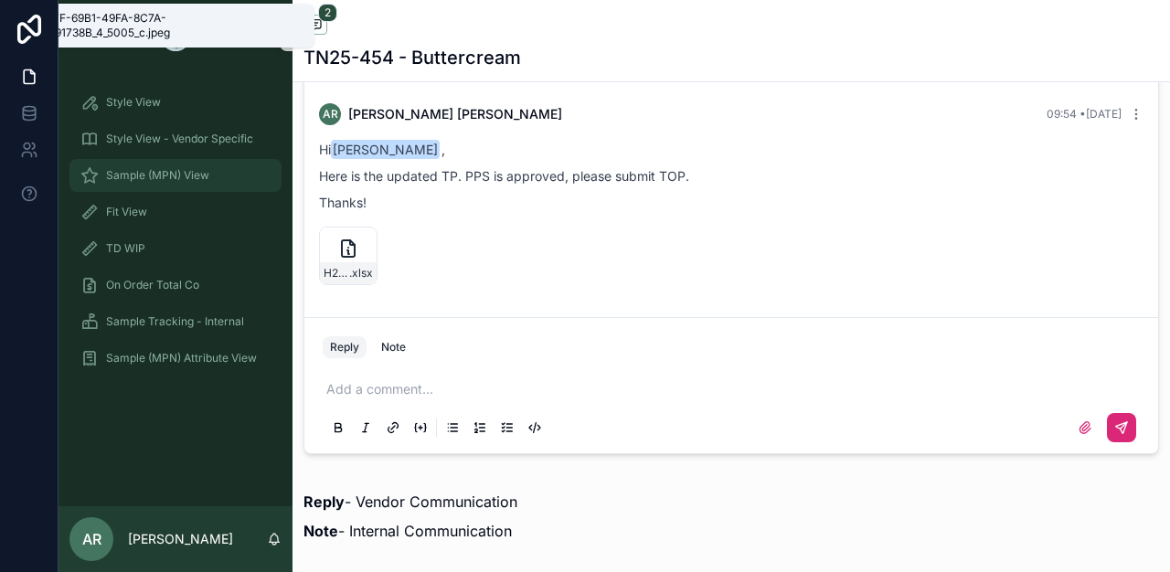
click at [143, 180] on span "Sample (MPN) View" at bounding box center [157, 175] width 103 height 15
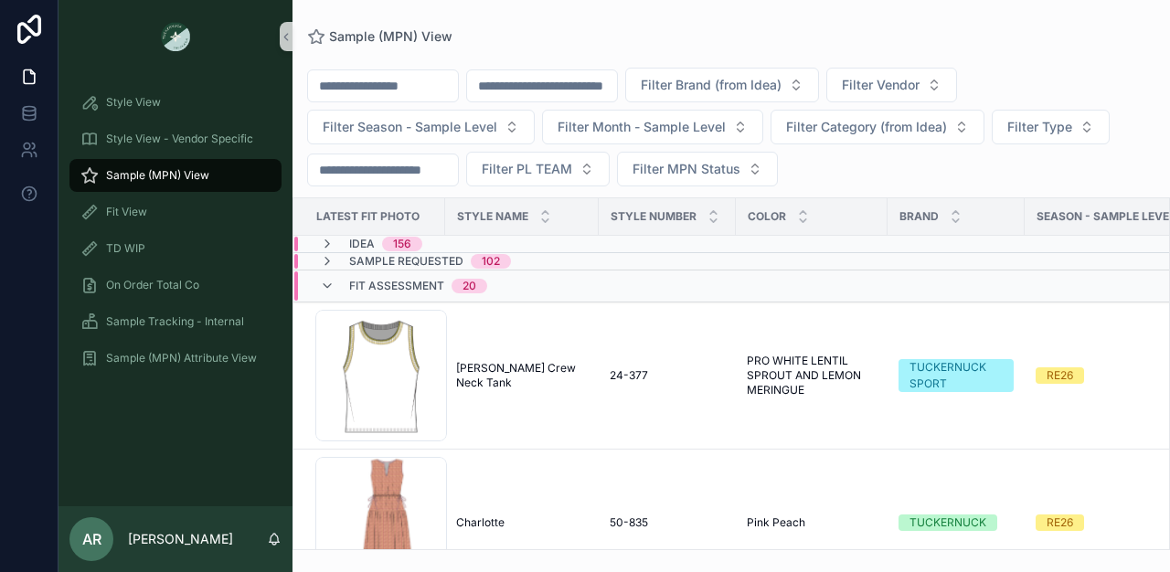
click at [554, 79] on input "scrollable content" at bounding box center [542, 86] width 150 height 26
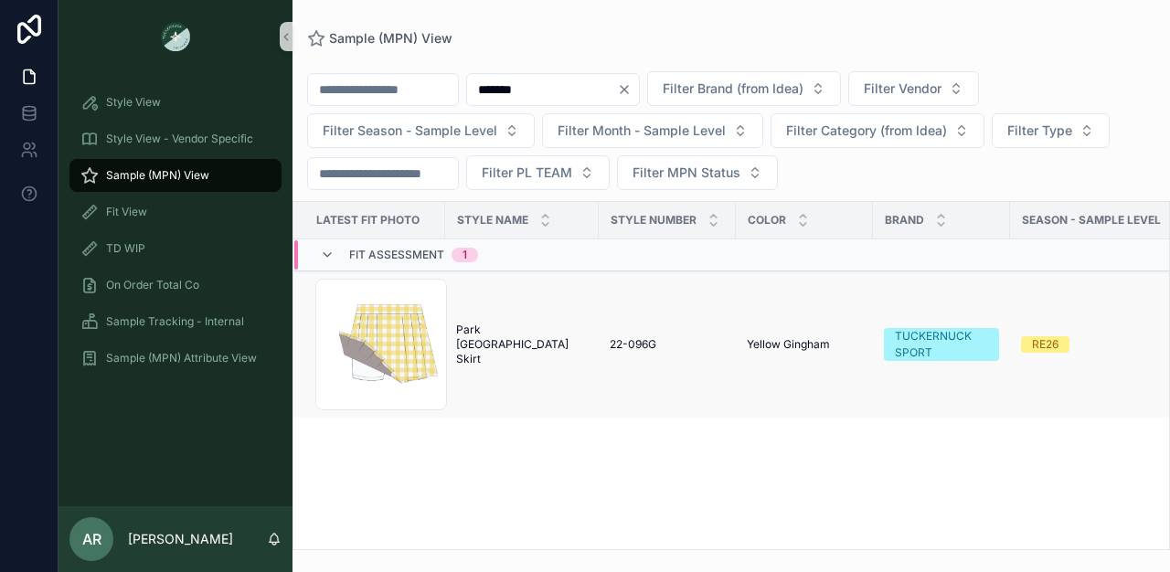
type input "*******"
click at [547, 356] on td "Park Gingham Park Skirt Park Gingham Park Skirt" at bounding box center [522, 344] width 154 height 147
click at [401, 256] on span "Fit Assessment" at bounding box center [396, 255] width 95 height 15
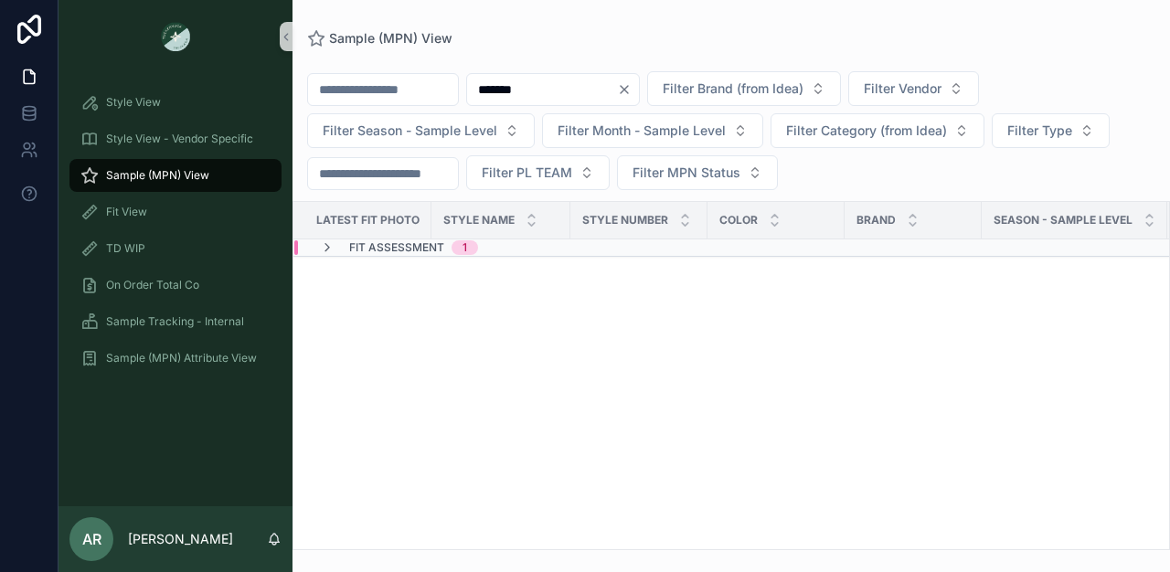
click at [395, 245] on span "Fit Assessment" at bounding box center [396, 247] width 95 height 15
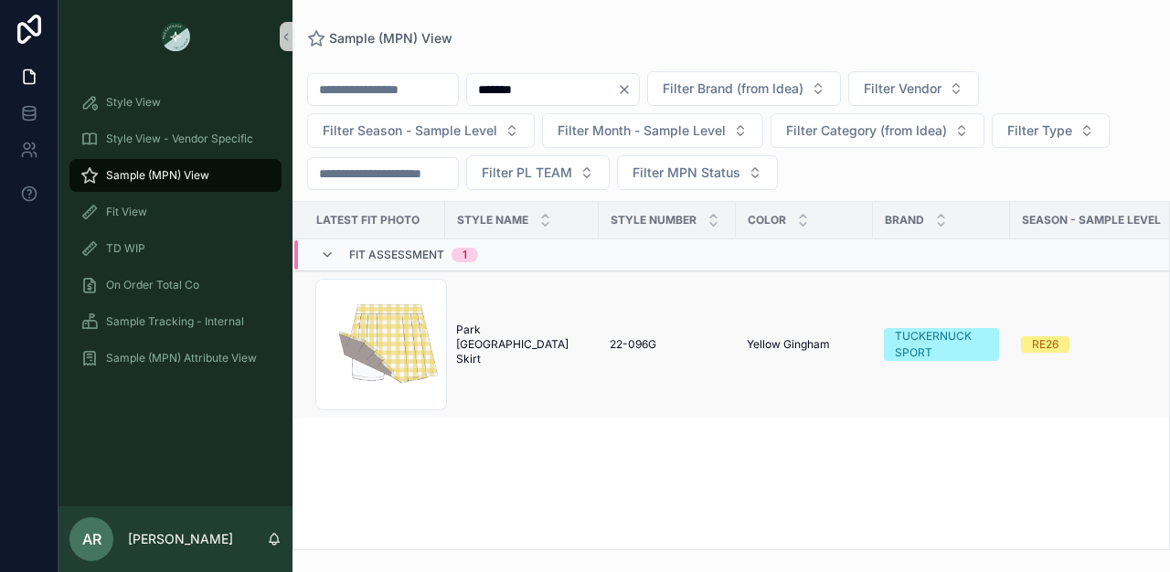
click at [535, 339] on span "Park Gingham Park Skirt" at bounding box center [522, 345] width 132 height 44
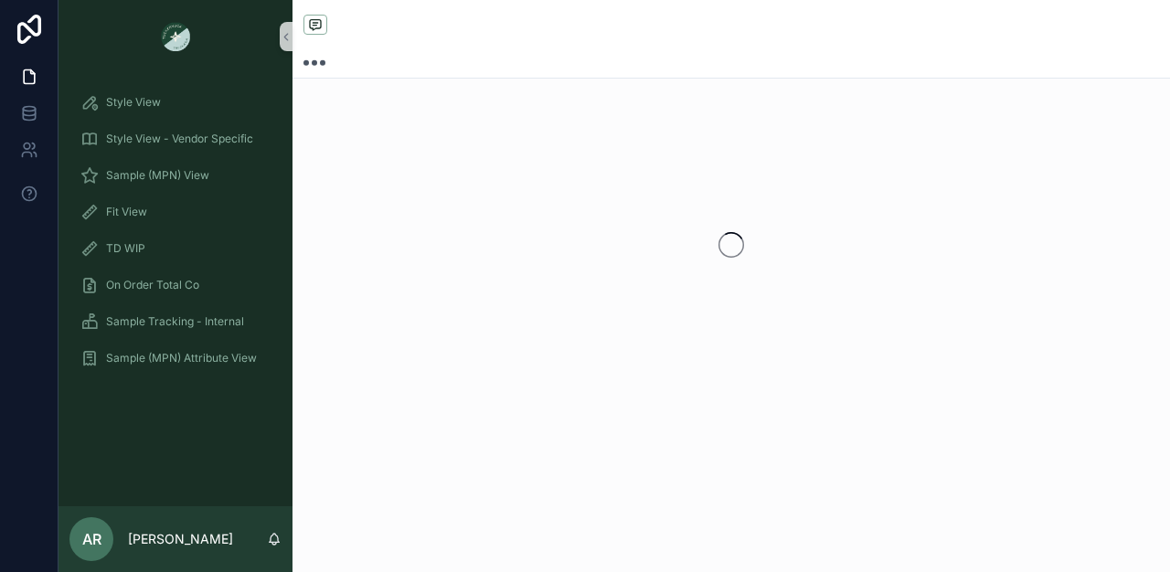
click at [535, 339] on div "scrollable content" at bounding box center [730, 245] width 877 height 289
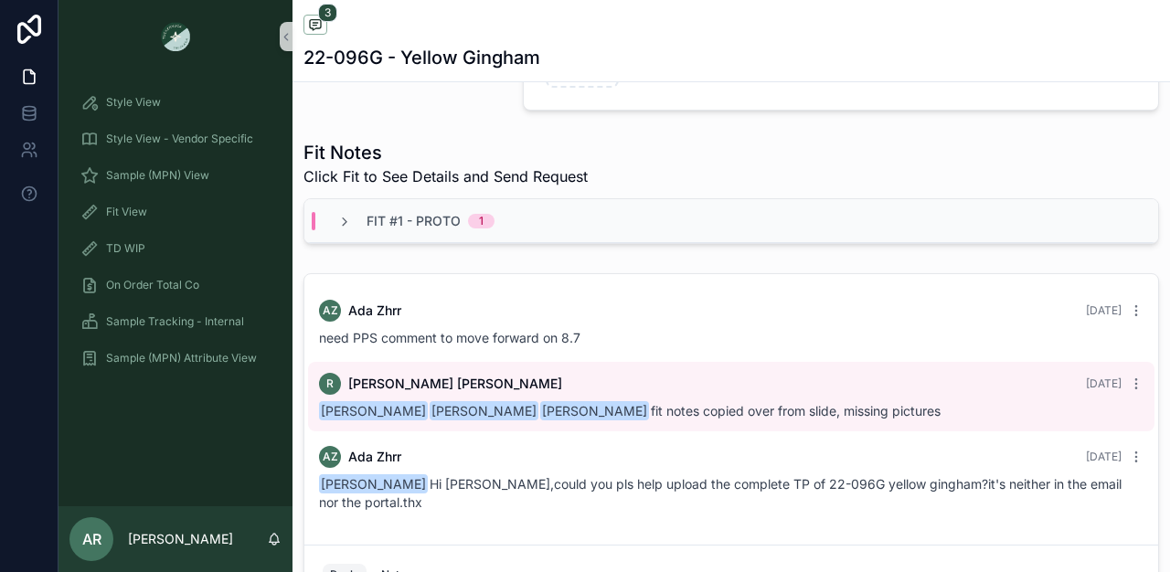
scroll to position [603, 0]
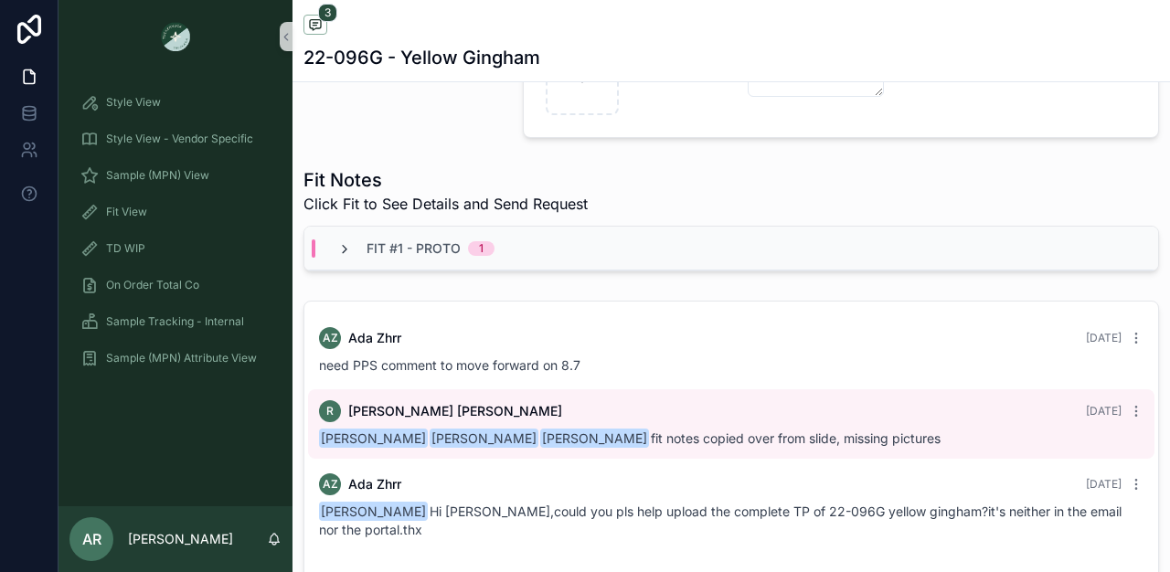
click at [341, 257] on icon "scrollable content" at bounding box center [344, 249] width 15 height 15
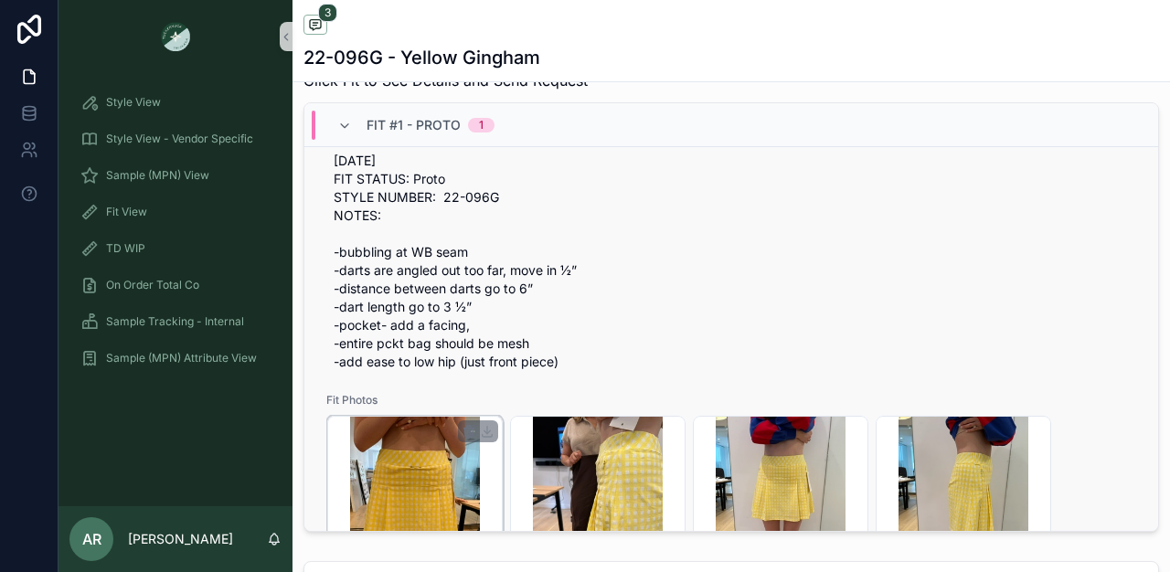
scroll to position [122, 0]
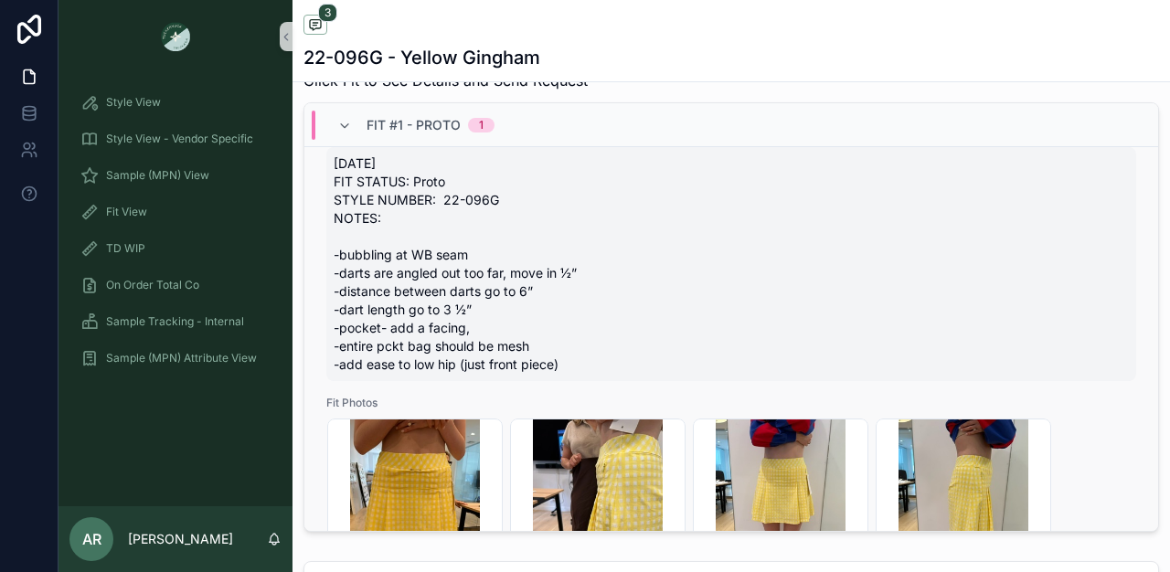
click at [350, 286] on span "8/7/25 FIT STATUS: Proto STYLE NUMBER: 22-096G NOTES: -bubbling at WB seam -dar…" at bounding box center [731, 263] width 795 height 219
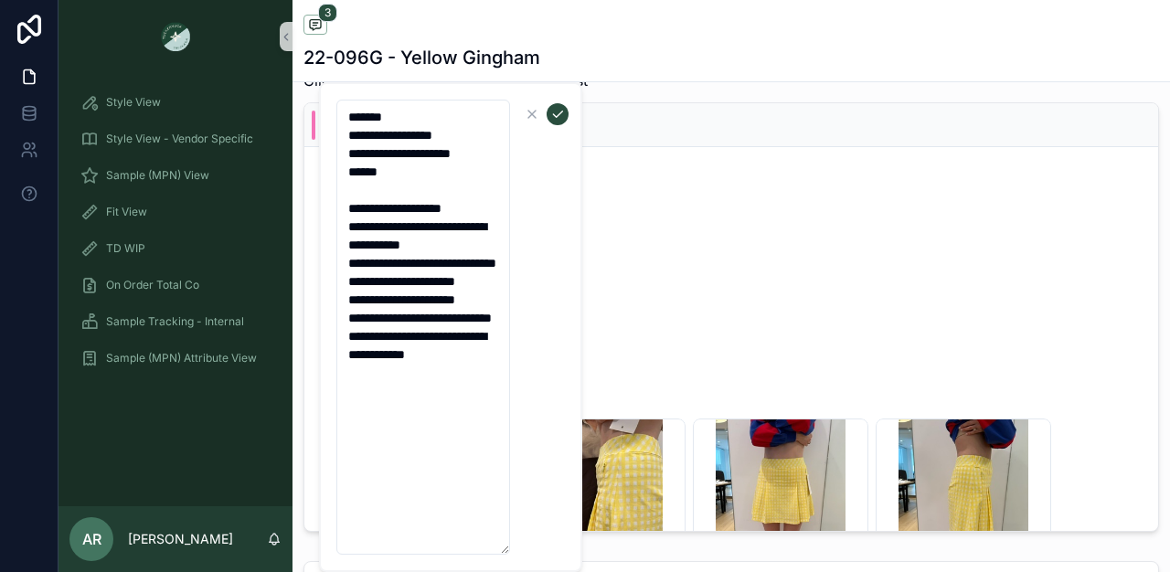
drag, startPoint x: 346, startPoint y: 228, endPoint x: 468, endPoint y: 450, distance: 253.2
click at [468, 450] on textarea "**********" at bounding box center [423, 327] width 174 height 455
